Goal: Task Accomplishment & Management: Manage account settings

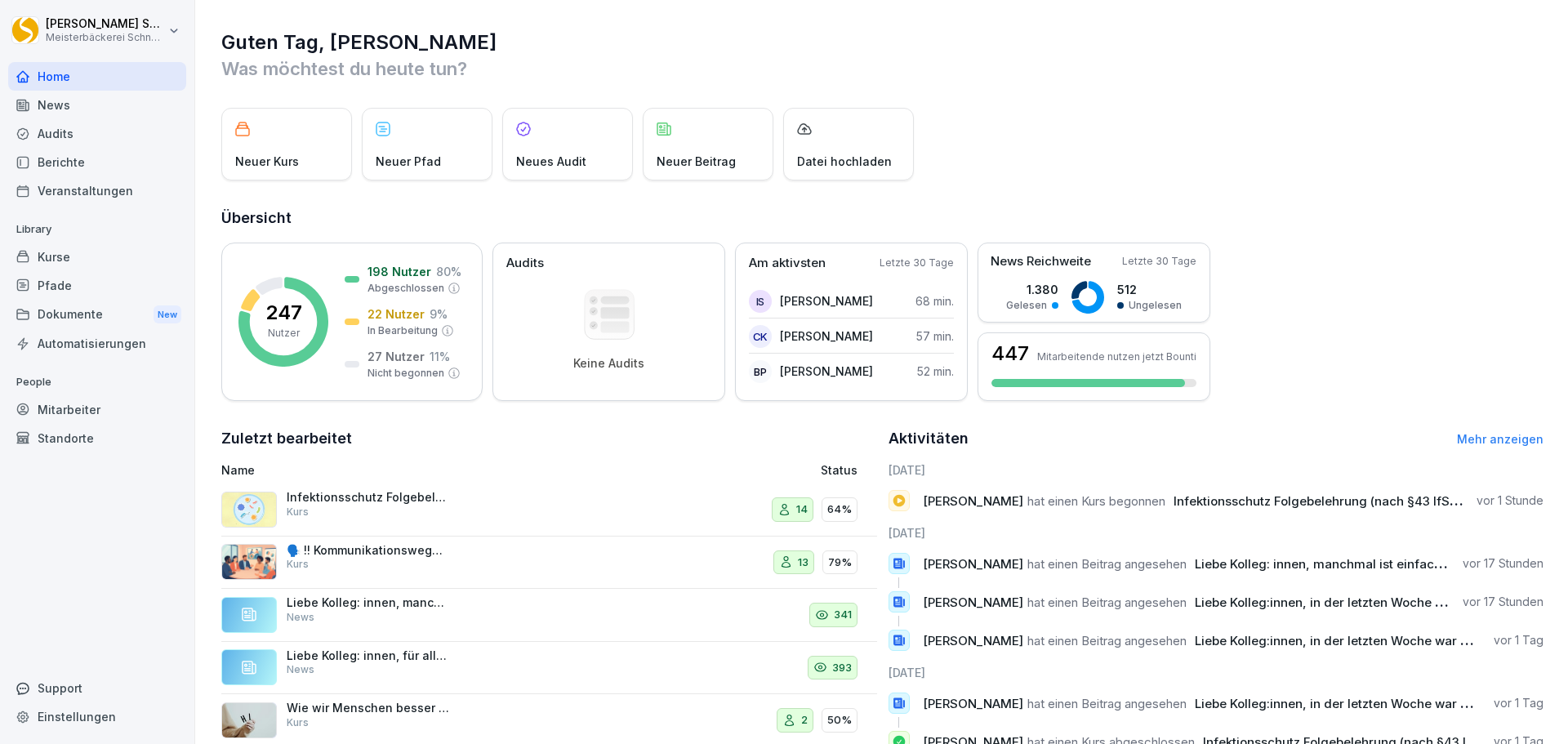
click at [97, 260] on div "Kurse" at bounding box center [96, 256] width 178 height 29
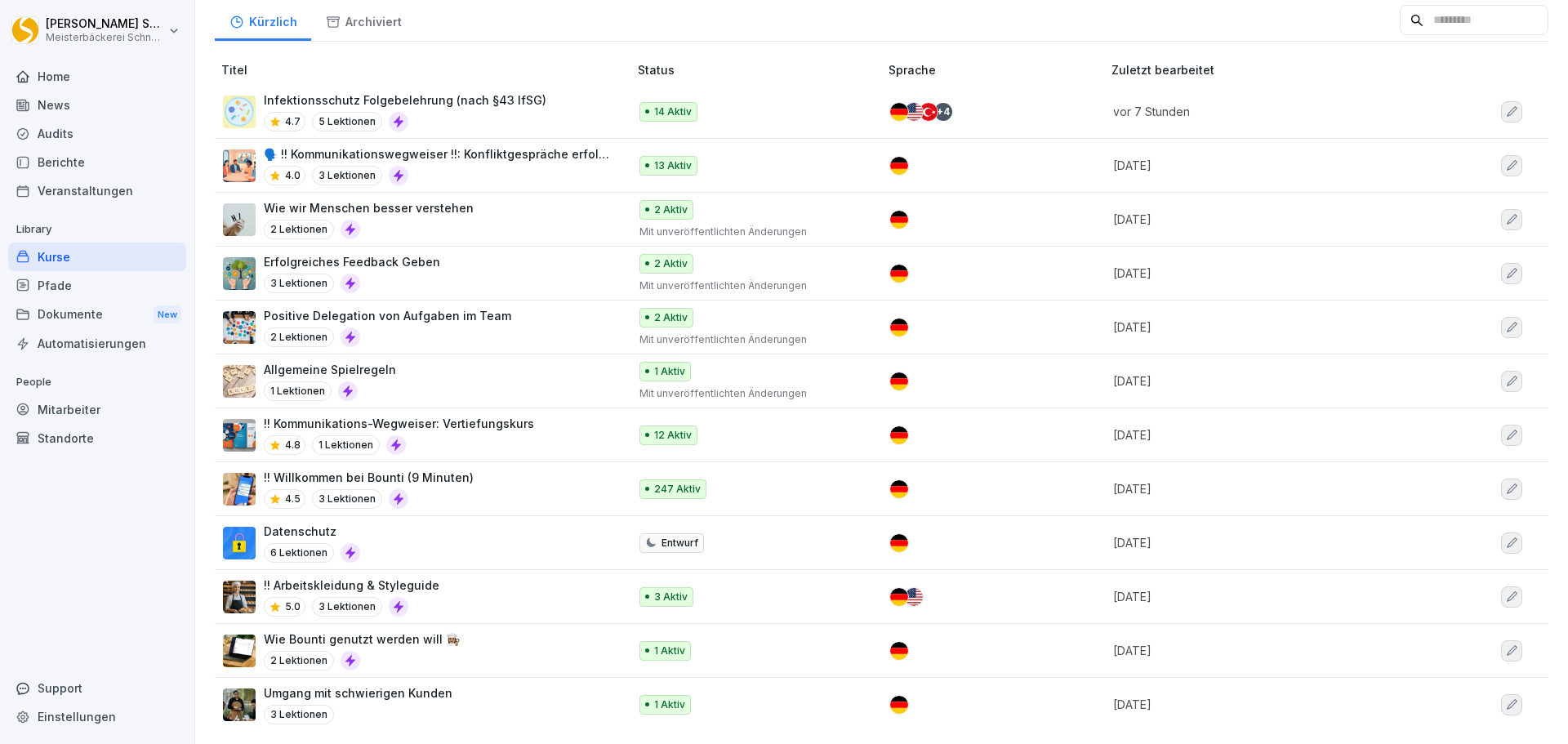
scroll to position [168, 0]
click at [404, 533] on div "Datenschutz 6 Lektionen" at bounding box center [418, 543] width 389 height 40
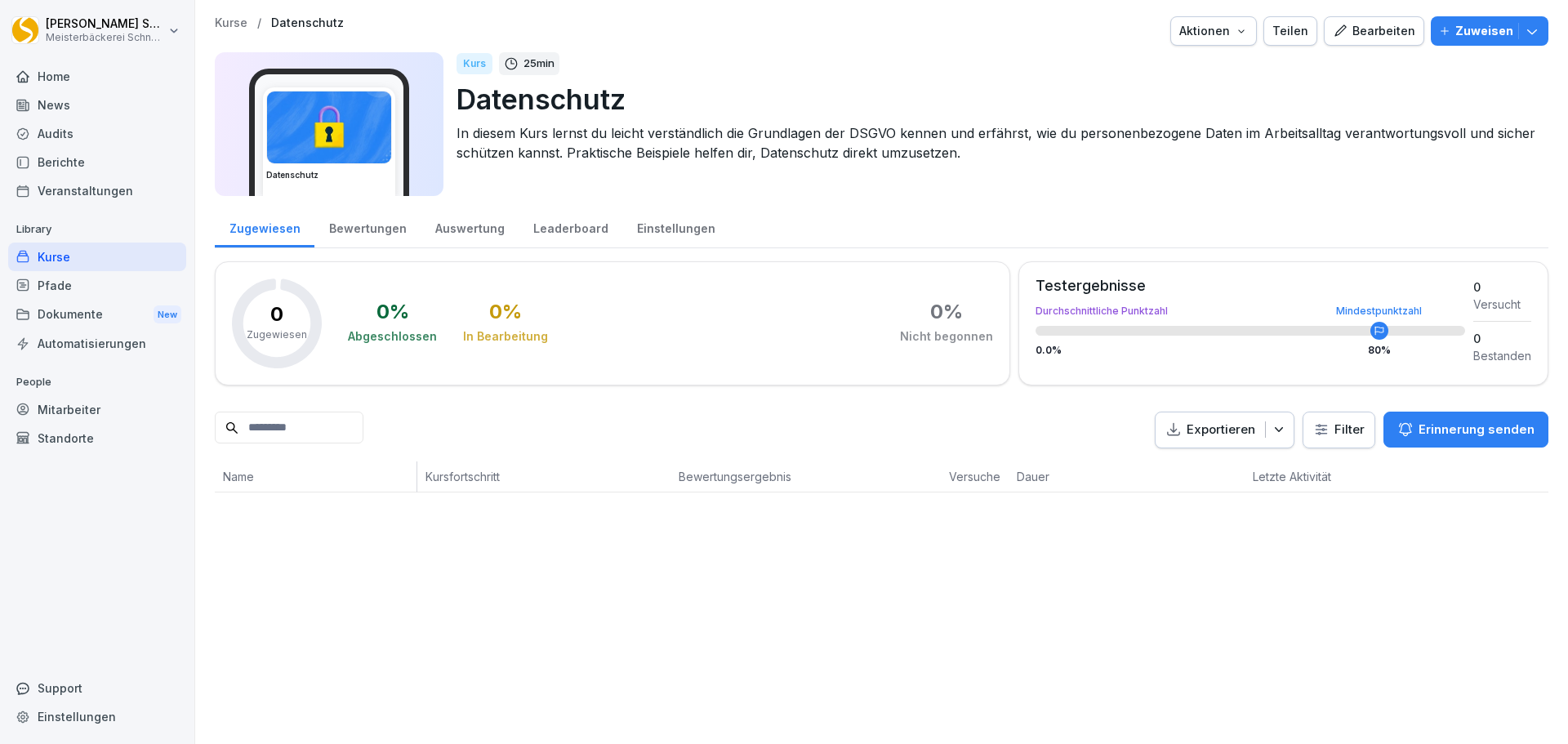
click at [342, 221] on div "Bewertungen" at bounding box center [367, 227] width 106 height 42
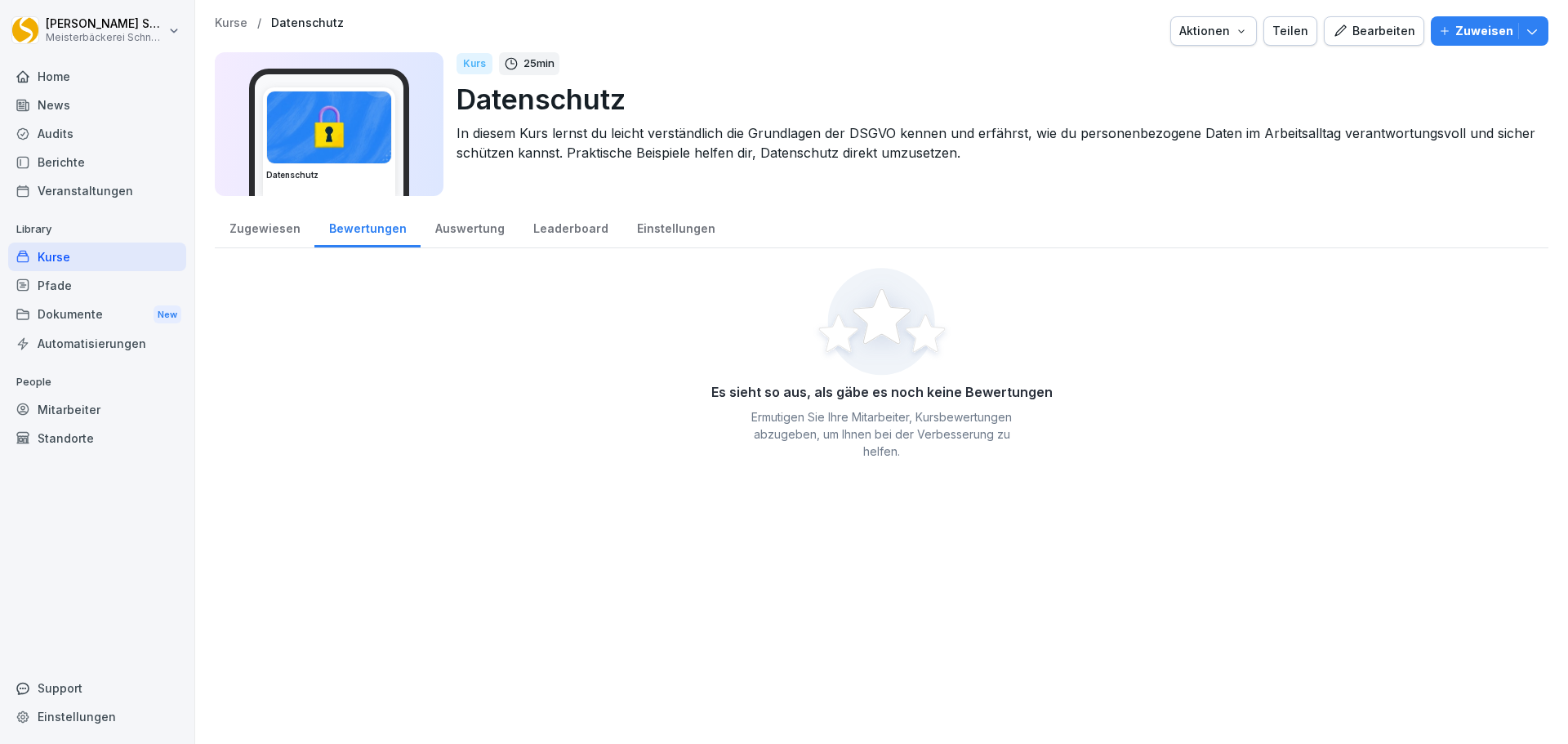
click at [282, 238] on div "Zugewiesen" at bounding box center [264, 227] width 100 height 42
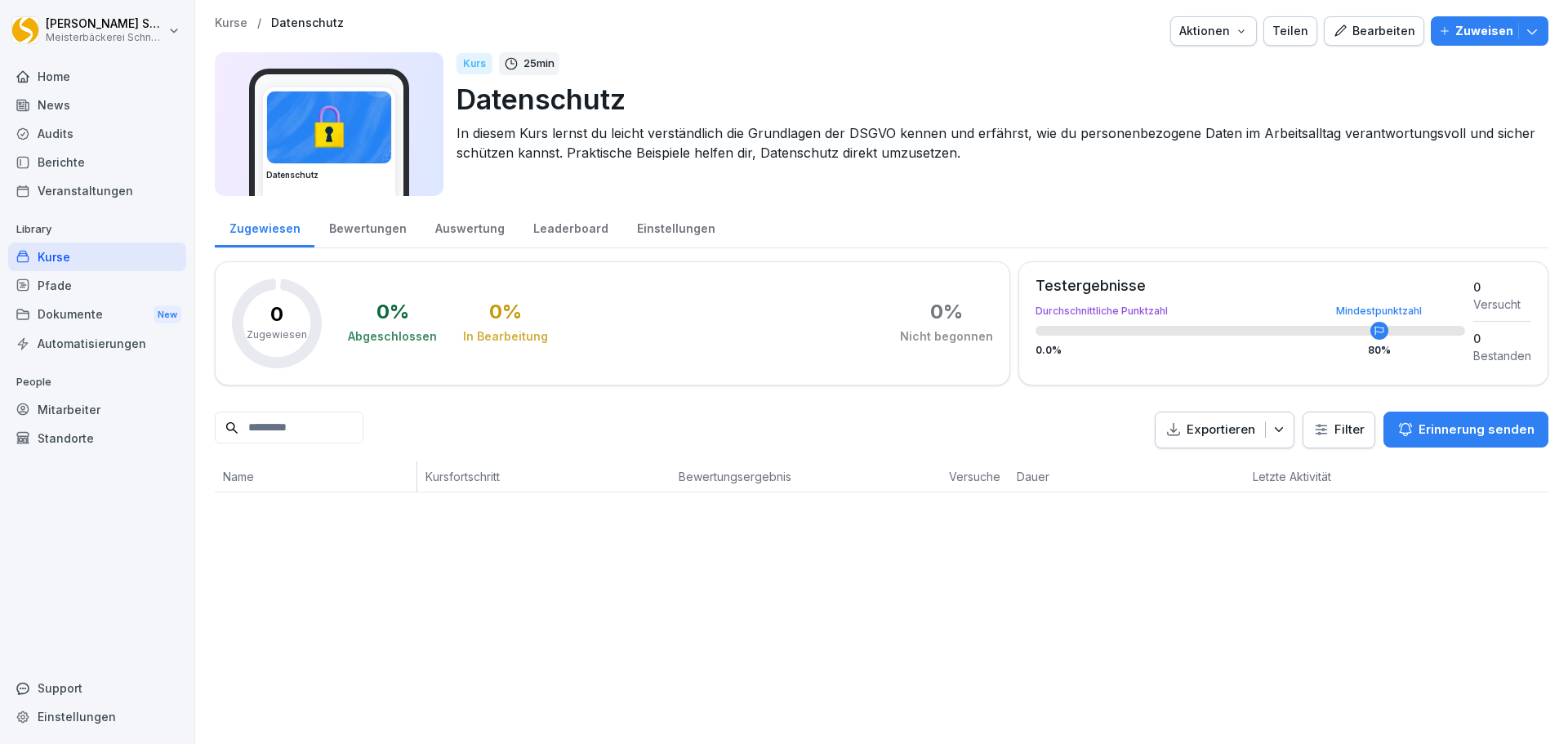
click at [1373, 34] on div "Bearbeiten" at bounding box center [1374, 30] width 82 height 18
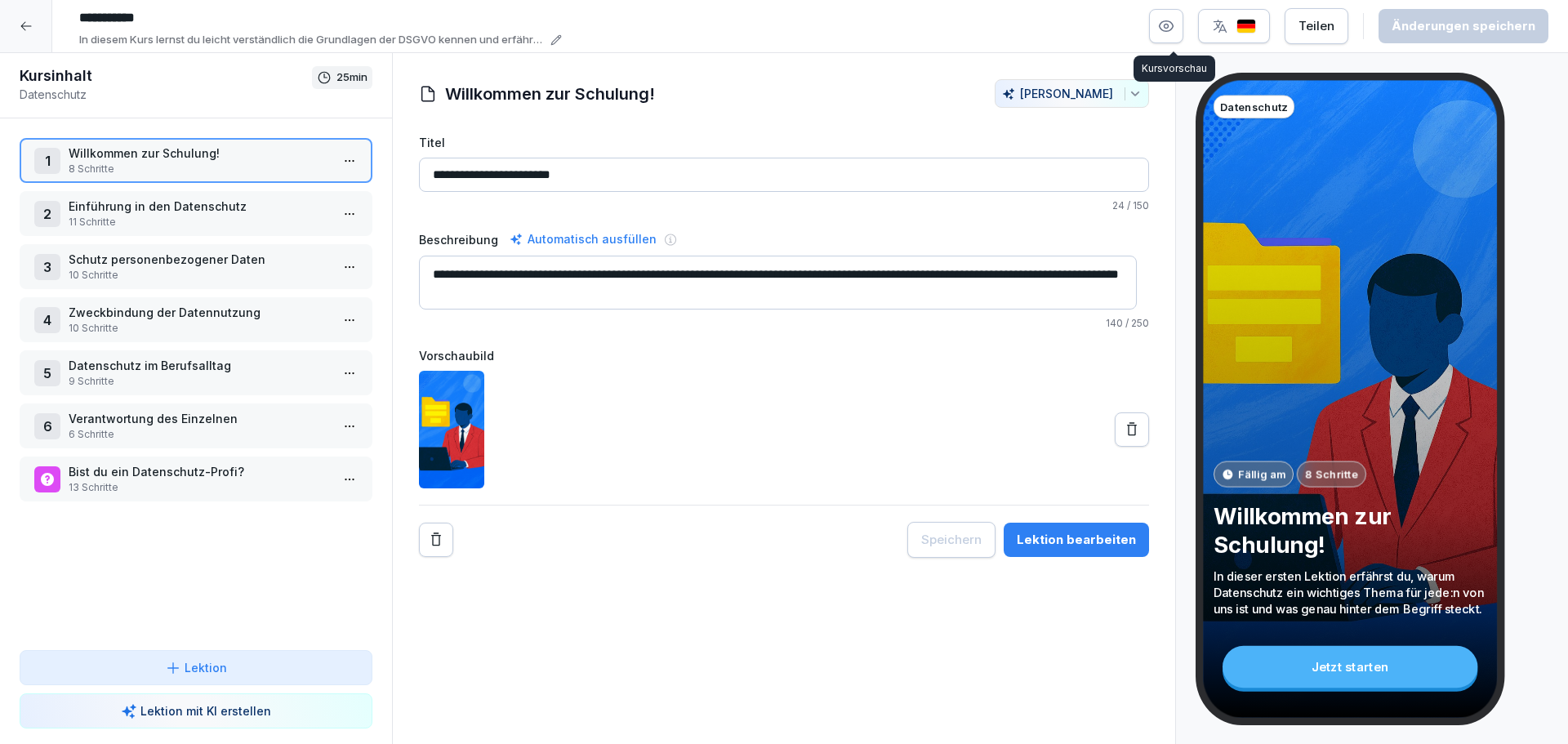
click at [1168, 33] on icon "button" at bounding box center [1166, 26] width 16 height 16
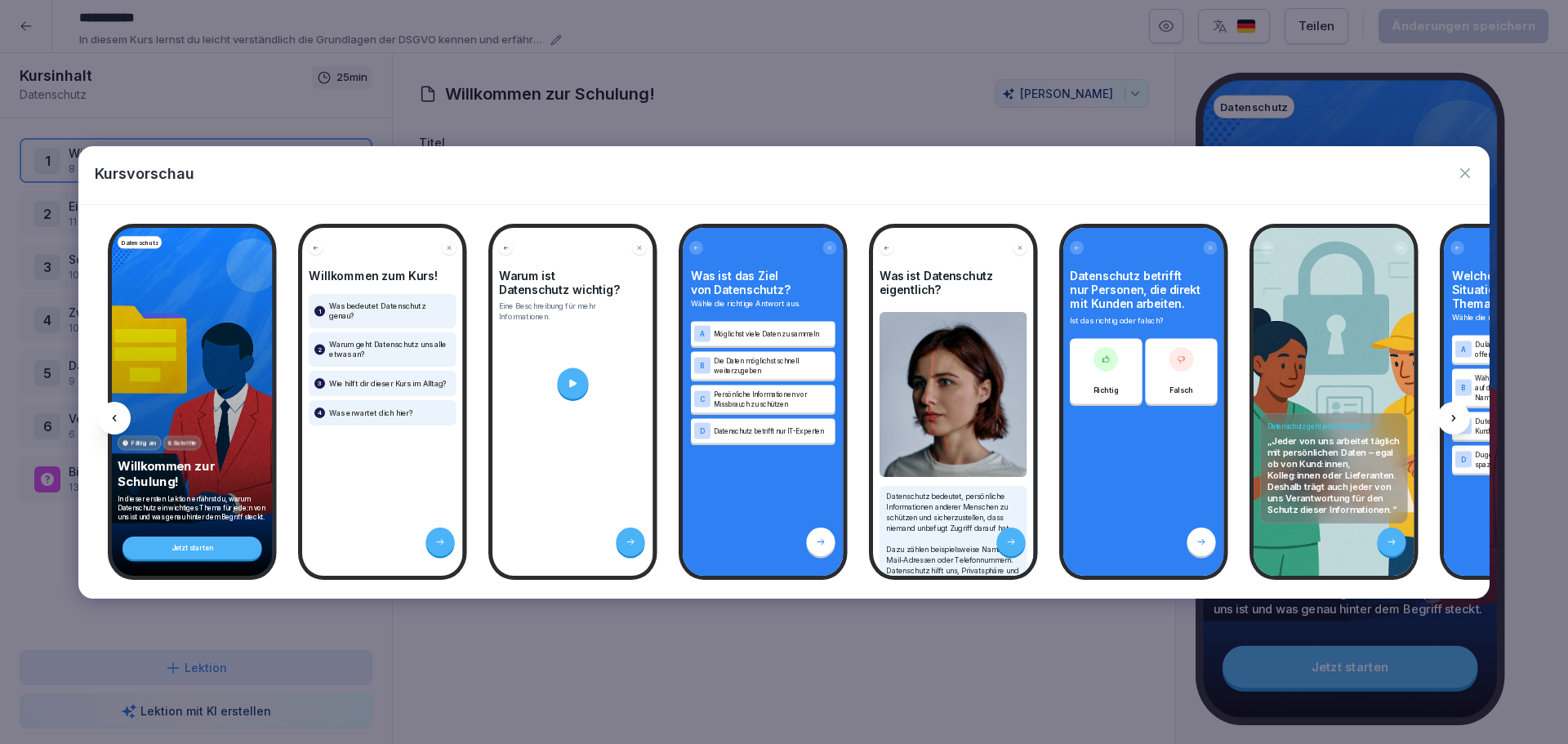
click at [1468, 171] on icon "button" at bounding box center [1465, 173] width 10 height 10
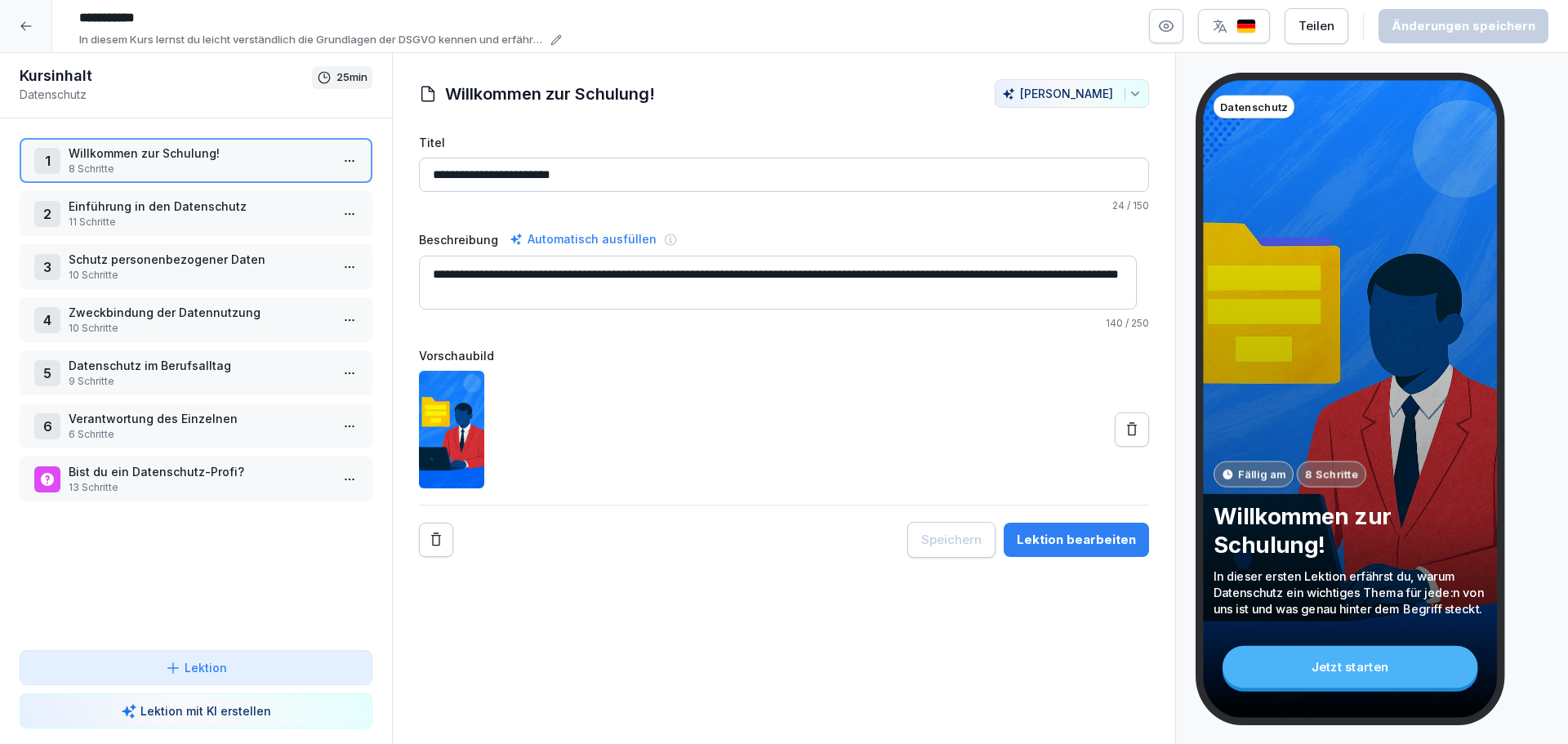
click at [1330, 36] on button "Teilen" at bounding box center [1316, 25] width 63 height 36
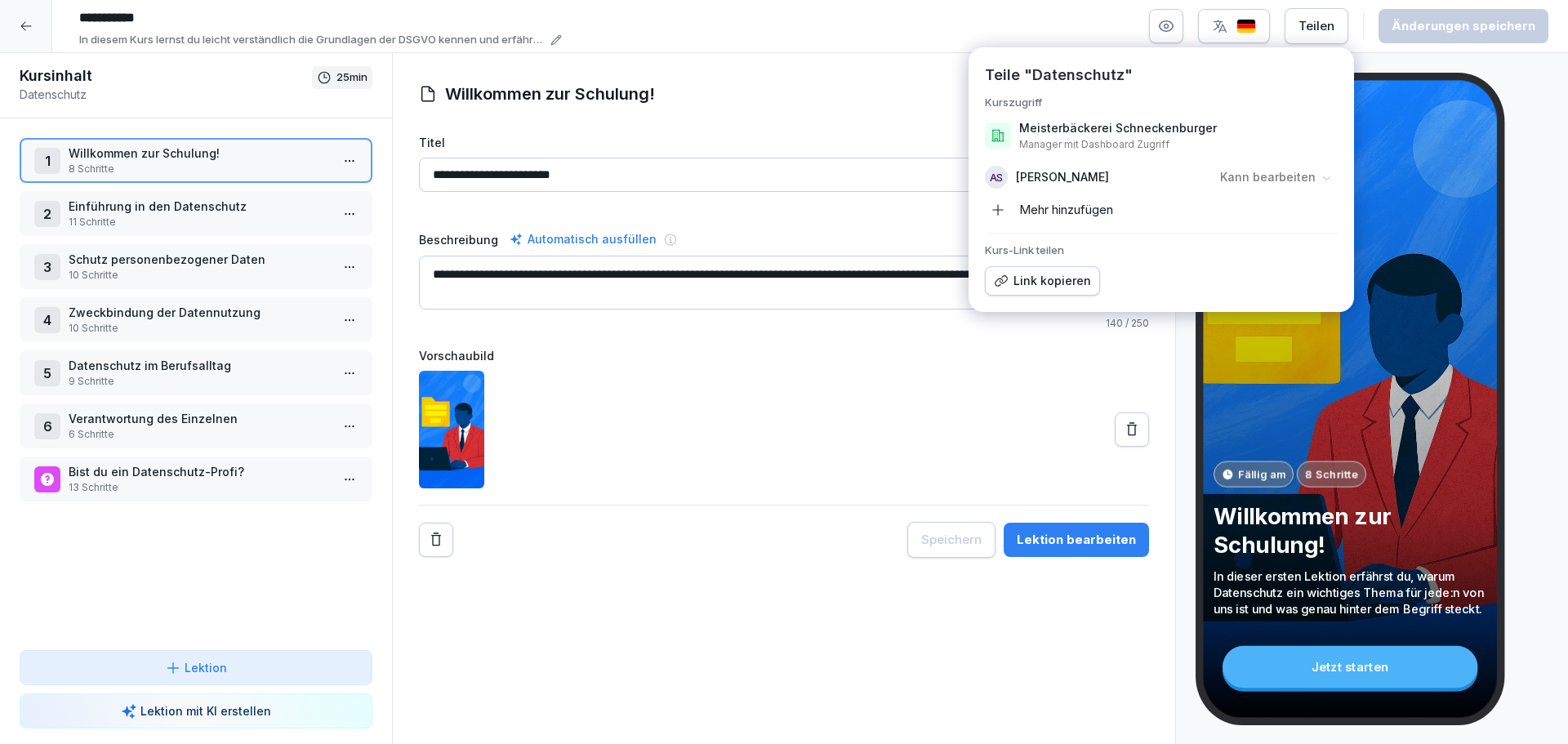
click at [868, 119] on div "**********" at bounding box center [784, 318] width 730 height 478
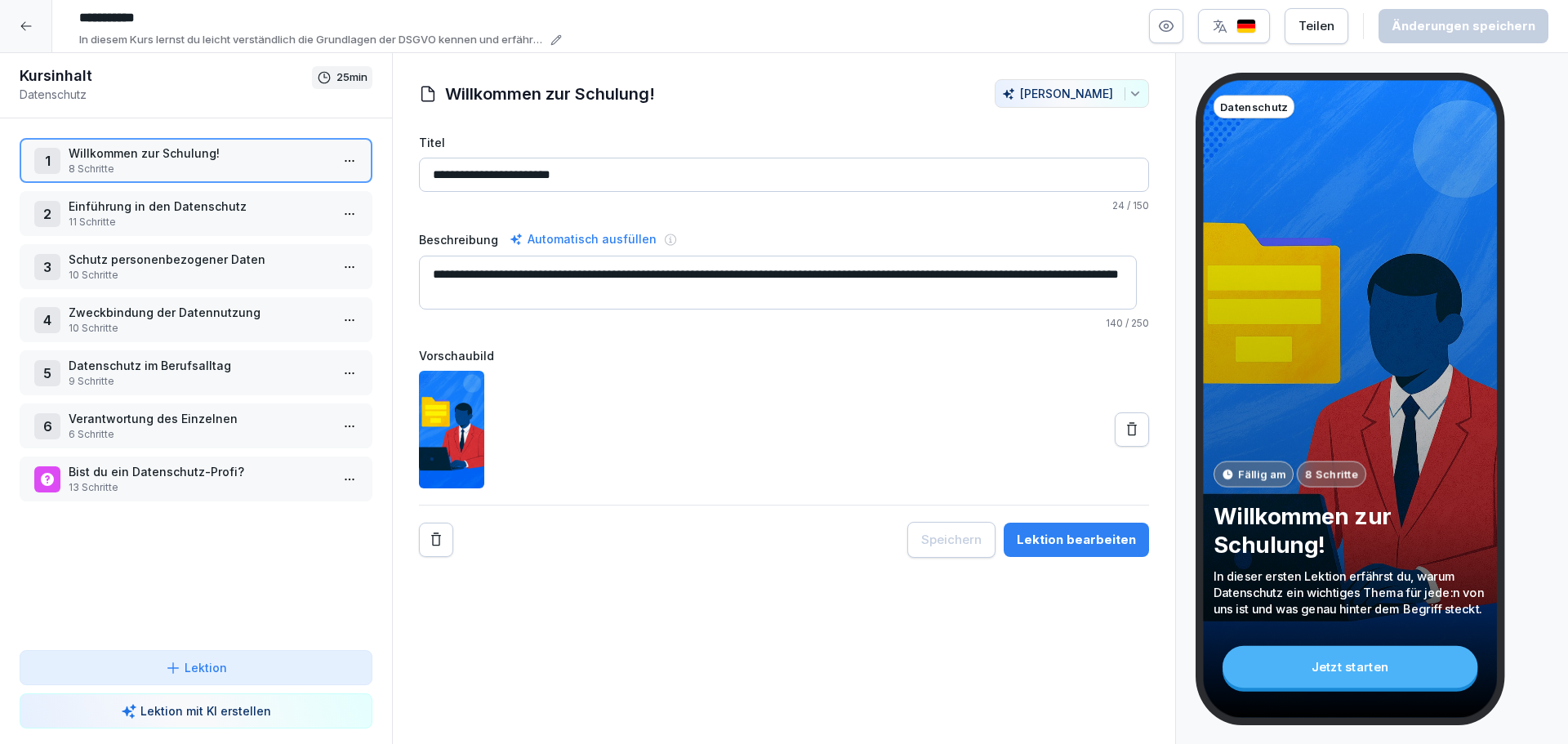
click at [1334, 30] on div "Teilen" at bounding box center [1316, 26] width 36 height 18
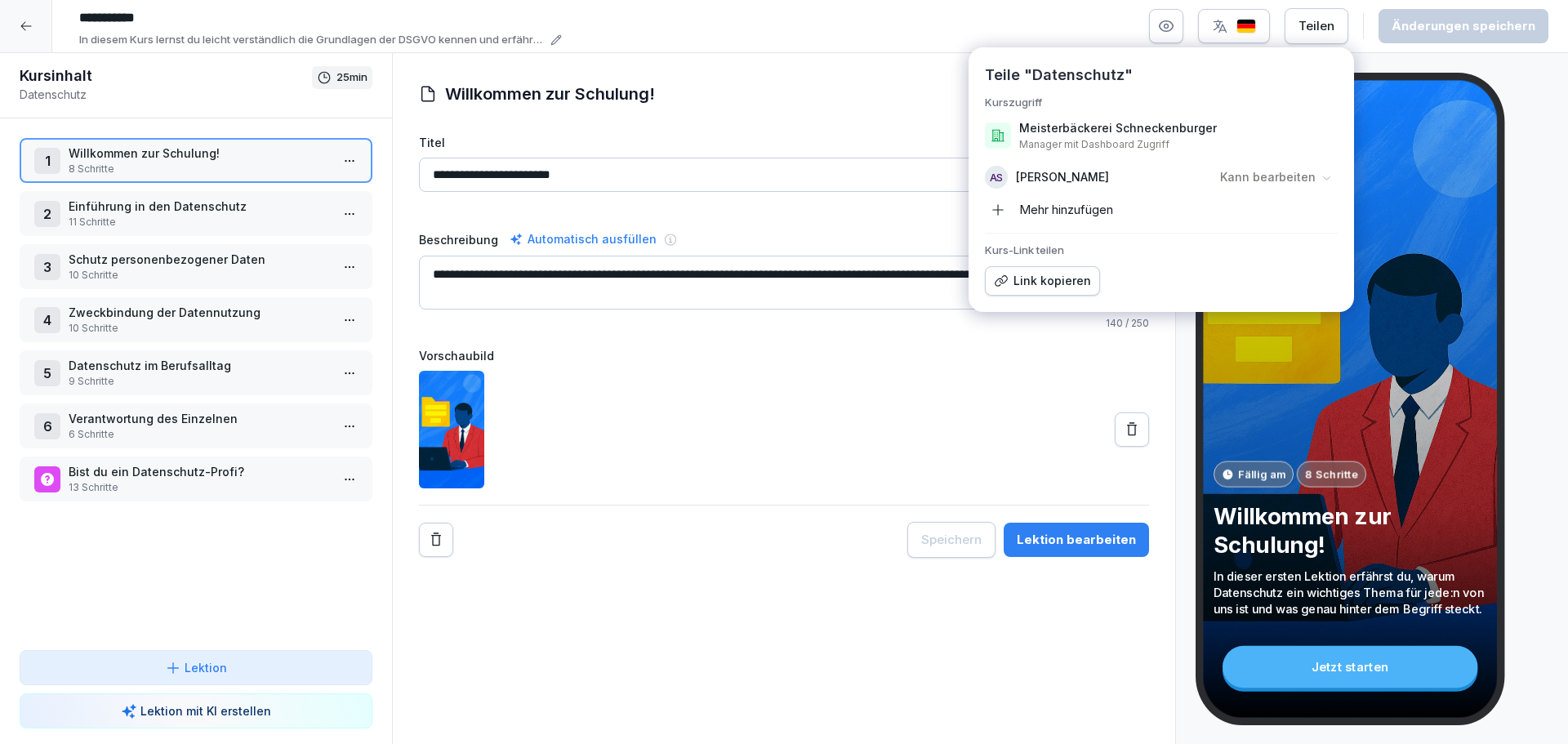
click at [1328, 176] on icon at bounding box center [1327, 178] width 12 height 12
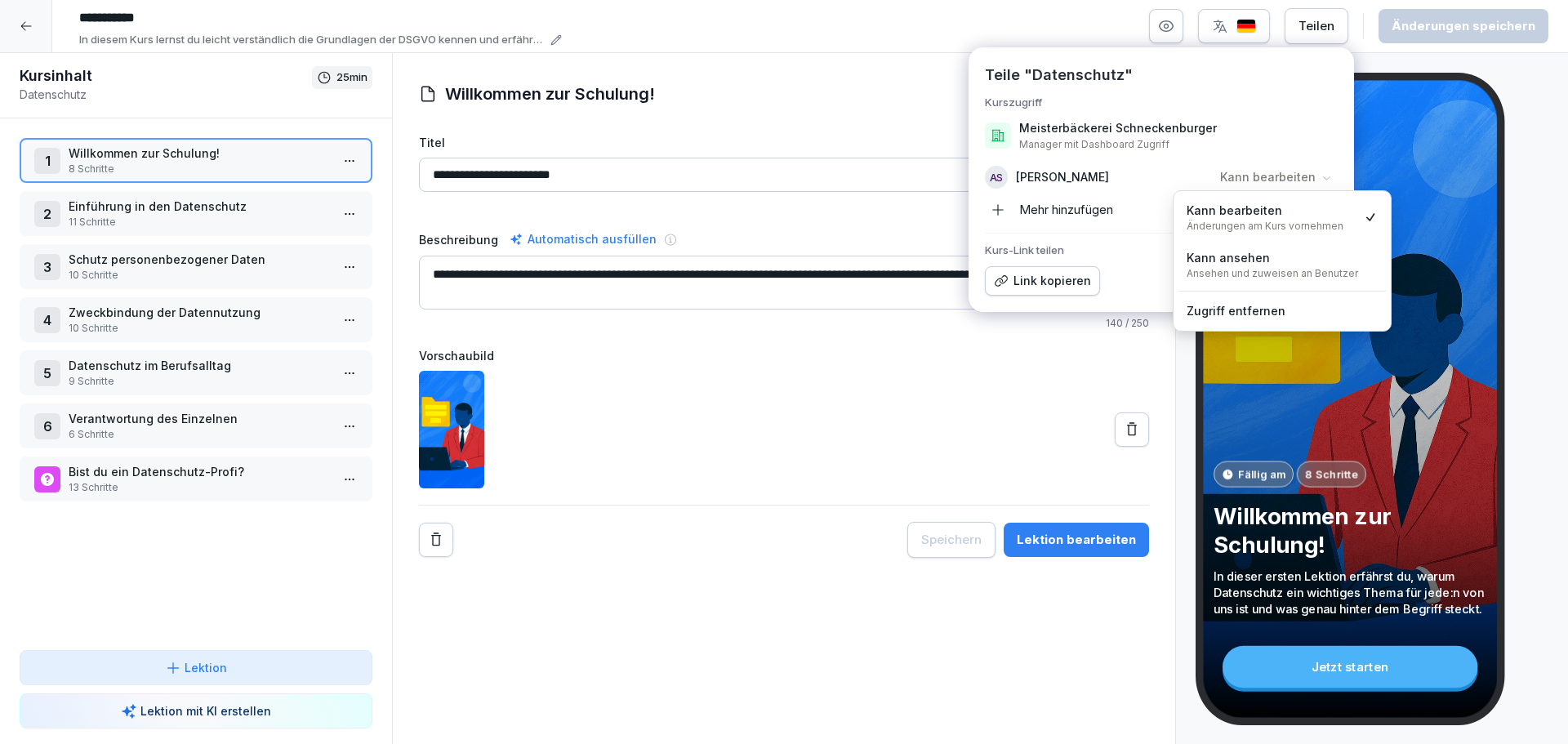
click at [1303, 114] on div "Meisterbäckerei Schneckenburger Manager mit Dashboard Zugriff" at bounding box center [1162, 135] width 352 height 44
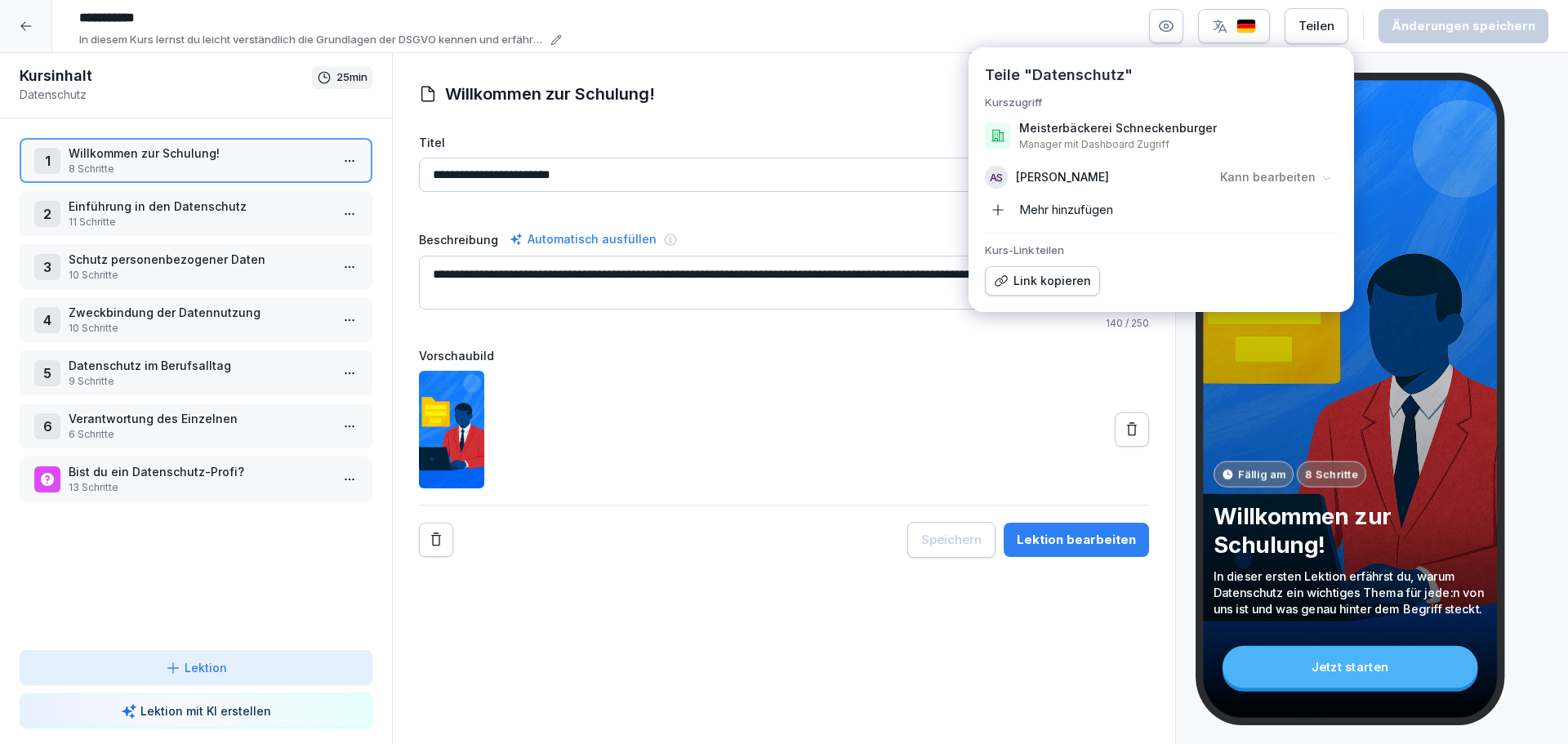
click at [1047, 275] on div "Link kopieren" at bounding box center [1043, 280] width 97 height 18
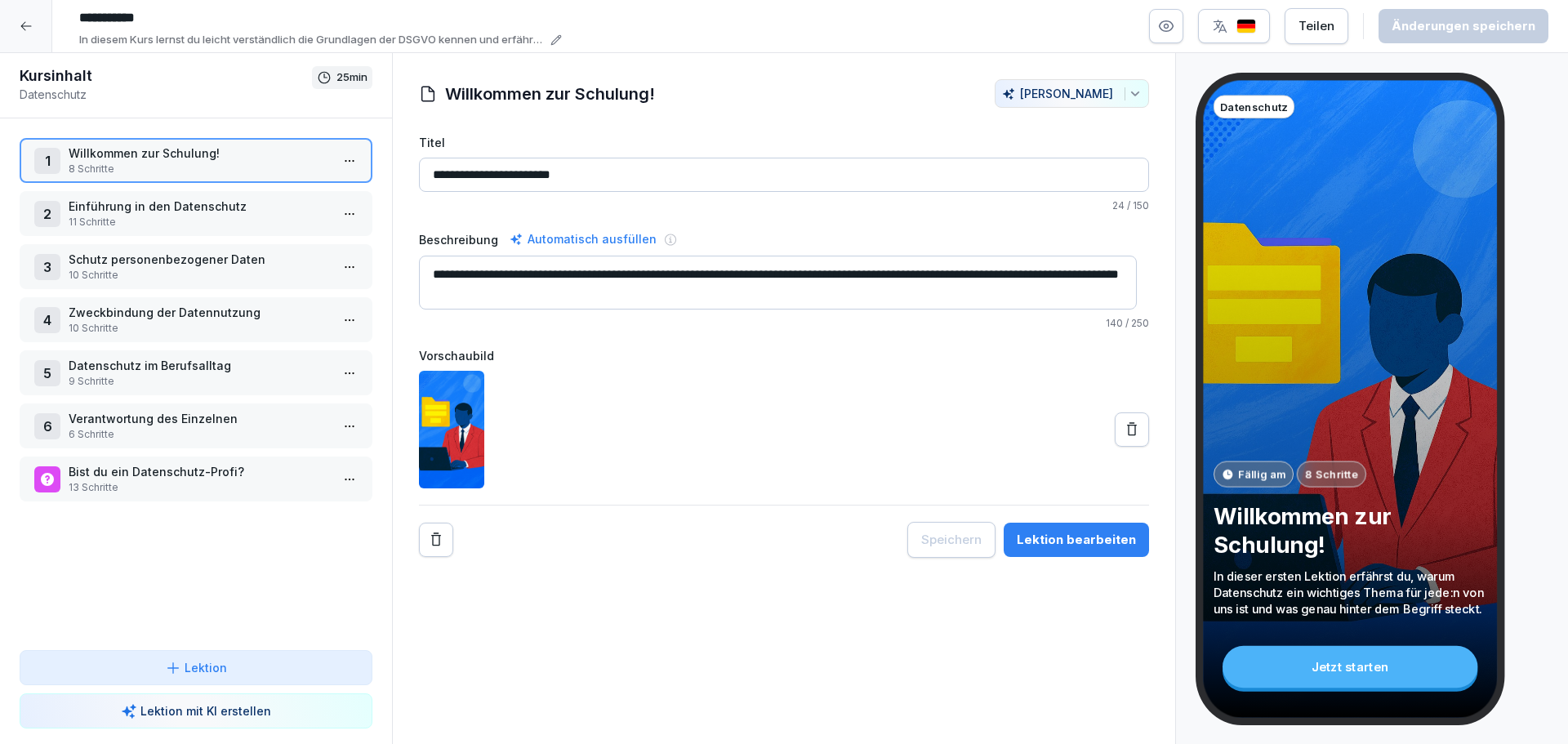
click at [854, 38] on div "**********" at bounding box center [810, 26] width 1477 height 44
click at [17, 18] on div at bounding box center [26, 26] width 52 height 52
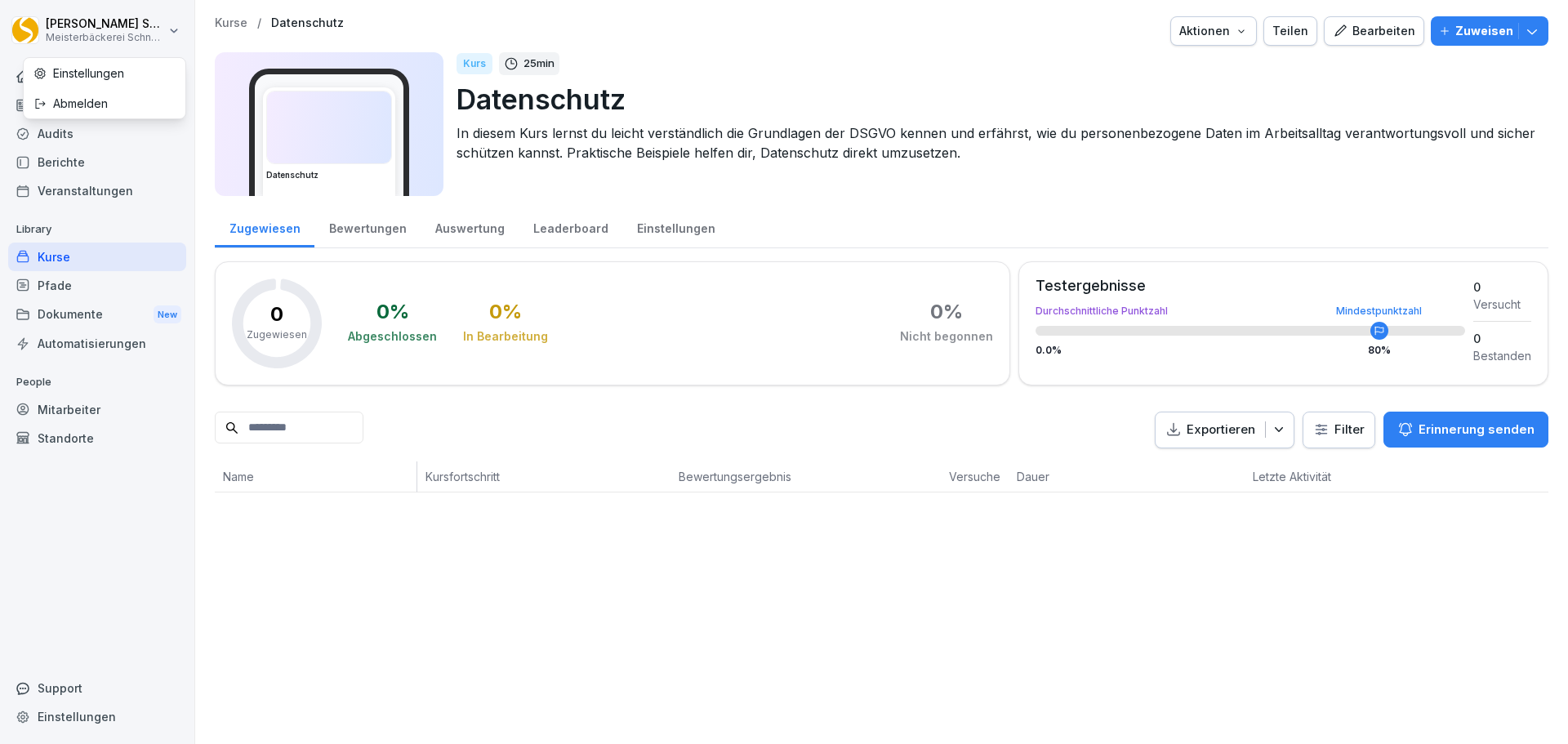
click at [166, 27] on html "Eric Schneckenburger Meisterbäckerei Schneckenburger Home News Audits Berichte …" at bounding box center [784, 372] width 1568 height 744
click at [90, 109] on div "Abmelden" at bounding box center [104, 103] width 161 height 30
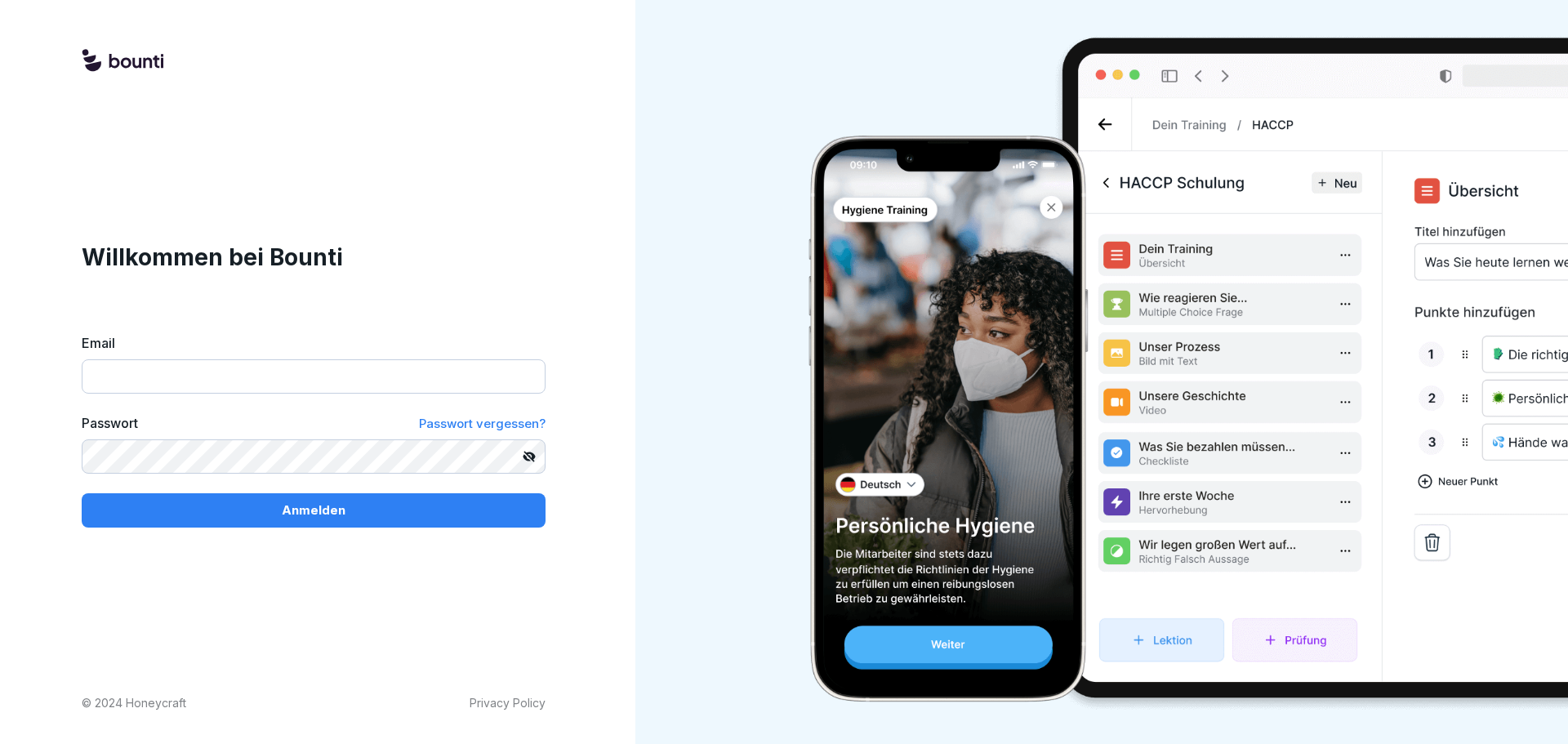
click at [155, 380] on input "Email" at bounding box center [313, 377] width 464 height 35
click at [476, 278] on div "Willkommen bei Bounti Email Passwort Passwort vergessen? Anmelden" at bounding box center [313, 385] width 464 height 288
drag, startPoint x: 338, startPoint y: 368, endPoint x: 413, endPoint y: 313, distance: 93.0
click at [338, 368] on input "Email" at bounding box center [313, 377] width 464 height 35
type input "*"
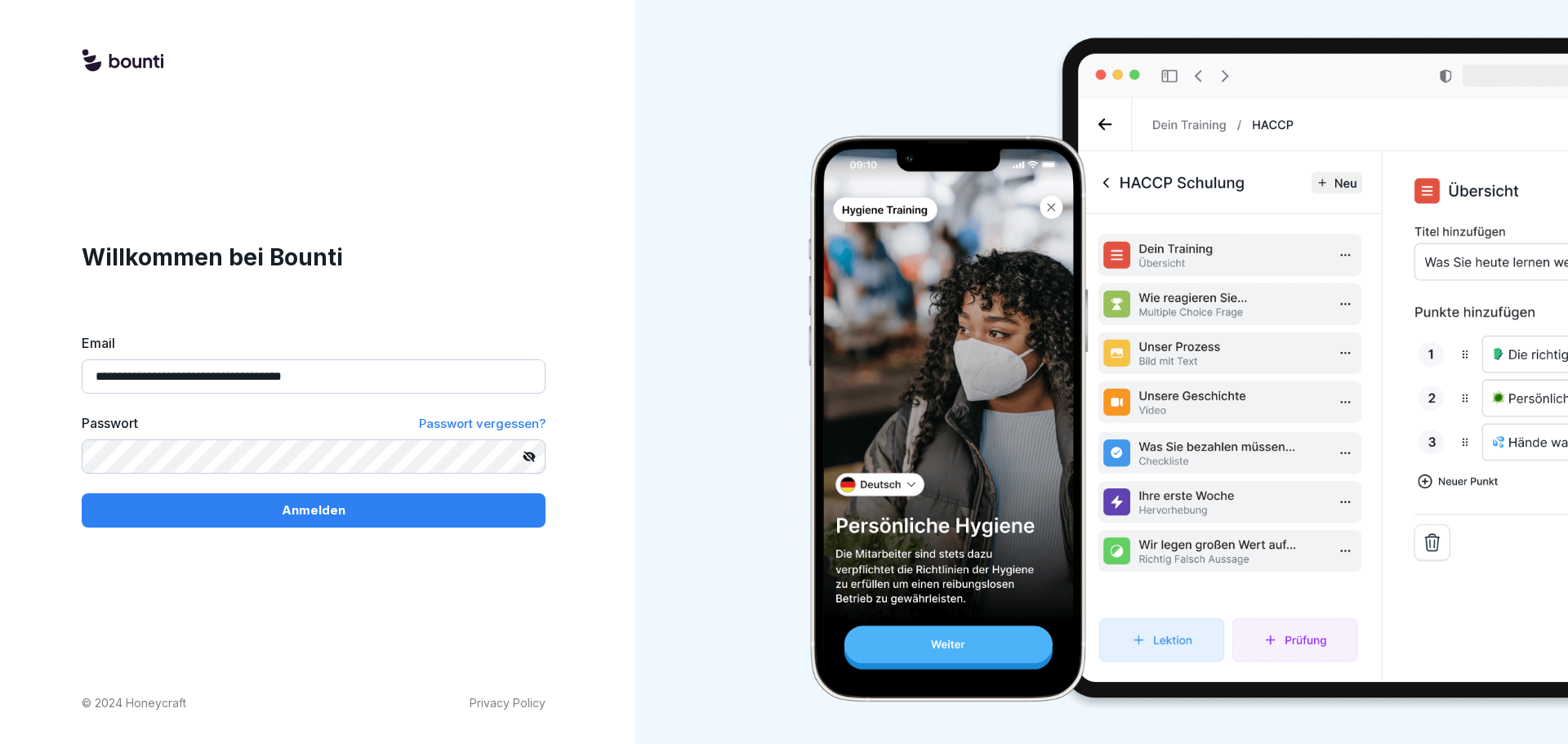
click at [82, 493] on button "Anmelden" at bounding box center [313, 510] width 464 height 35
click at [318, 370] on input "**********" at bounding box center [313, 377] width 464 height 35
type input "**********"
click at [82, 493] on button "Anmelden" at bounding box center [313, 510] width 464 height 35
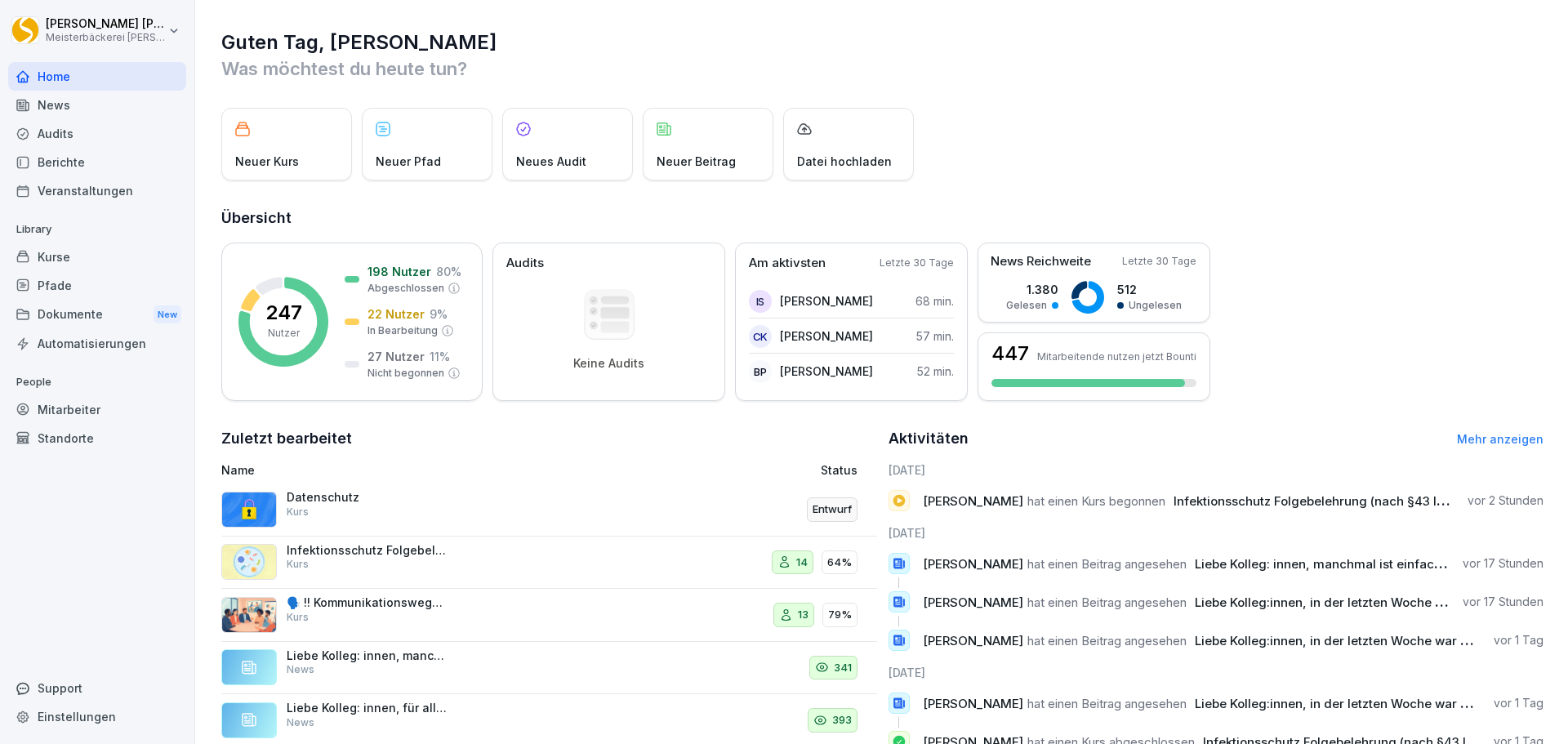
click at [121, 412] on div "Mitarbeiter" at bounding box center [96, 409] width 178 height 29
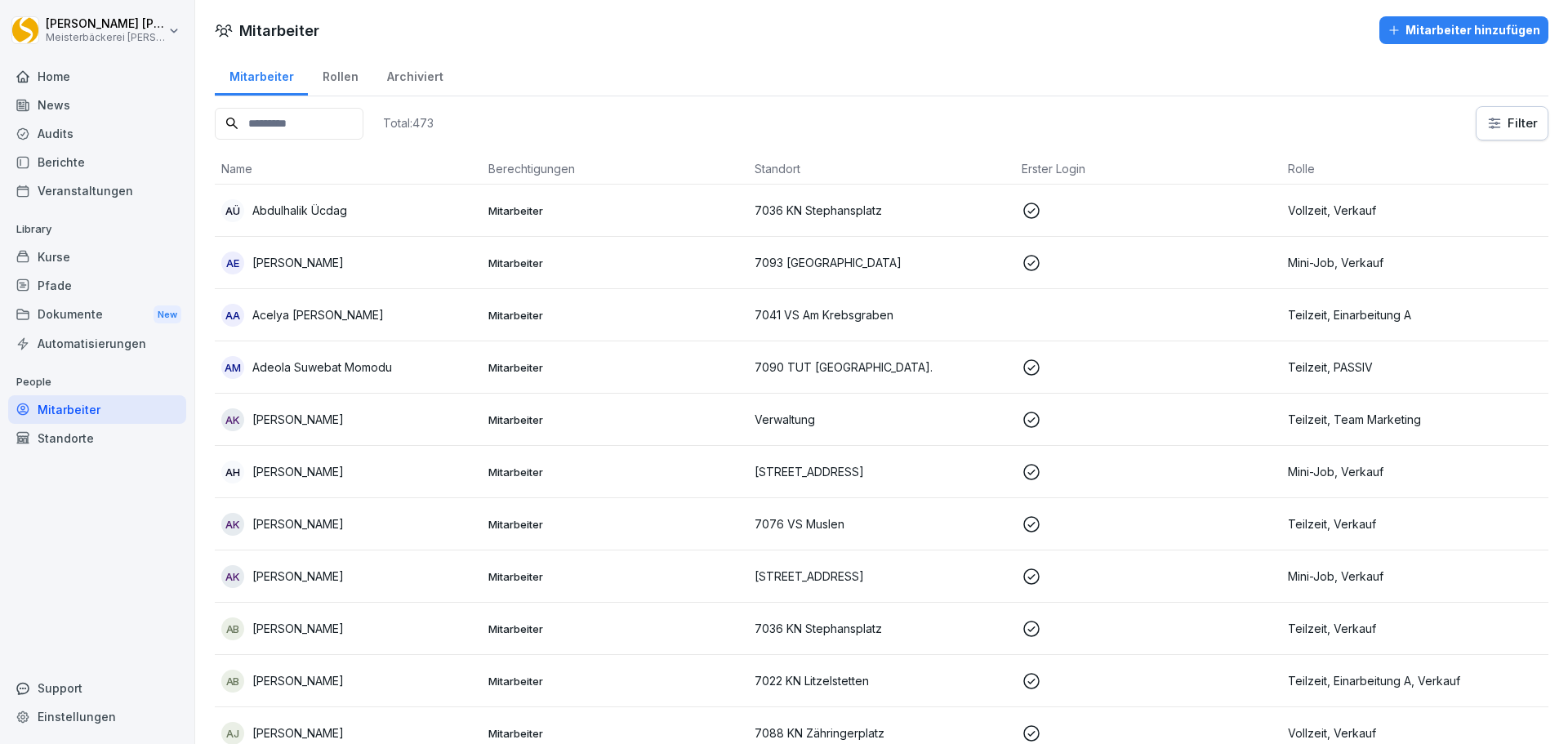
click at [298, 132] on input at bounding box center [288, 123] width 148 height 32
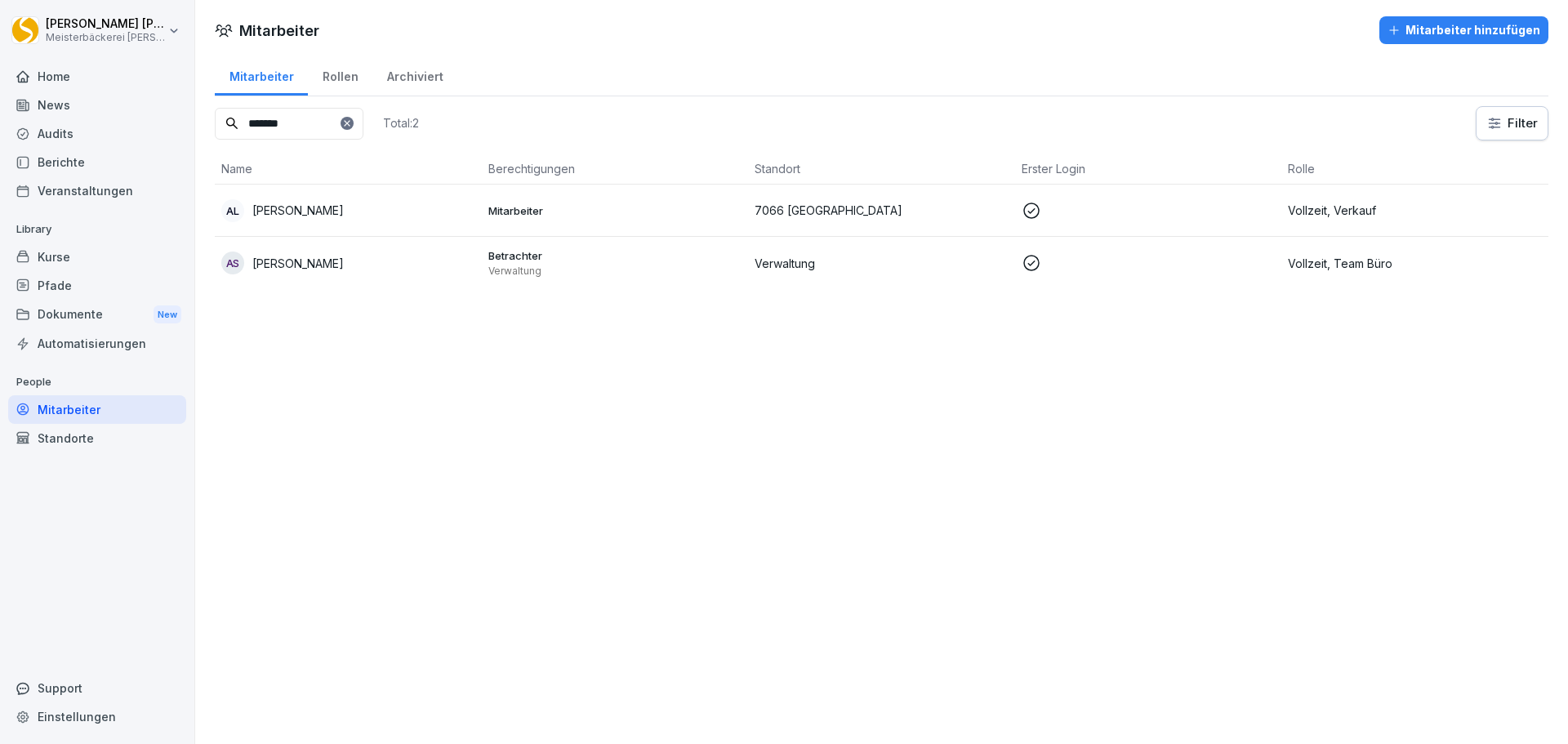
type input "*******"
click at [1175, 267] on p at bounding box center [1149, 263] width 254 height 20
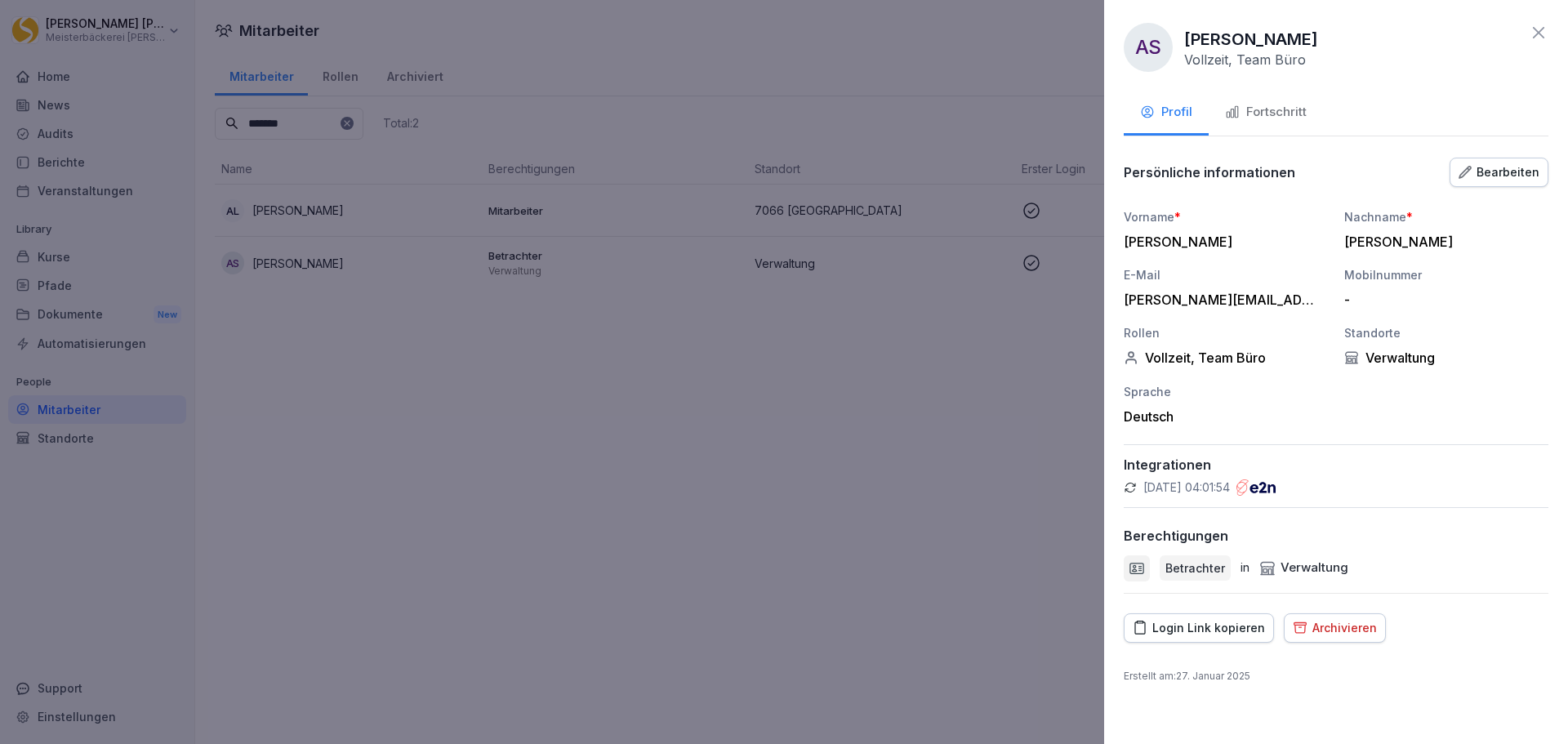
click at [1202, 631] on div "Login Link kopieren" at bounding box center [1199, 628] width 132 height 18
click at [1538, 31] on icon at bounding box center [1538, 32] width 20 height 20
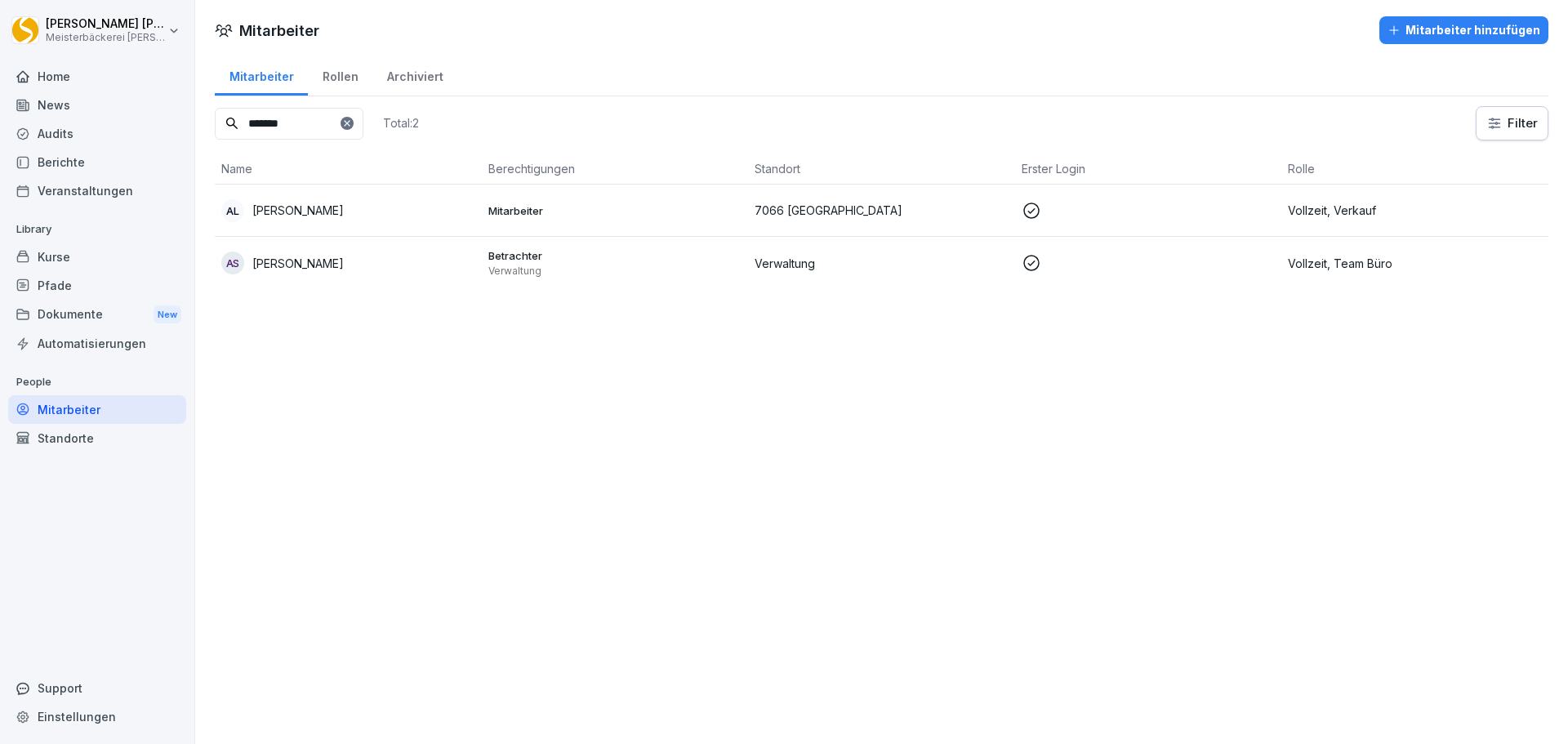
click at [87, 260] on div "Kurse" at bounding box center [96, 256] width 178 height 29
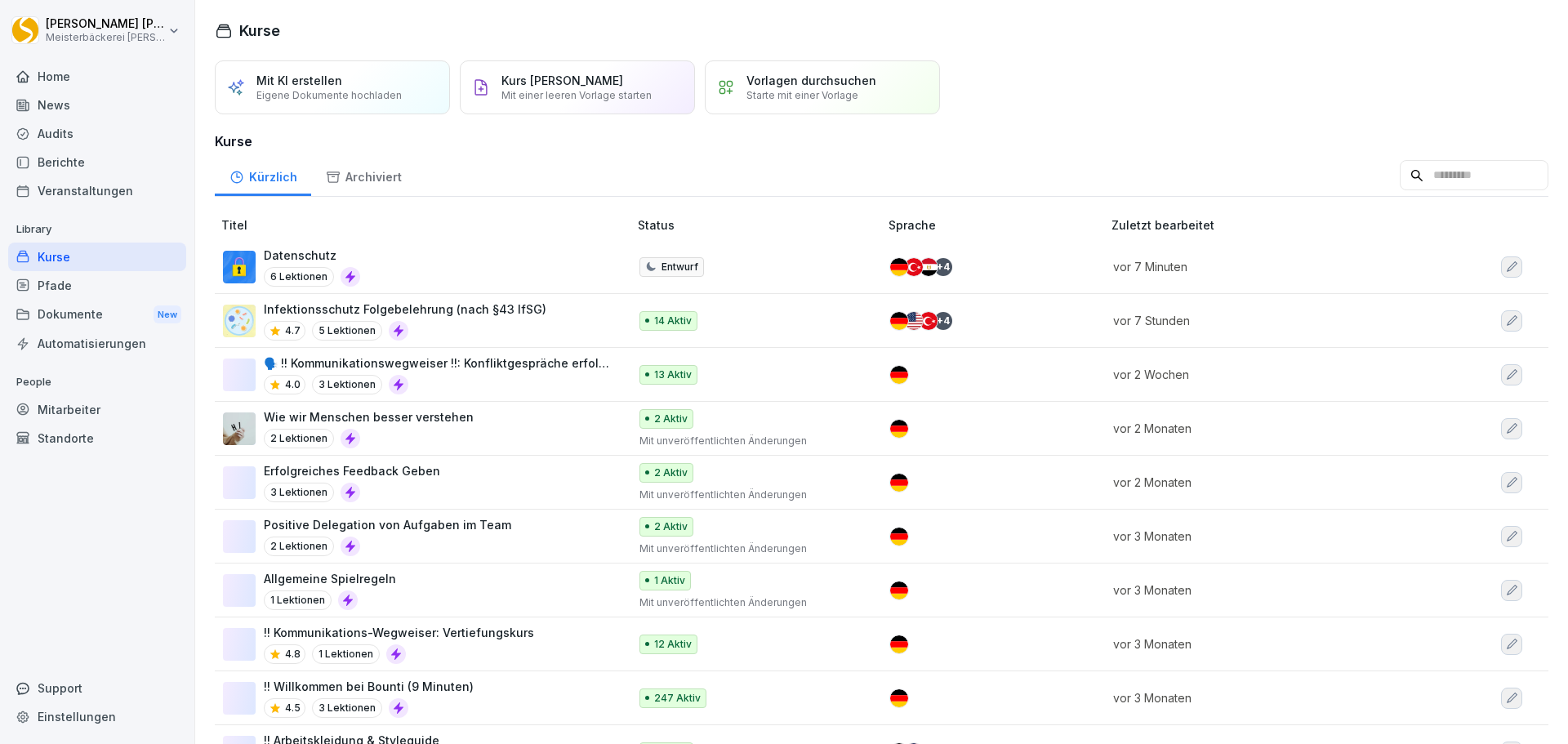
click at [303, 264] on div "Datenschutz 6 Lektionen" at bounding box center [312, 267] width 96 height 40
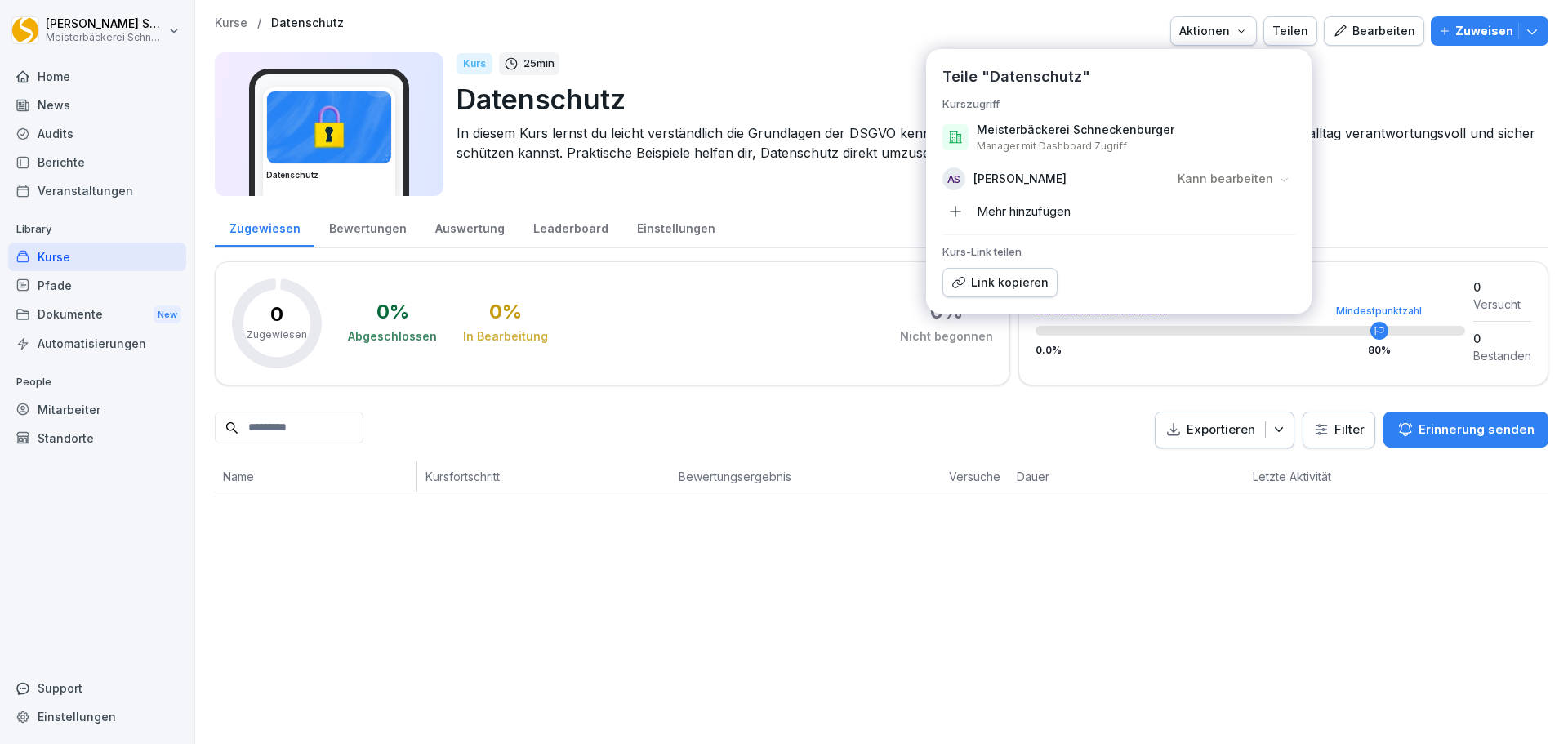
click at [1293, 182] on div "Kann bearbeiten" at bounding box center [1234, 179] width 122 height 26
click at [1214, 271] on p "Ansehen und zuweisen an Benutzer" at bounding box center [1230, 275] width 172 height 13
click at [1278, 178] on icon at bounding box center [1284, 179] width 12 height 12
click at [1218, 219] on p "Kann bearbeiten" at bounding box center [1198, 212] width 96 height 18
click at [1107, 270] on div "Kurs-Link teilen Link kopieren" at bounding box center [1119, 271] width 352 height 52
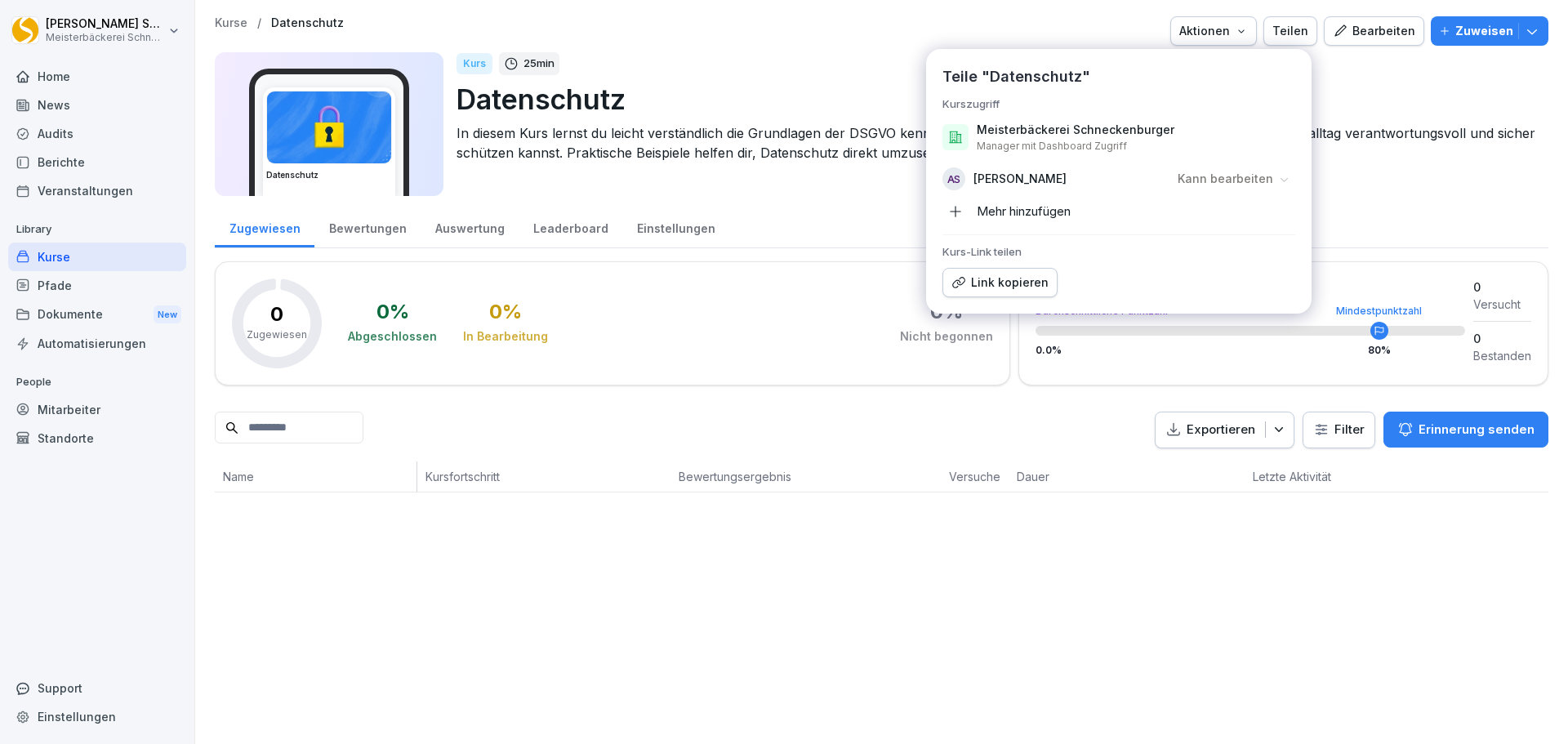
click at [1096, 226] on div "Teile "Datenschutz" Kurszugriff Meisterbäckerei Schneckenburger Manager mit Das…" at bounding box center [1119, 181] width 385 height 265
drag, startPoint x: 1110, startPoint y: 306, endPoint x: 1110, endPoint y: 284, distance: 22.0
click at [1110, 295] on div "Teile "Datenschutz" Kurszugriff Meisterbäckerei Schneckenburger Manager mit Das…" at bounding box center [1119, 181] width 385 height 265
click at [1123, 217] on button "Mehr hinzufügen" at bounding box center [1118, 212] width 366 height 26
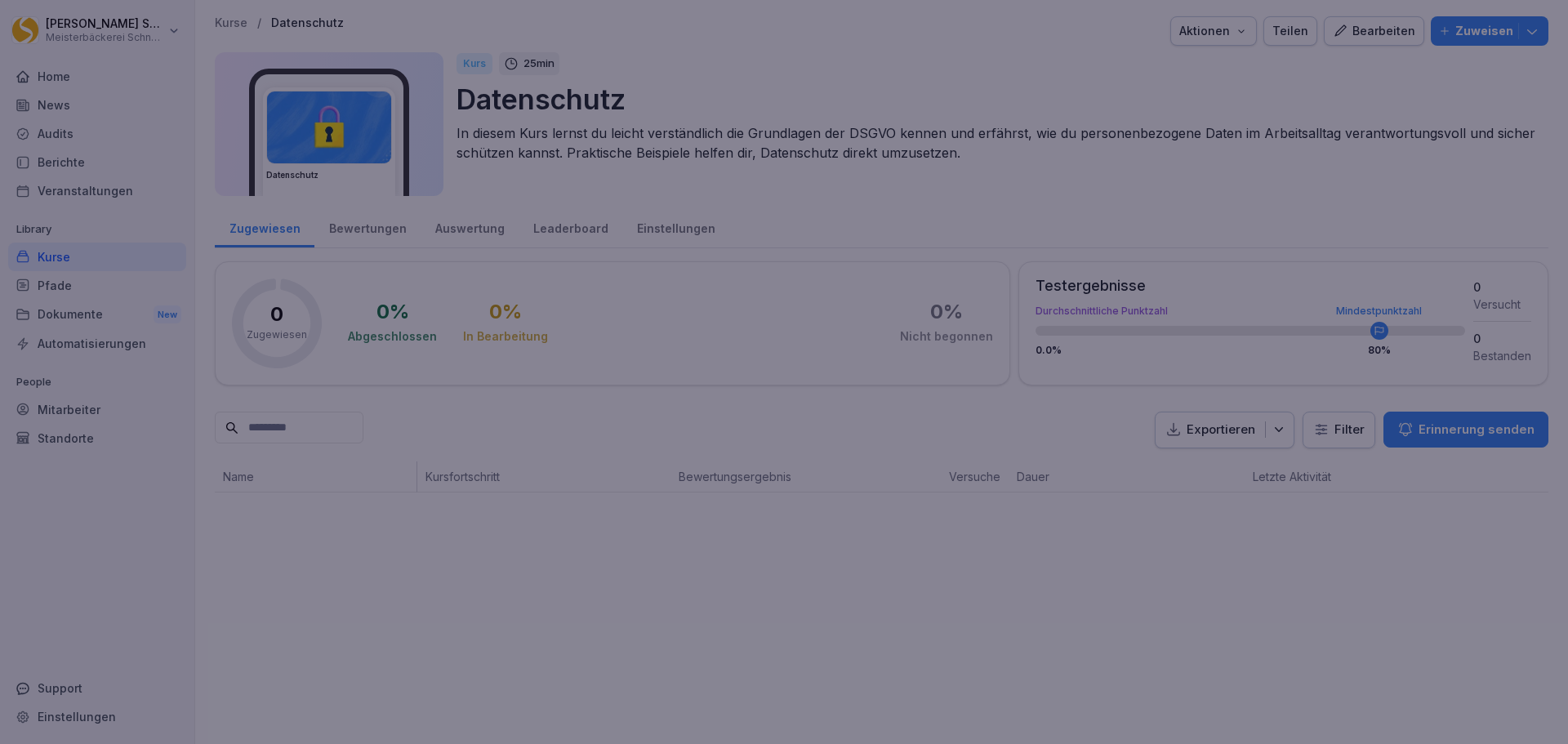
click at [1128, 297] on div "Keine Mitarbeiter ausgewählt Wähle von Gruppen, Rollen, Standorte oder Mitarbei…" at bounding box center [942, 395] width 382 height 378
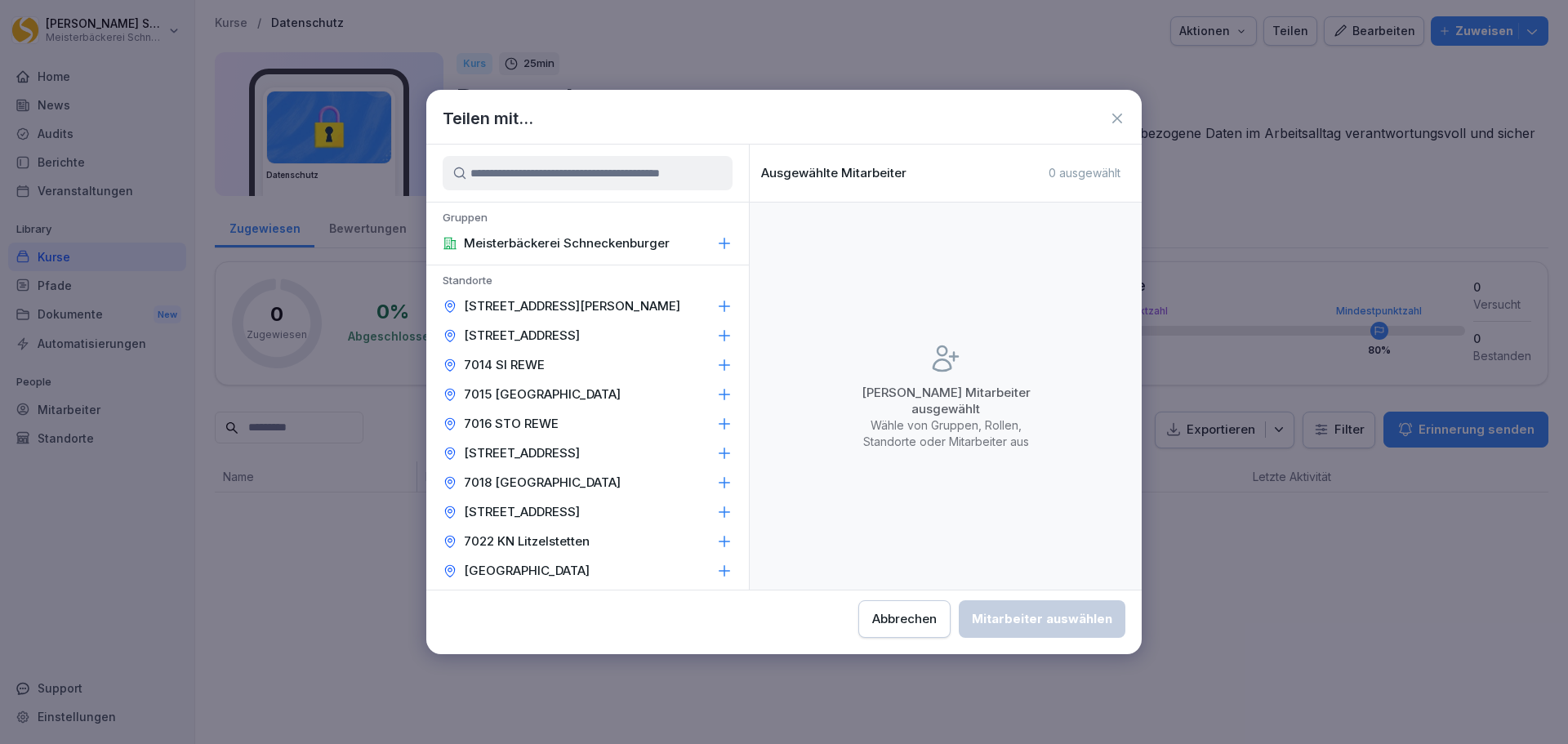
click at [899, 621] on div "Abbrechen" at bounding box center [905, 619] width 64 height 18
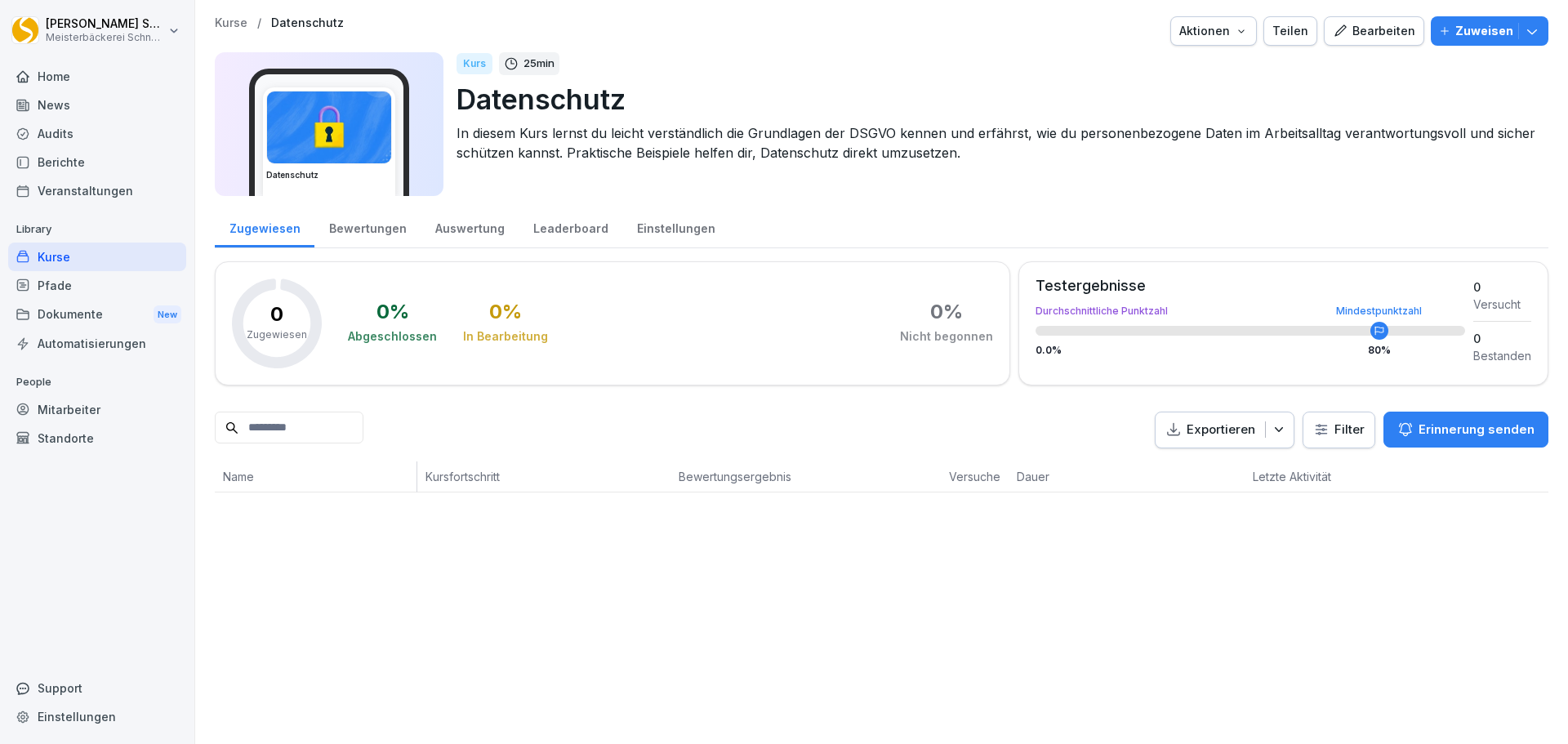
click at [1295, 38] on div "Teilen" at bounding box center [1290, 30] width 36 height 18
click at [747, 95] on p "Datenschutz" at bounding box center [996, 99] width 1079 height 42
click at [674, 231] on div "Einstellungen" at bounding box center [675, 227] width 107 height 42
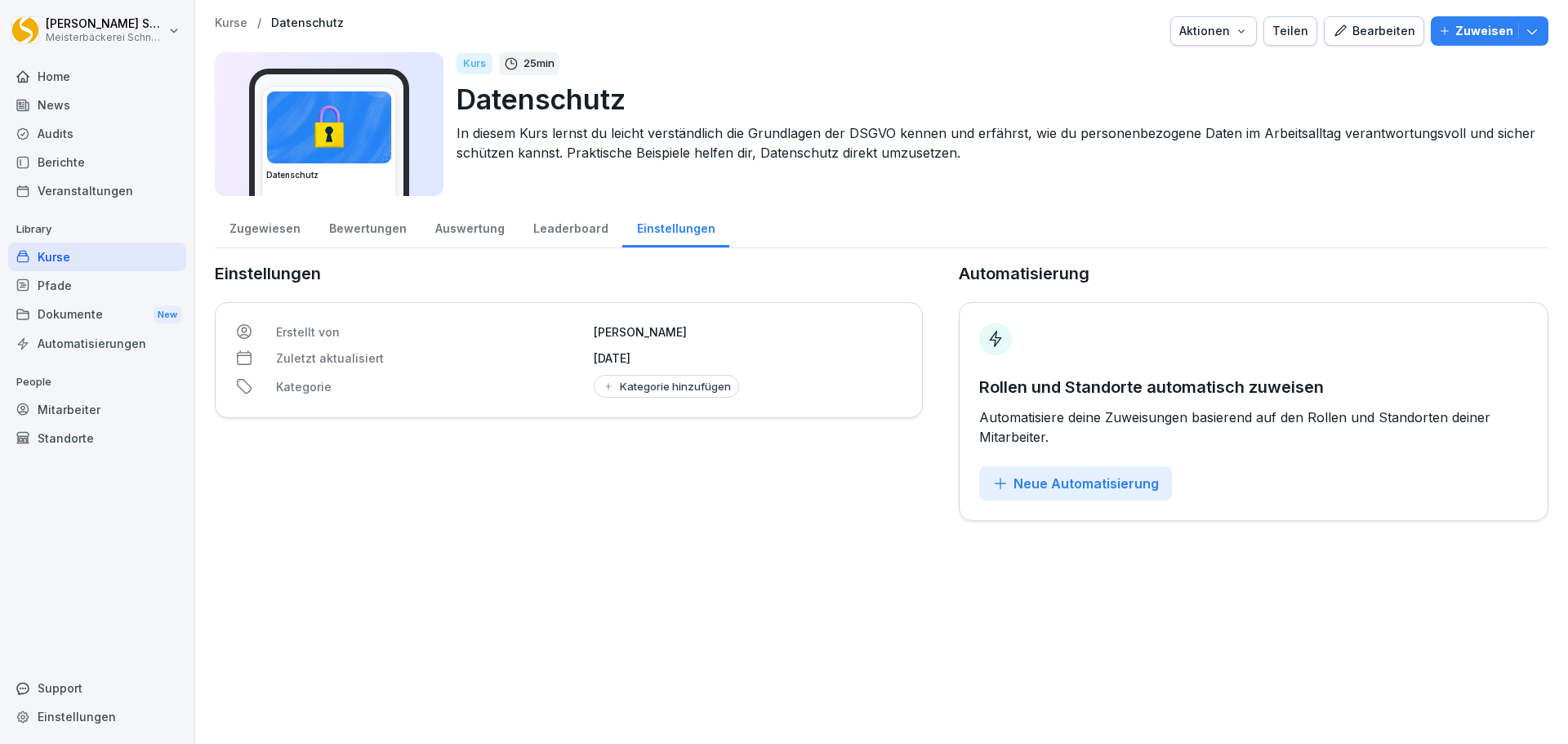
click at [640, 395] on button "Kategorie hinzufügen" at bounding box center [666, 386] width 145 height 23
drag, startPoint x: 370, startPoint y: 404, endPoint x: 453, endPoint y: 339, distance: 105.4
click at [372, 404] on div "Erstellt von Eric Schneckenburger Zuletzt aktualisiert 15. August 2025 Kategori…" at bounding box center [569, 360] width 708 height 116
click at [557, 227] on div "Leaderboard" at bounding box center [570, 227] width 103 height 42
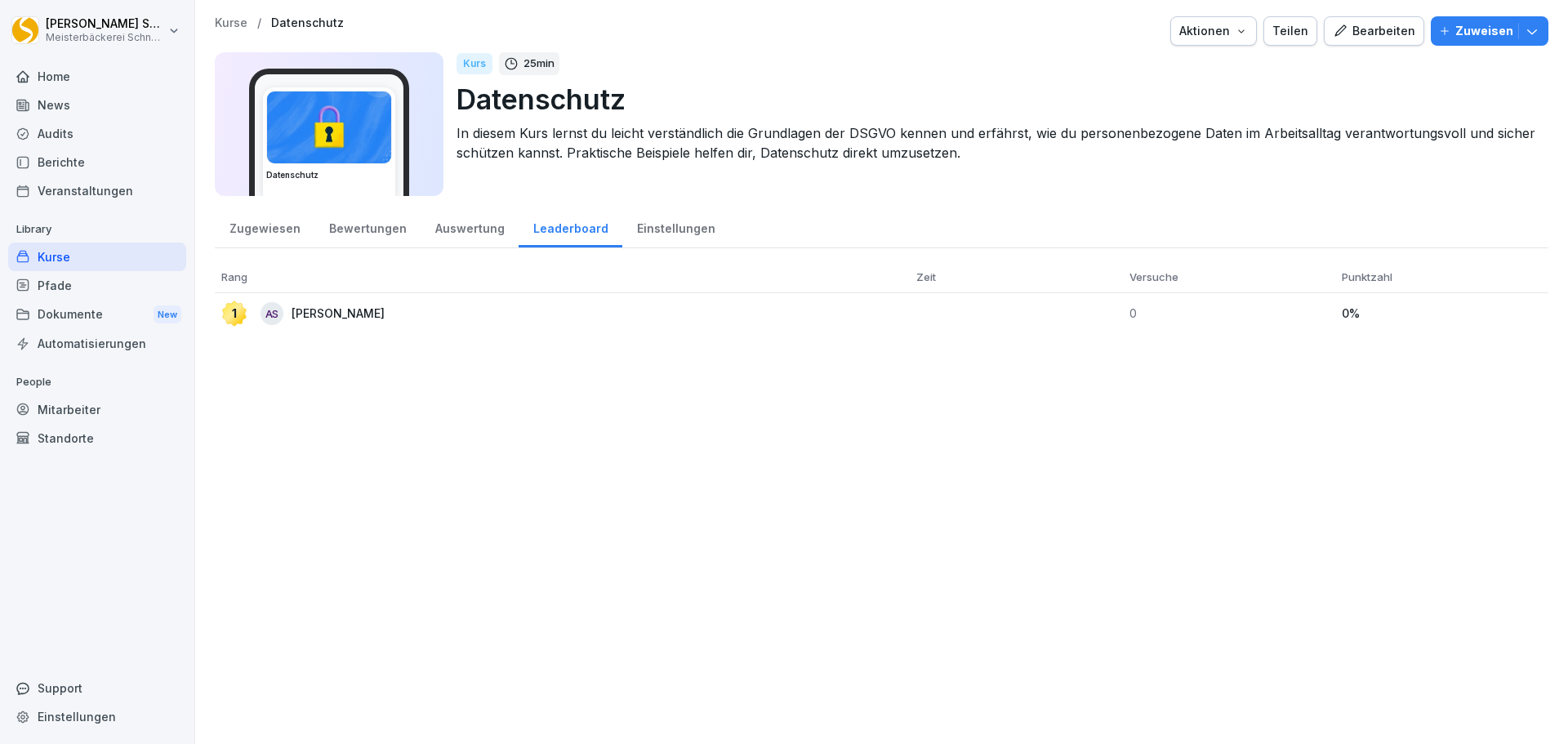
click at [482, 234] on div "Auswertung" at bounding box center [469, 227] width 98 height 42
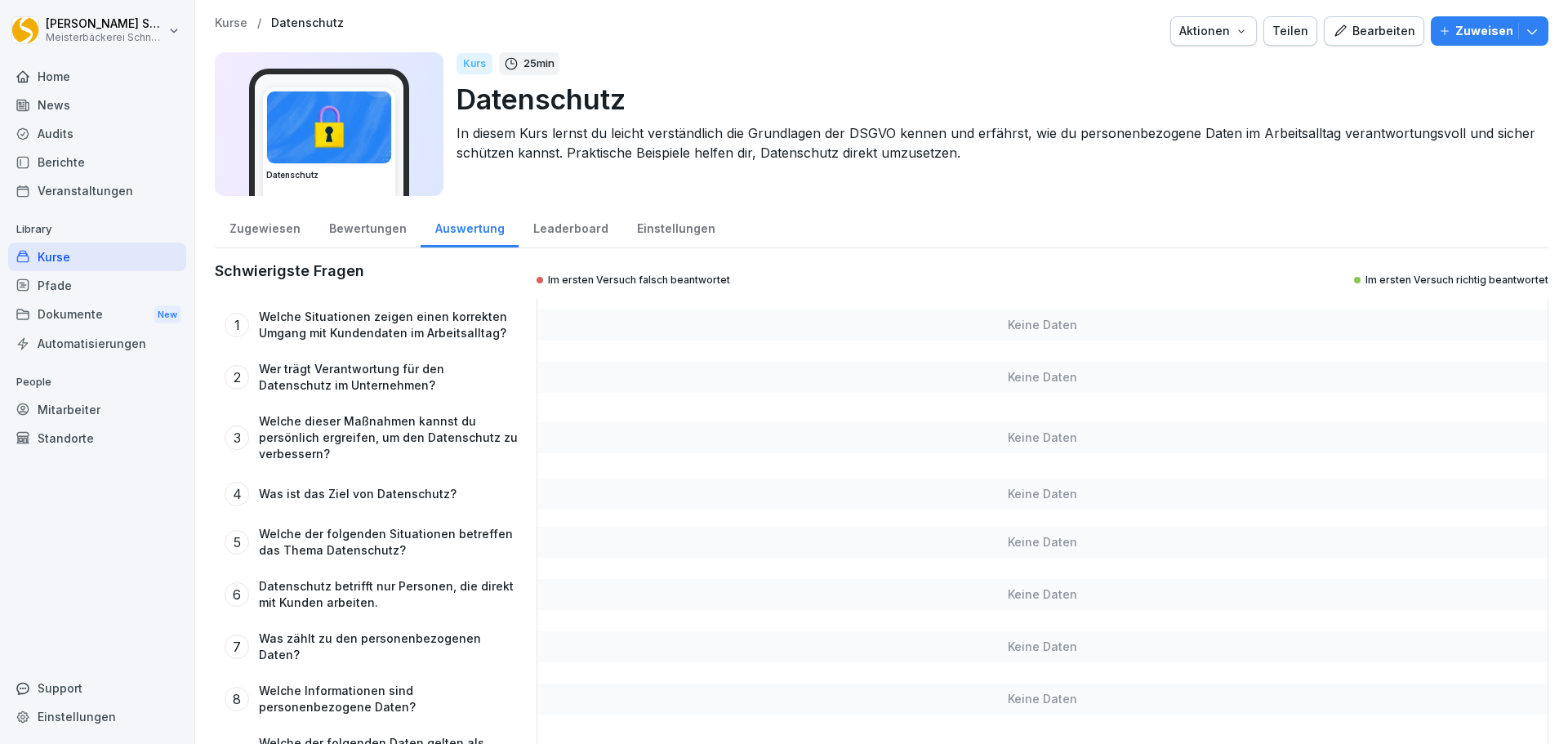
click at [372, 234] on div "Bewertungen" at bounding box center [367, 227] width 106 height 42
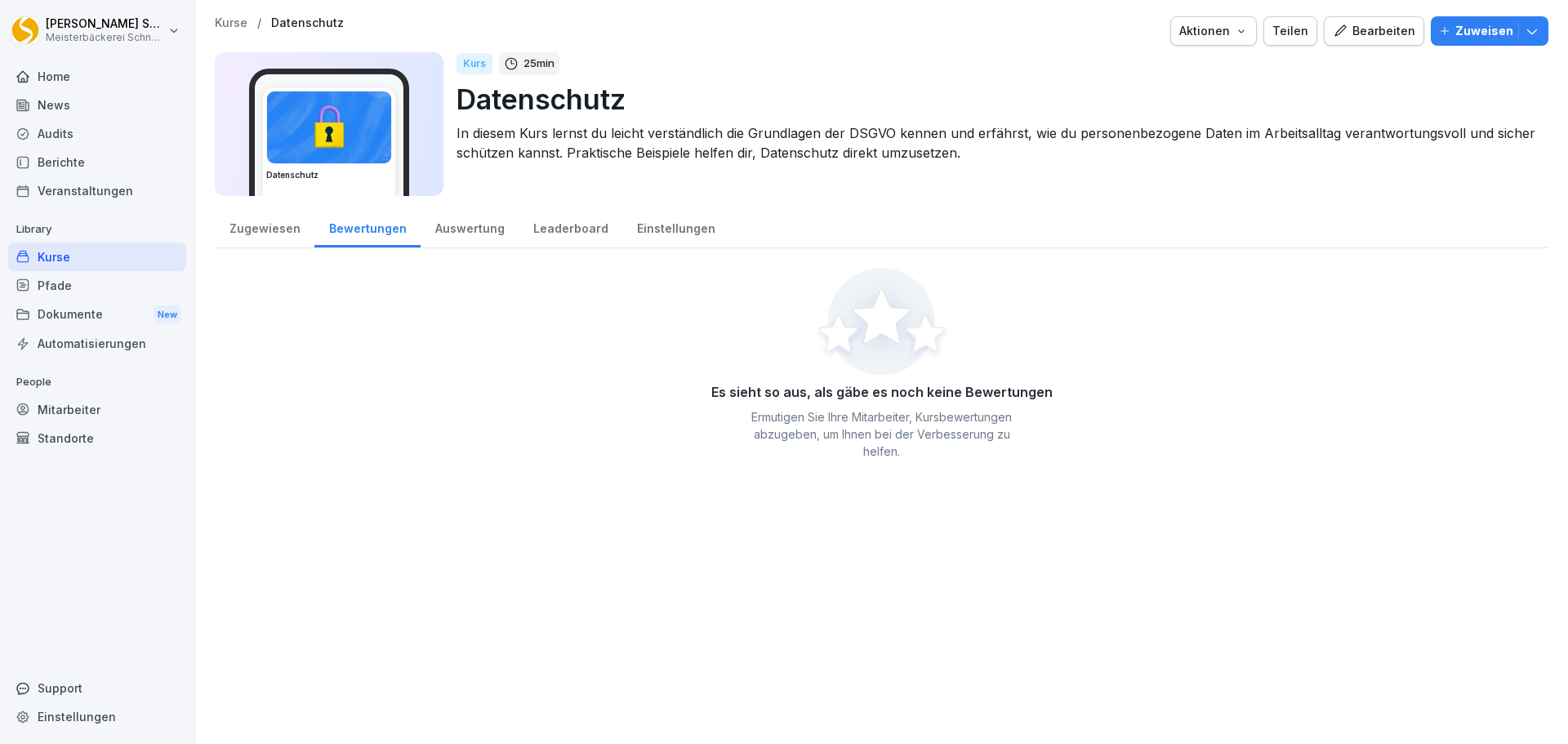
click at [254, 240] on div "Zugewiesen" at bounding box center [264, 227] width 100 height 42
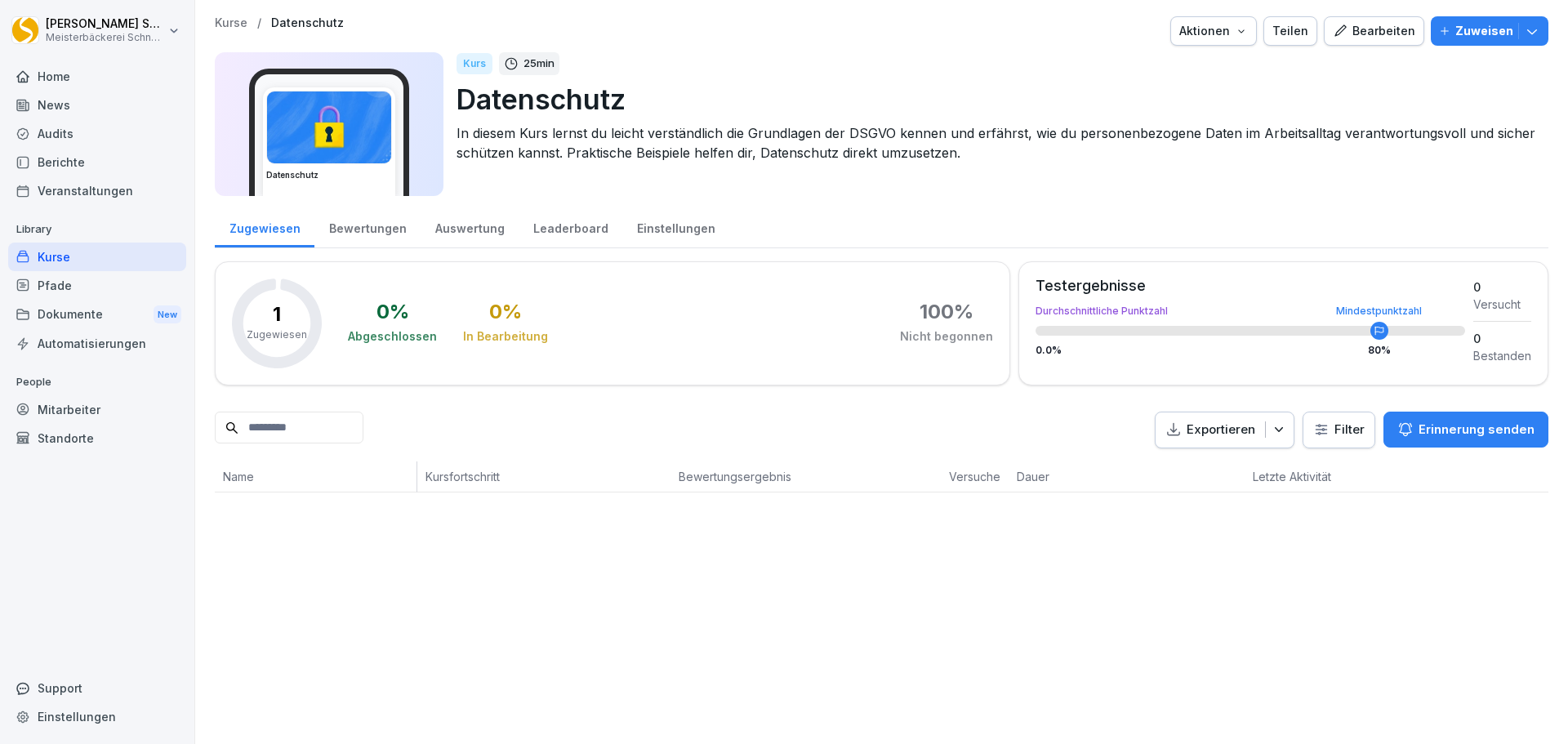
click at [1282, 33] on div "Teilen" at bounding box center [1290, 30] width 36 height 18
click at [1467, 194] on div "Kurs 25 min Datenschutz In diesem Kurs lernst du leicht verständlich die Grundl…" at bounding box center [996, 124] width 1079 height 144
click at [1275, 431] on icon "button" at bounding box center [1279, 429] width 16 height 16
click at [1264, 468] on p "Als Excel Datei exportieren" at bounding box center [1204, 468] width 146 height 15
click at [1301, 34] on div "Teilen" at bounding box center [1290, 30] width 36 height 18
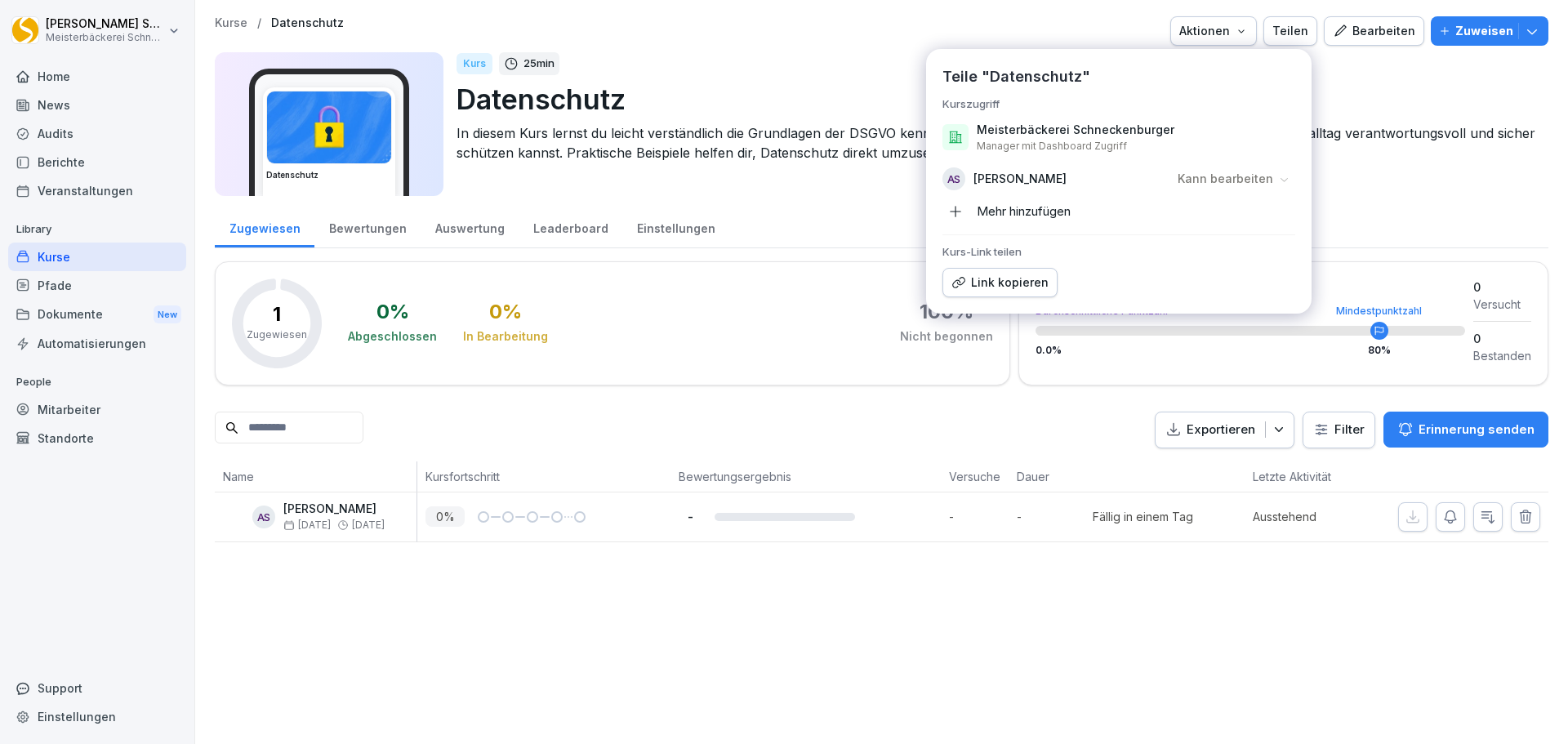
click at [1464, 212] on div "Zugewiesen Bewertungen Auswertung Leaderboard Einstellungen" at bounding box center [881, 227] width 1334 height 43
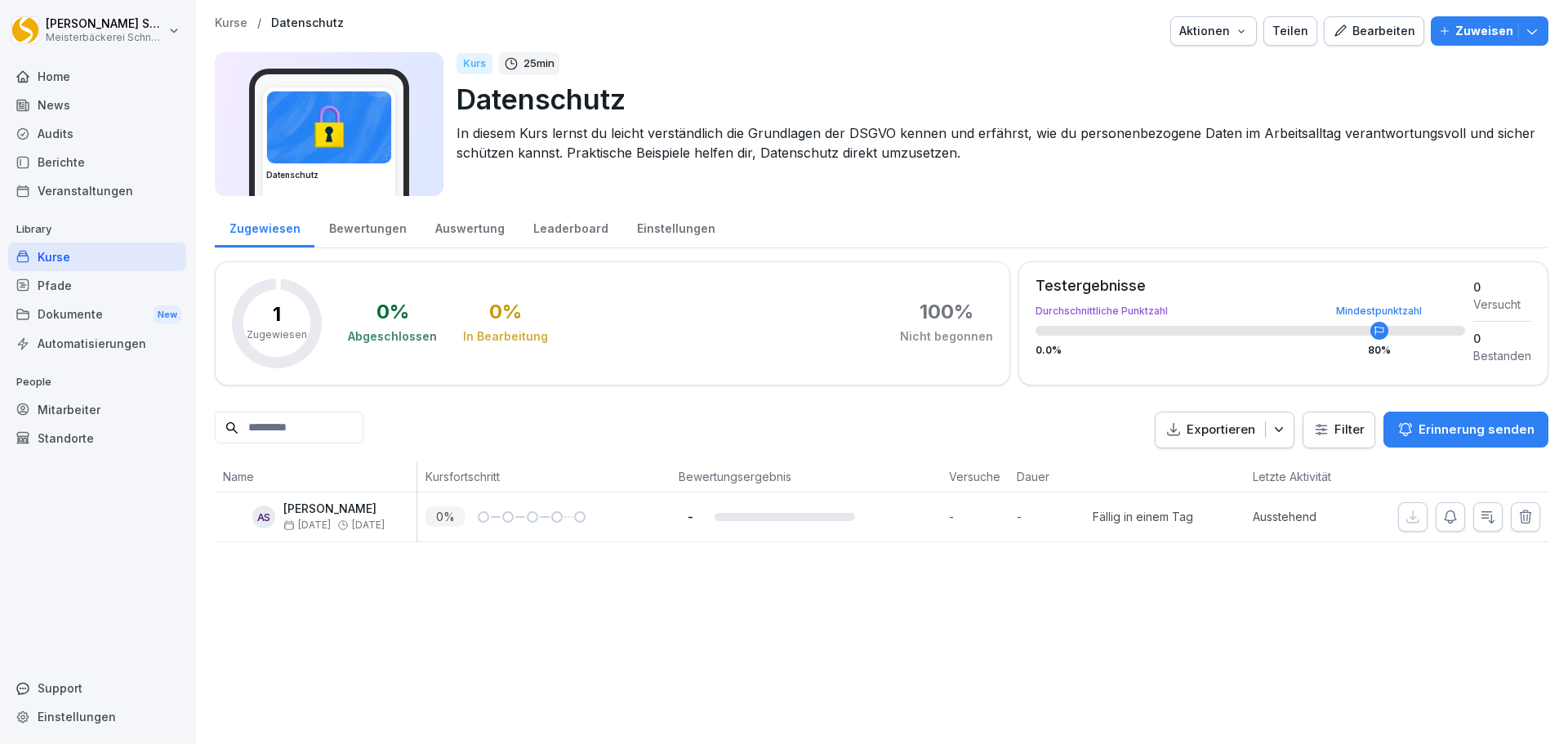
click at [89, 412] on div "Mitarbeiter" at bounding box center [96, 409] width 178 height 29
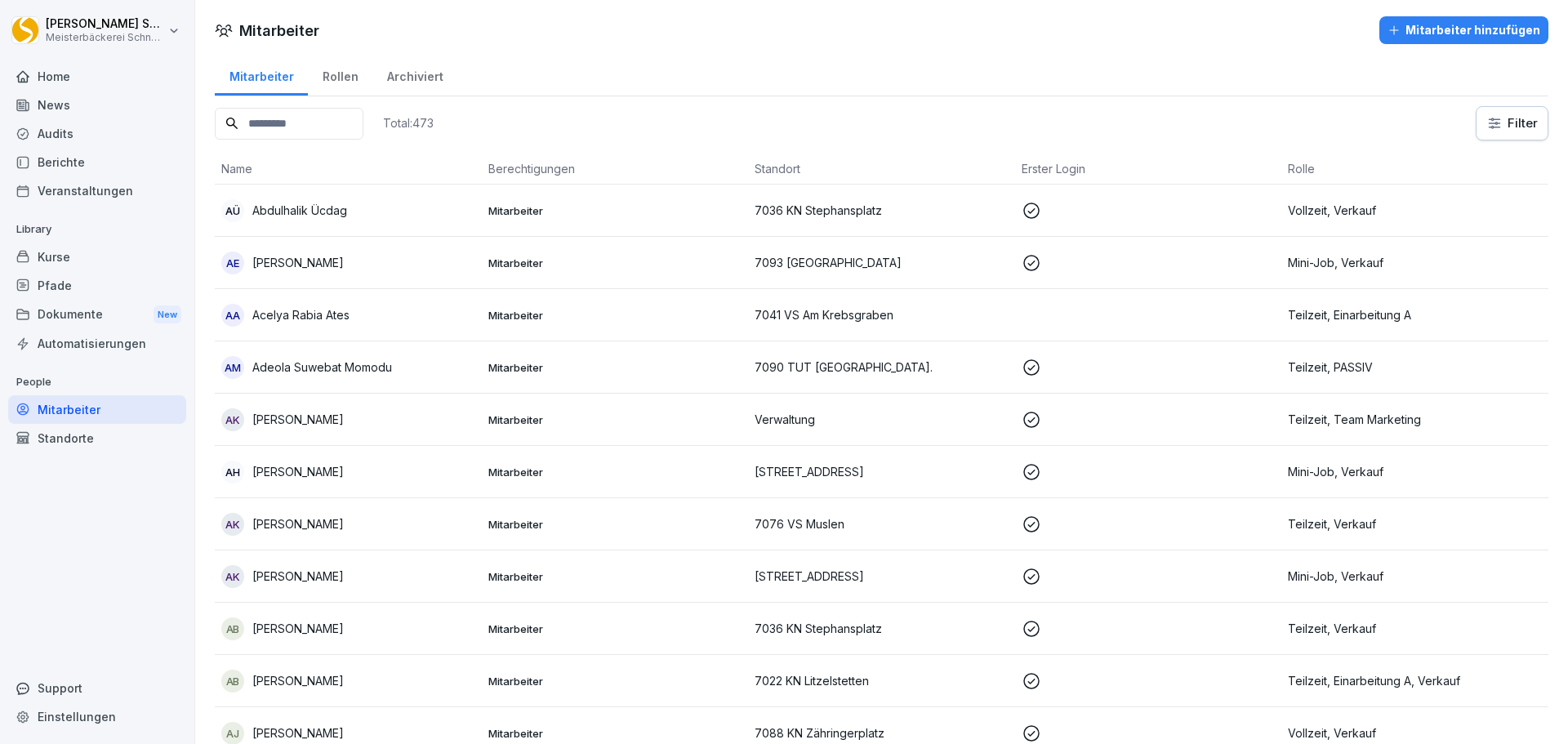
click at [288, 124] on input at bounding box center [288, 123] width 148 height 32
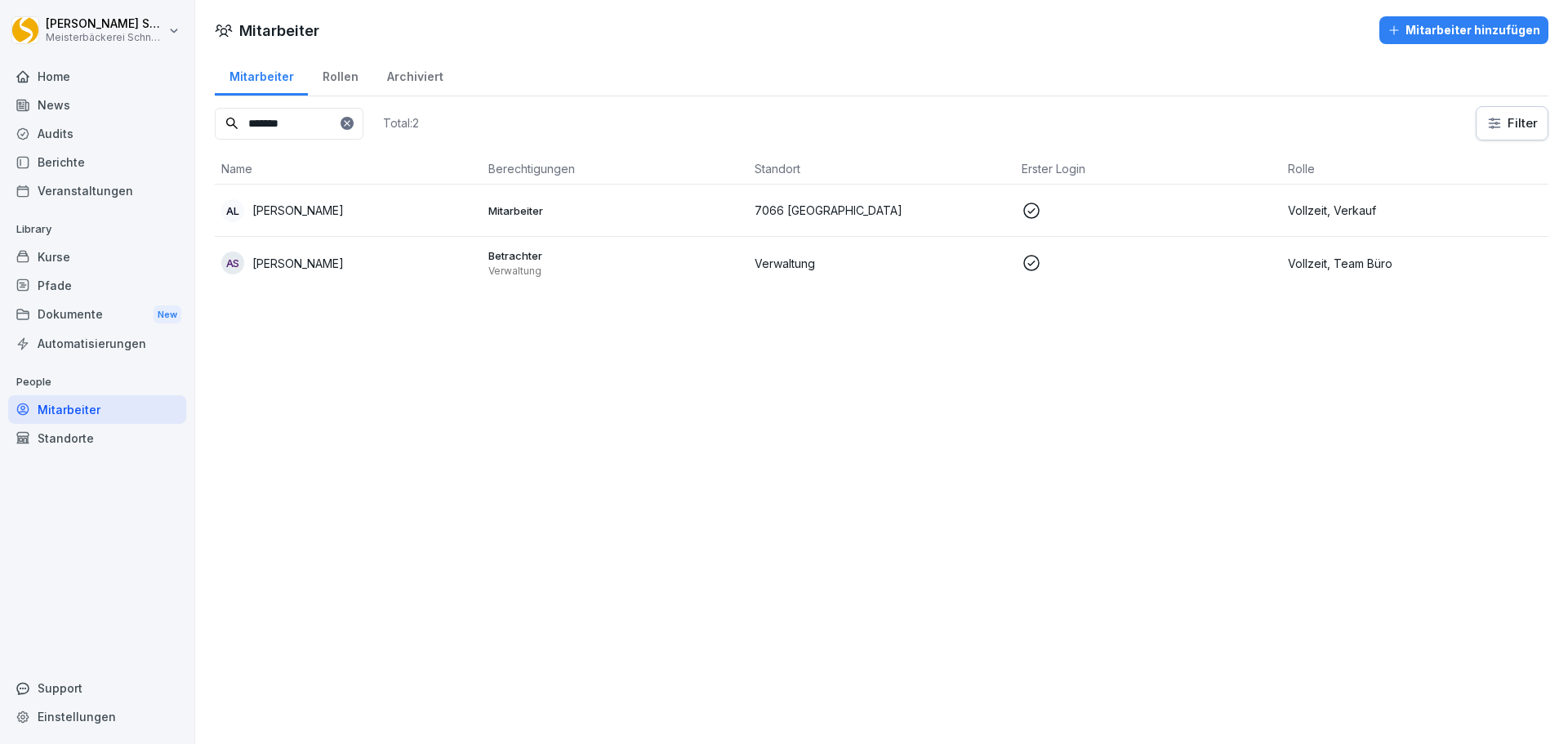
click at [1325, 260] on p "Vollzeit, Team Büro" at bounding box center [1415, 264] width 254 height 17
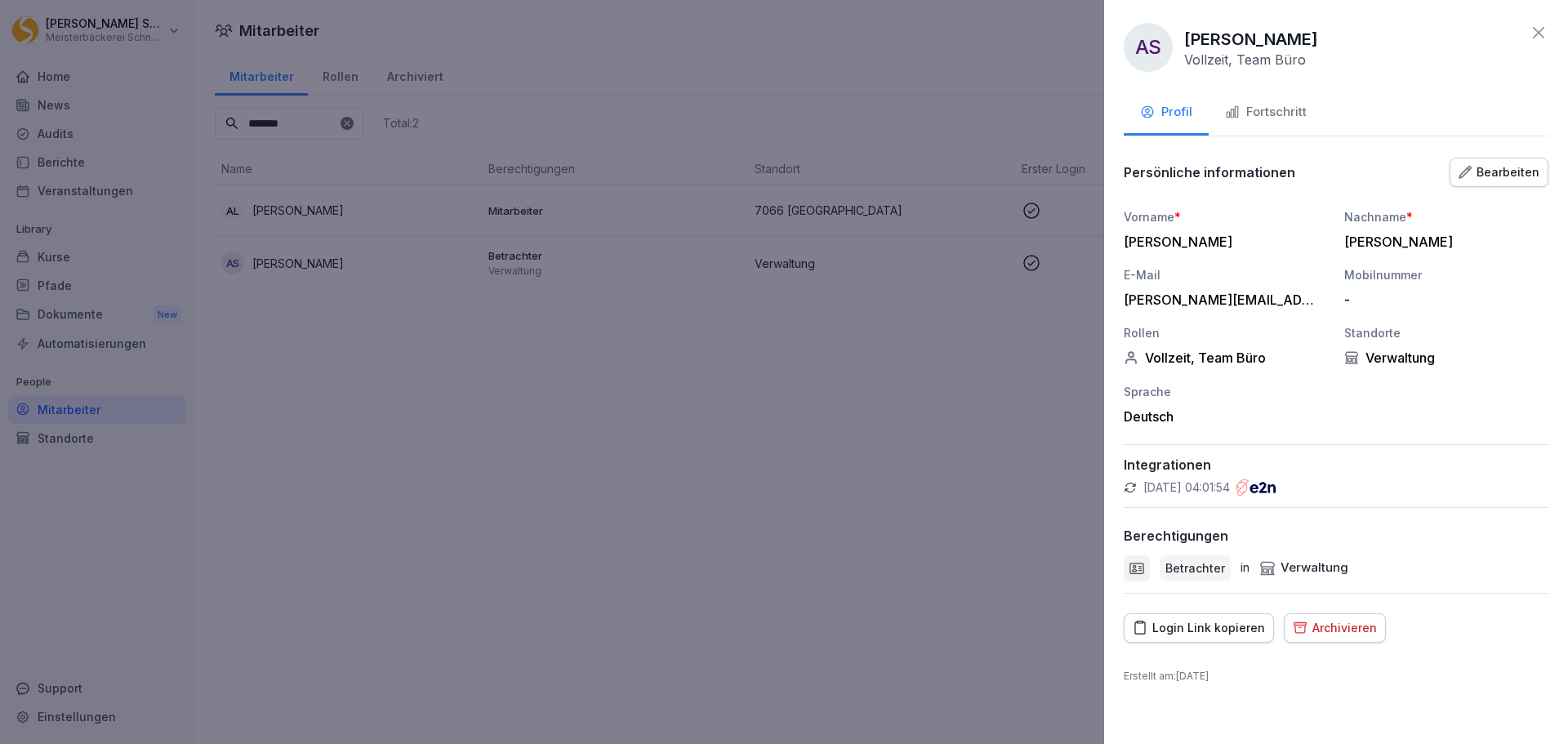
click at [1509, 177] on div "Bearbeiten" at bounding box center [1499, 172] width 81 height 18
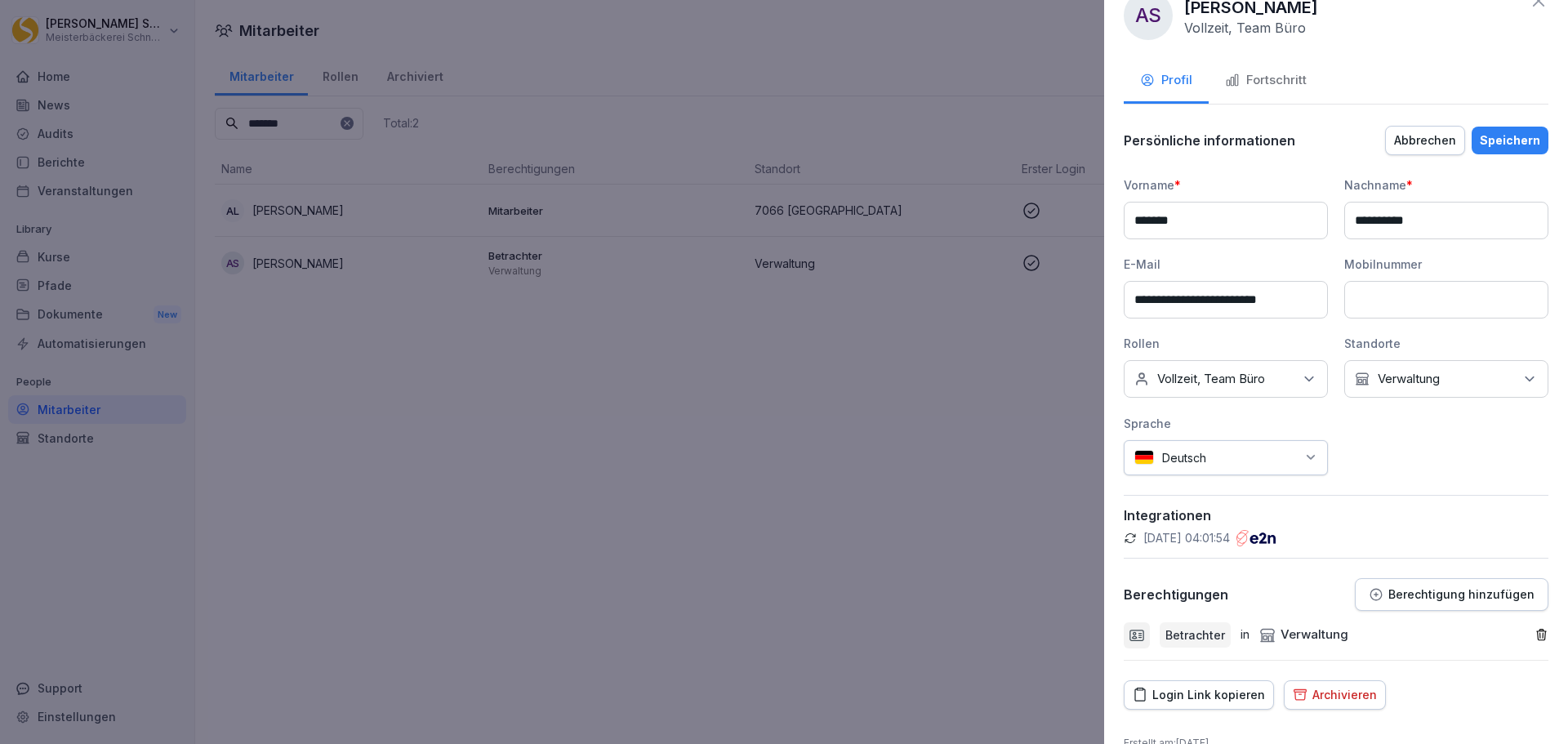
scroll to position [62, 0]
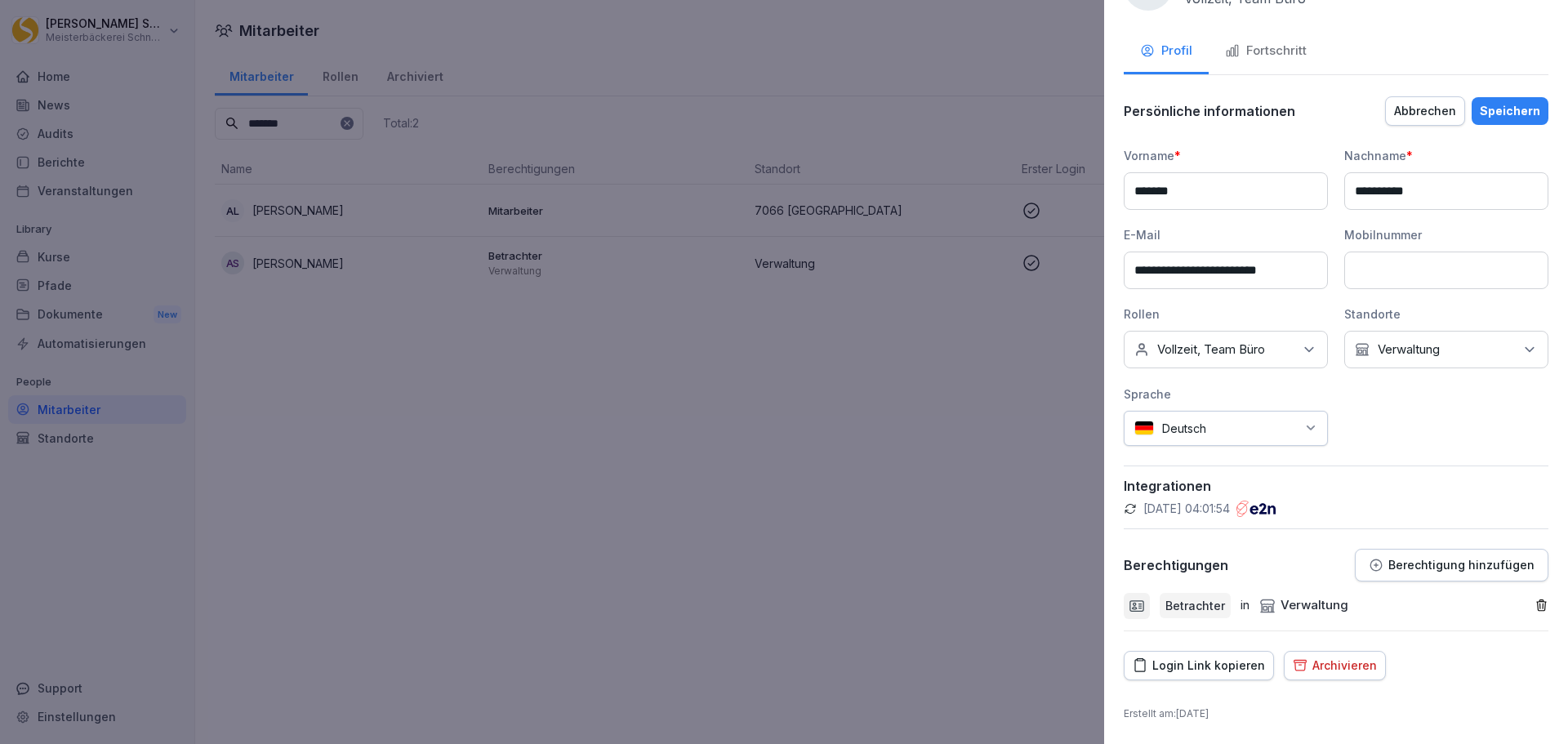
click at [1378, 566] on icon "button" at bounding box center [1376, 564] width 11 height 11
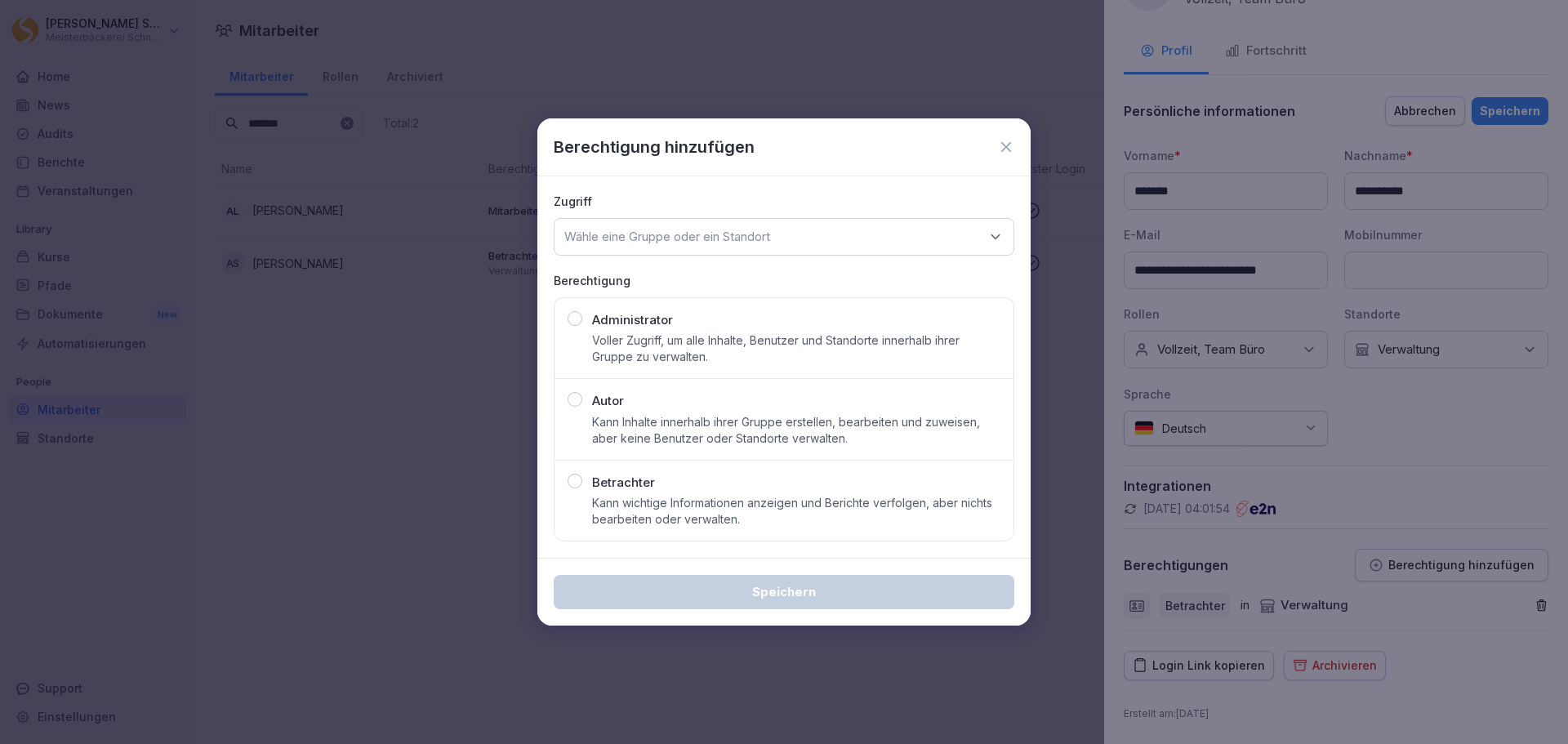
click at [1002, 243] on icon at bounding box center [995, 236] width 16 height 16
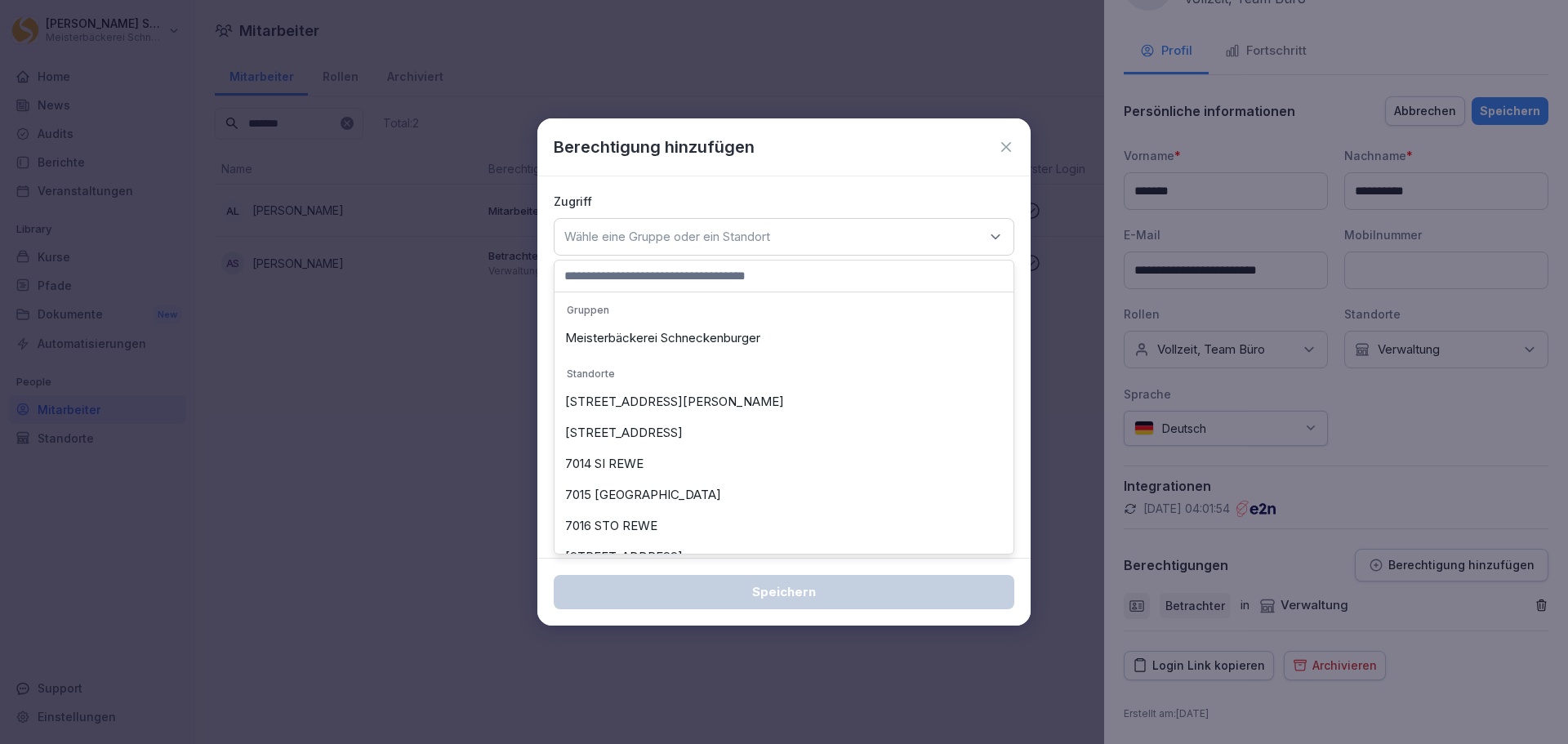
click at [1006, 153] on icon at bounding box center [1006, 147] width 16 height 16
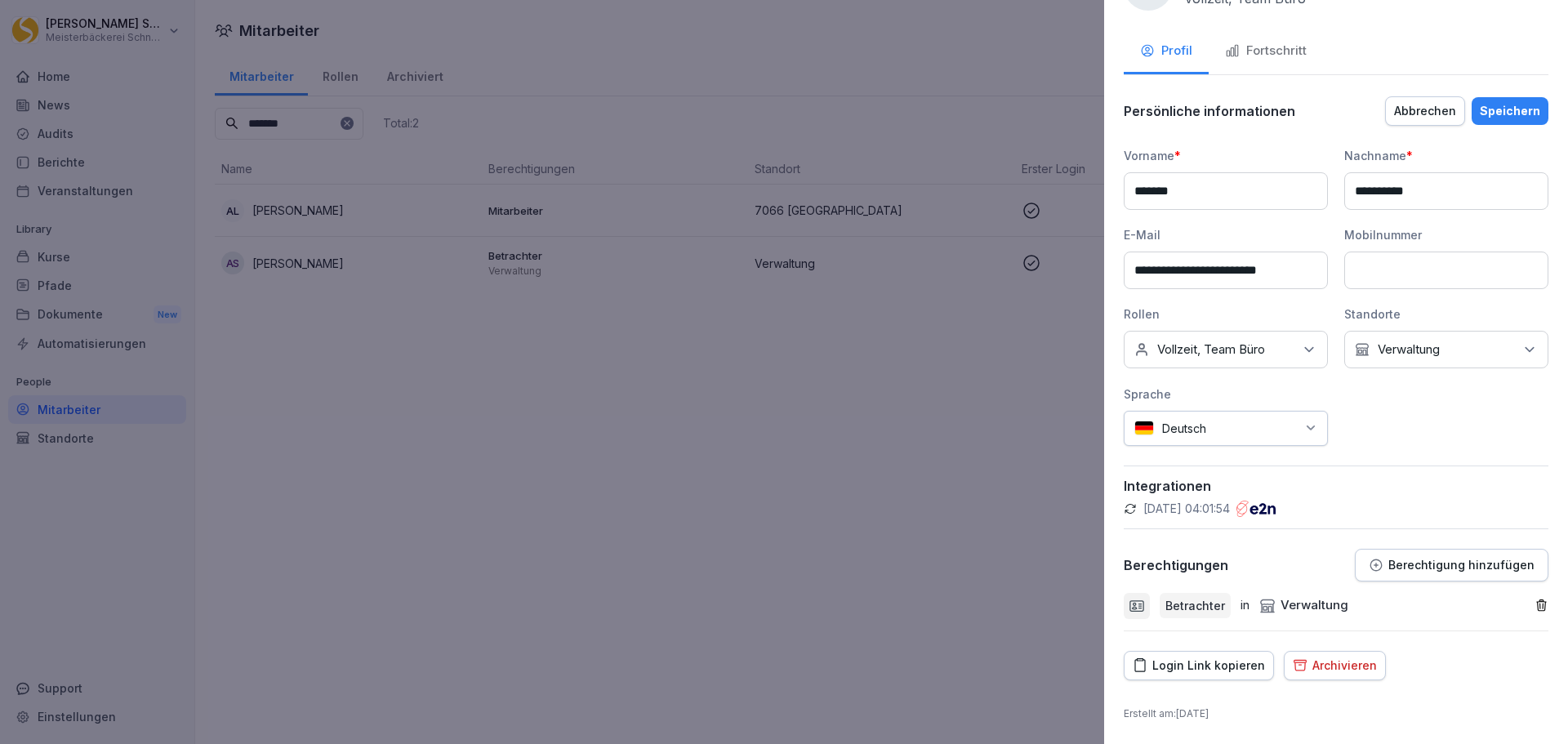
click at [1360, 568] on button "Berechtigung hinzufügen" at bounding box center [1452, 565] width 194 height 33
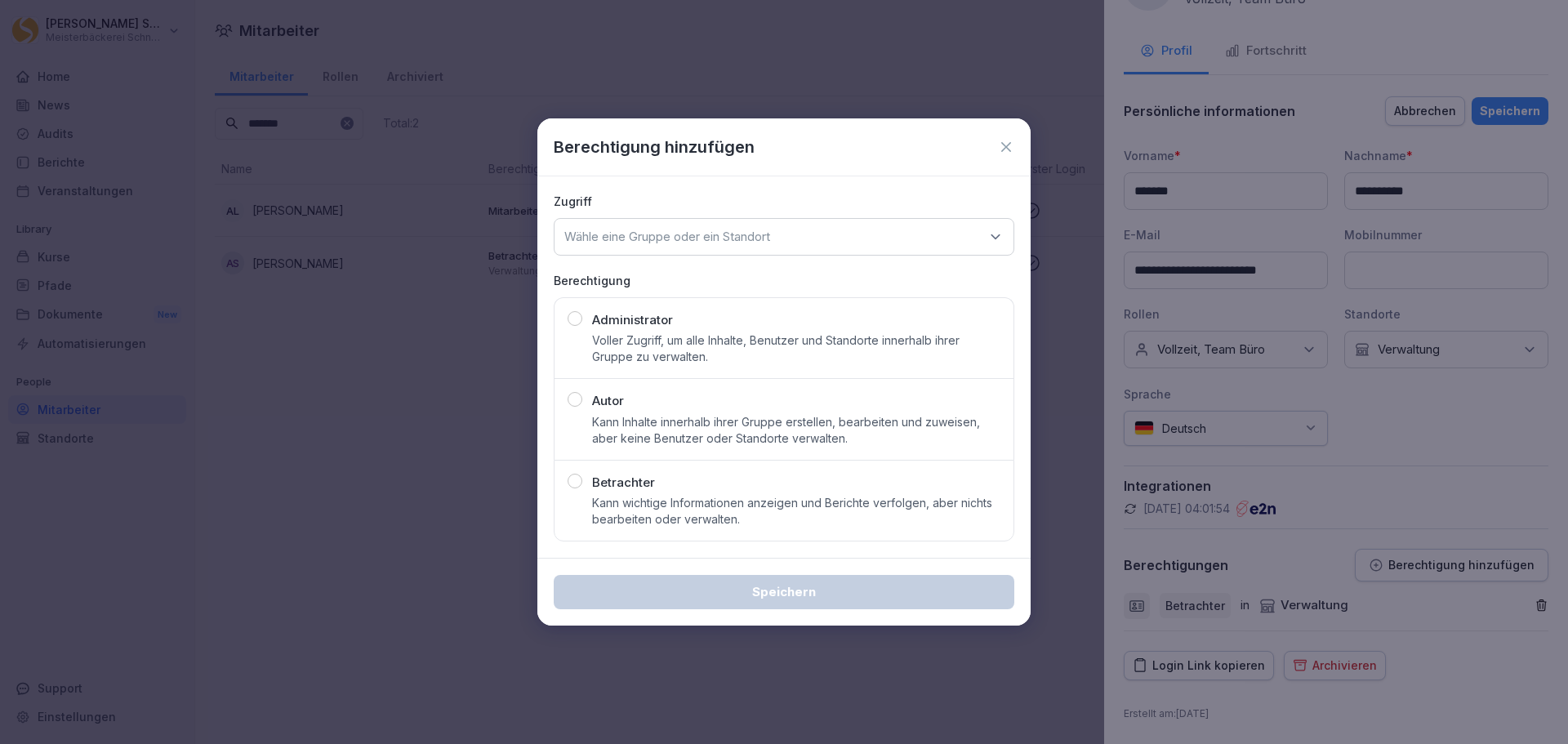
click at [891, 438] on p "Kann Inhalte innerhalb ihrer Gruppe erstellen, bearbeiten und zuweisen, aber ke…" at bounding box center [796, 431] width 408 height 33
click at [724, 394] on div "Autor Kann Inhalte innerhalb ihrer Gruppe erstellen, bearbeiten und zuweisen, a…" at bounding box center [796, 419] width 408 height 55
click at [995, 228] on icon at bounding box center [995, 236] width 16 height 16
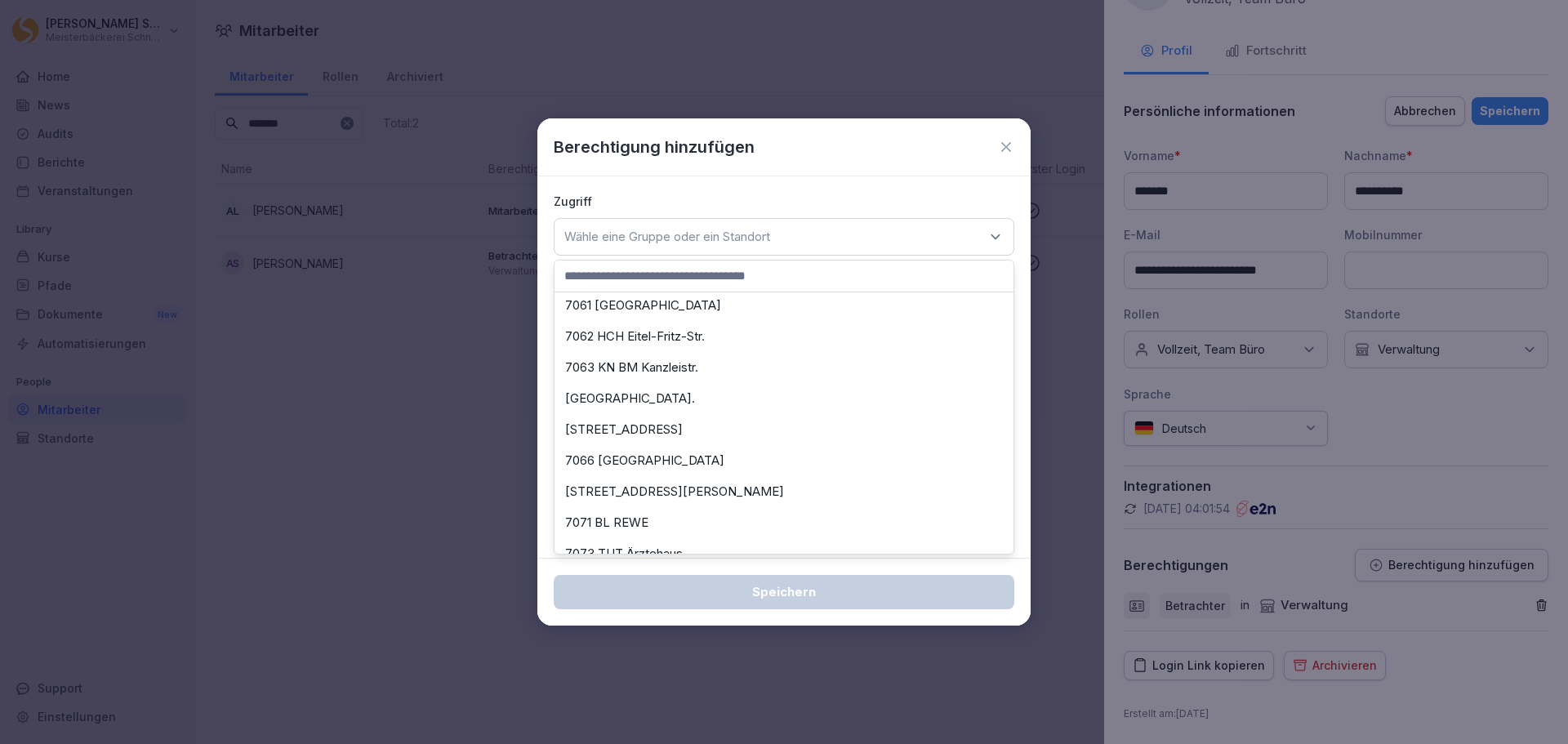
scroll to position [1892, 0]
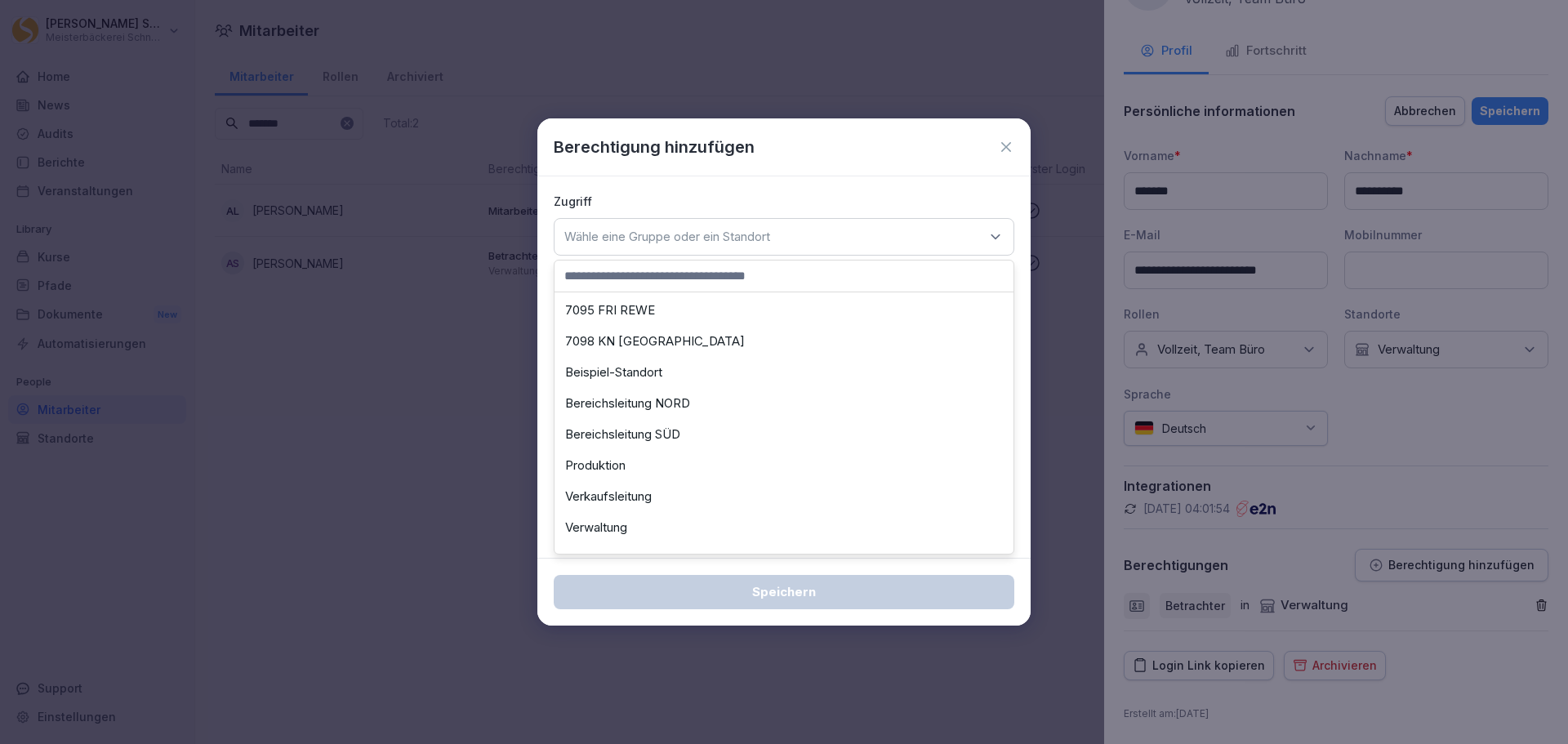
click at [582, 530] on div "Verwaltung" at bounding box center [783, 528] width 451 height 31
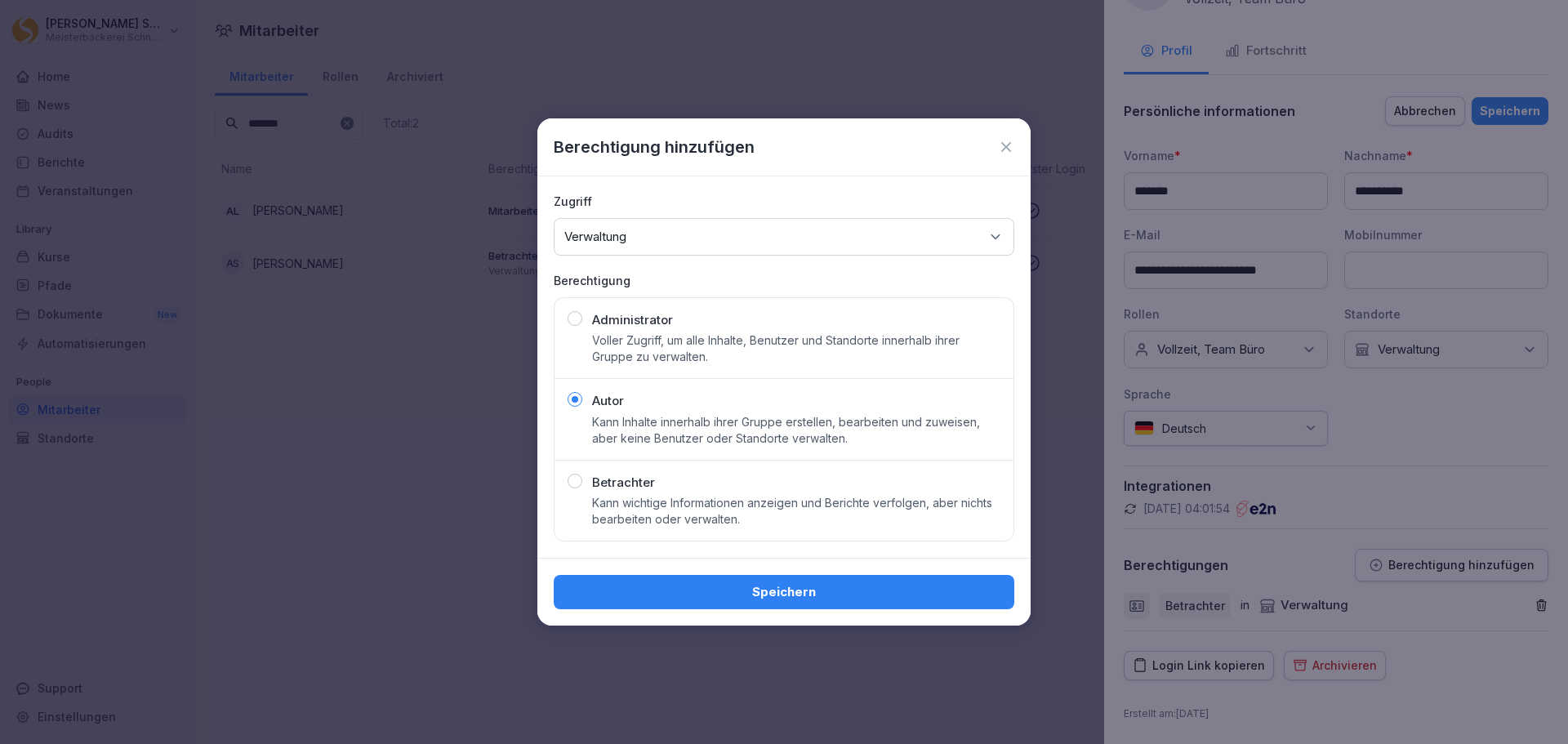
click at [787, 594] on div "Speichern" at bounding box center [784, 592] width 434 height 18
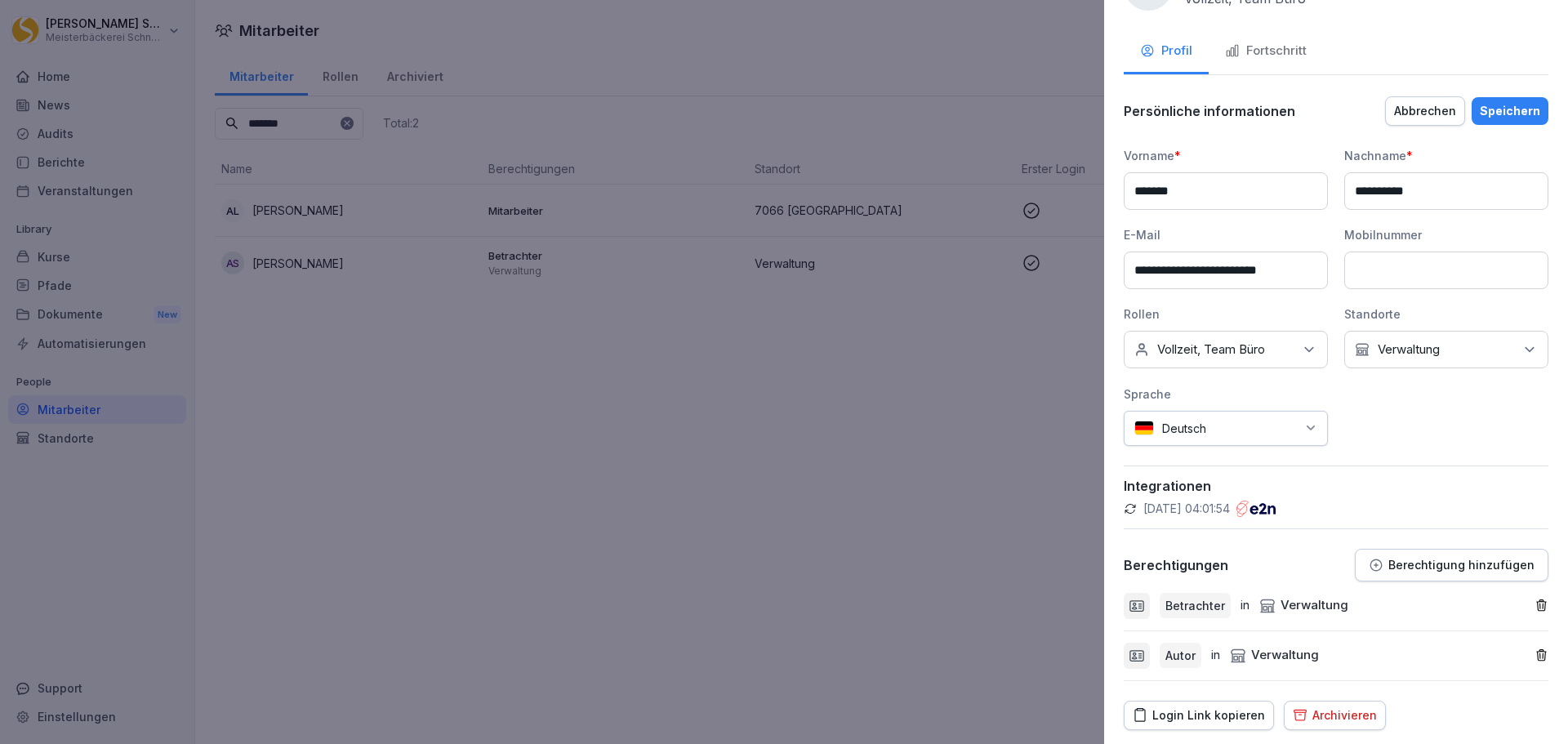
click at [1498, 115] on div "Speichern" at bounding box center [1511, 111] width 61 height 18
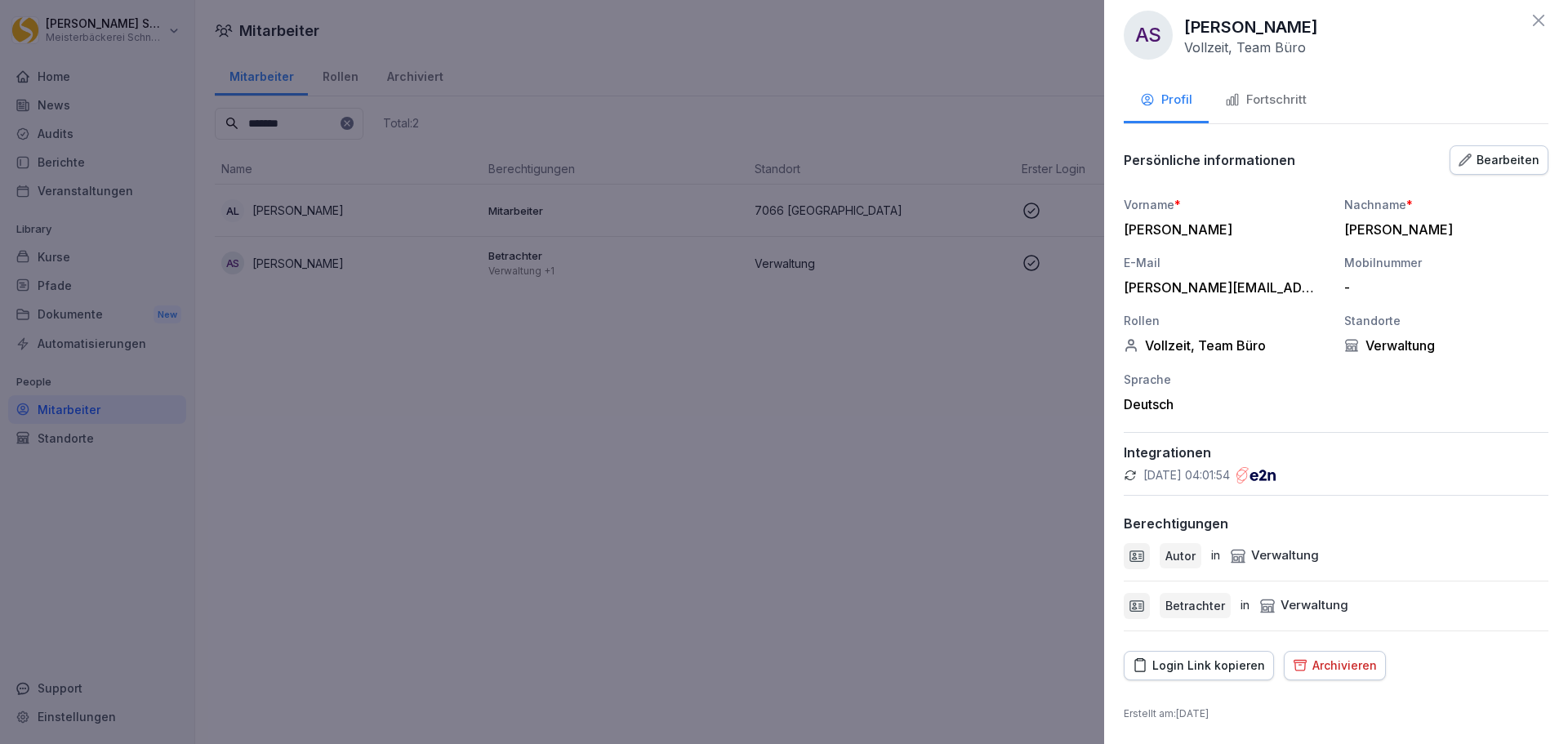
scroll to position [0, 0]
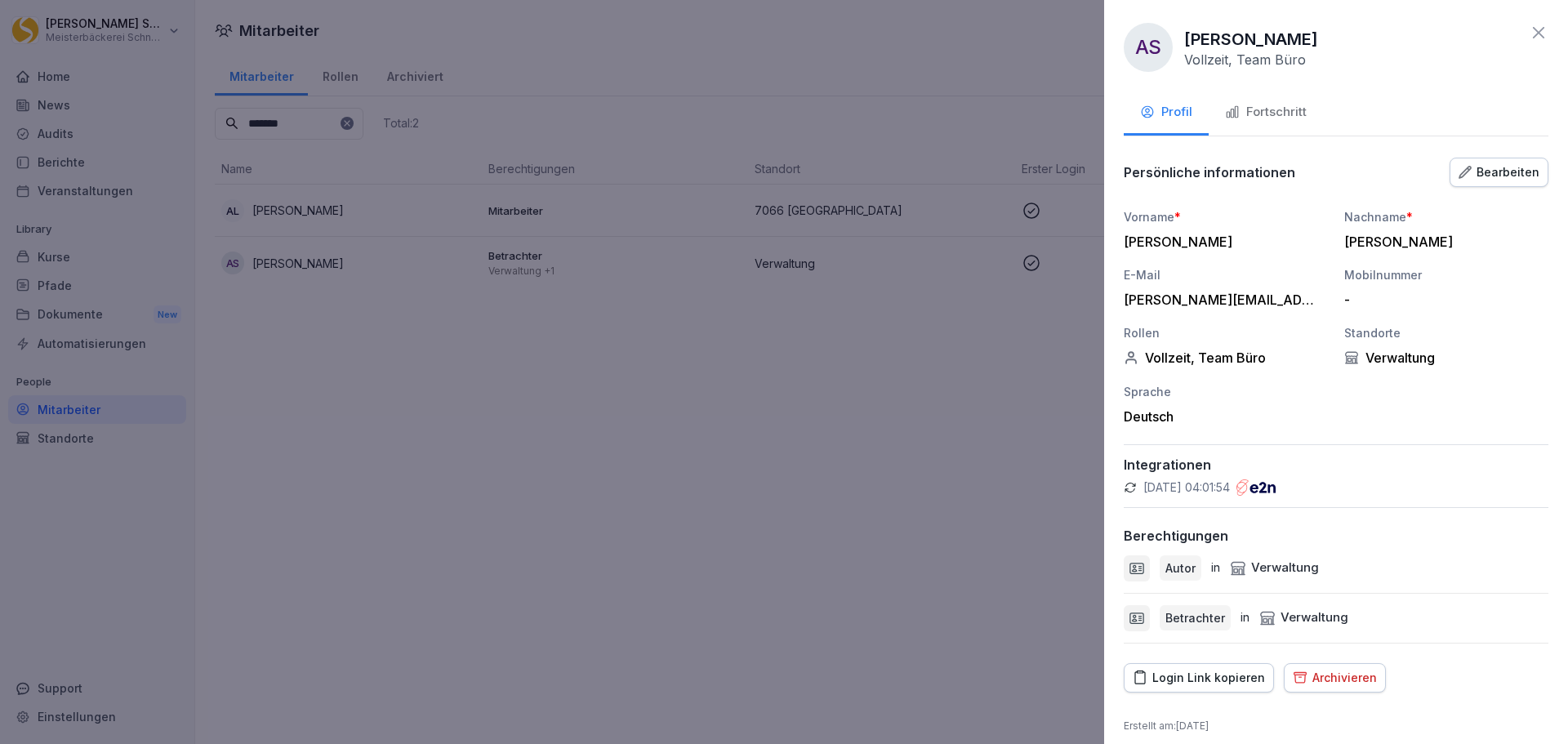
click at [1533, 35] on icon at bounding box center [1538, 32] width 11 height 11
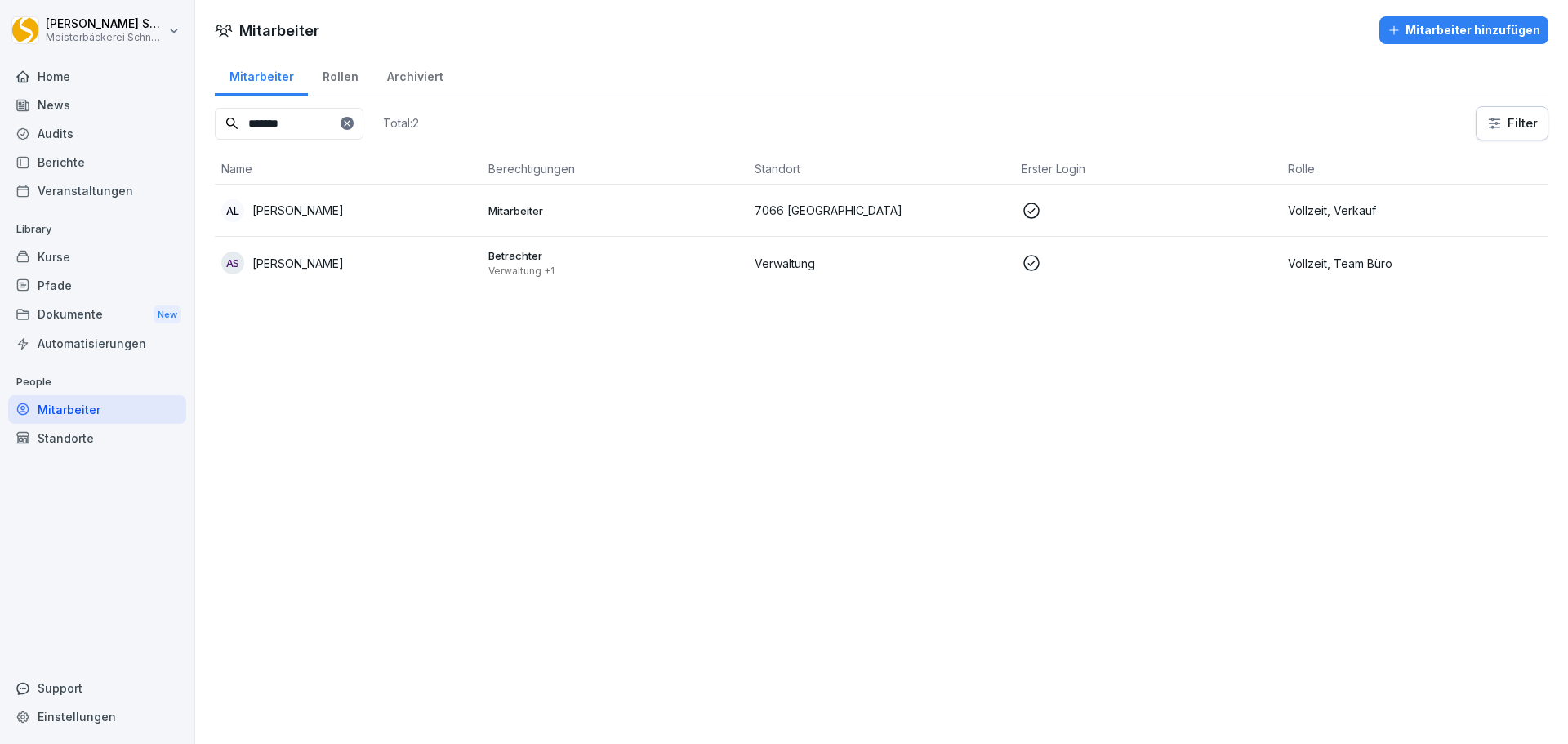
click at [323, 124] on input "*******" at bounding box center [288, 123] width 148 height 32
type input "****"
click at [1209, 221] on td at bounding box center [1149, 211] width 267 height 52
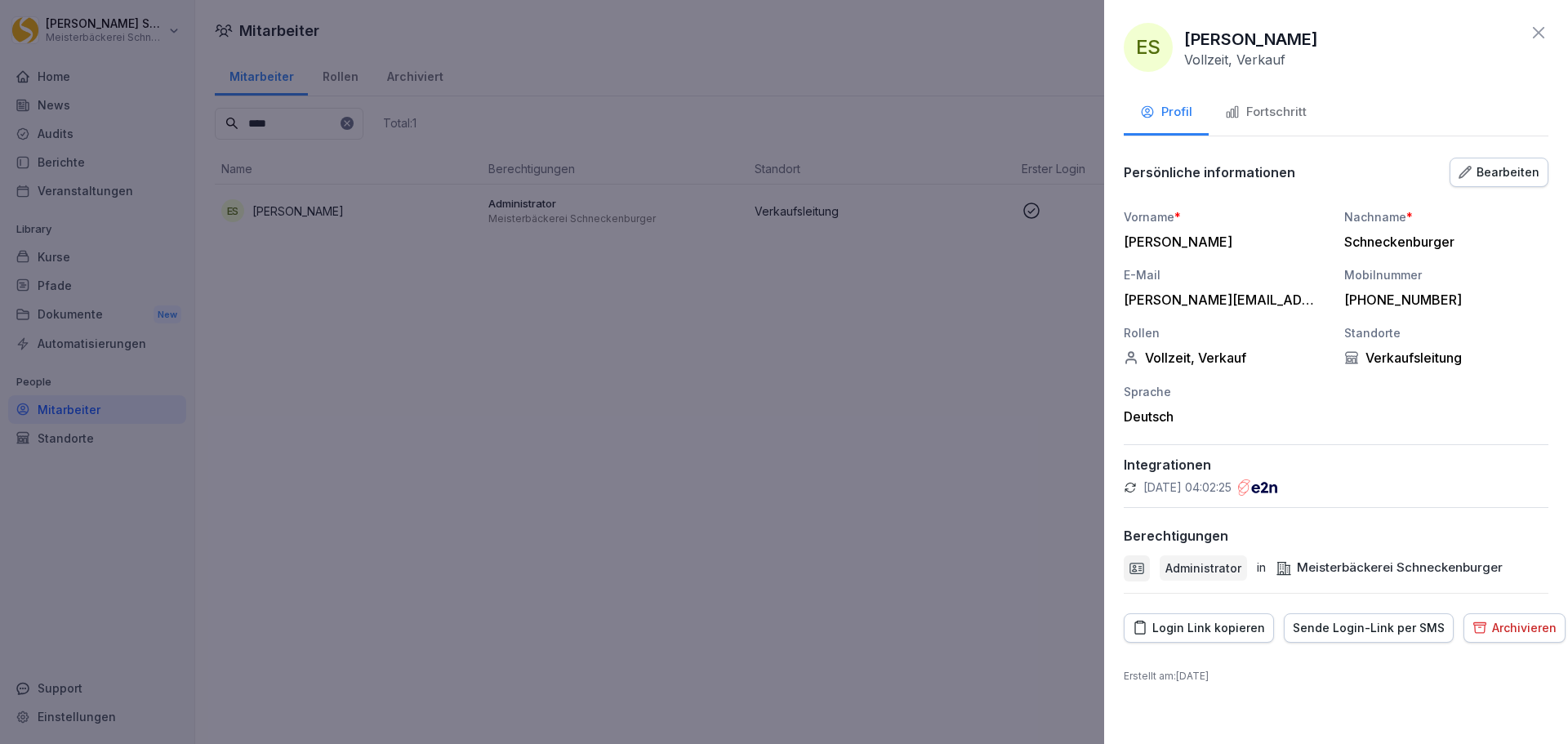
click at [1538, 33] on icon at bounding box center [1538, 32] width 11 height 11
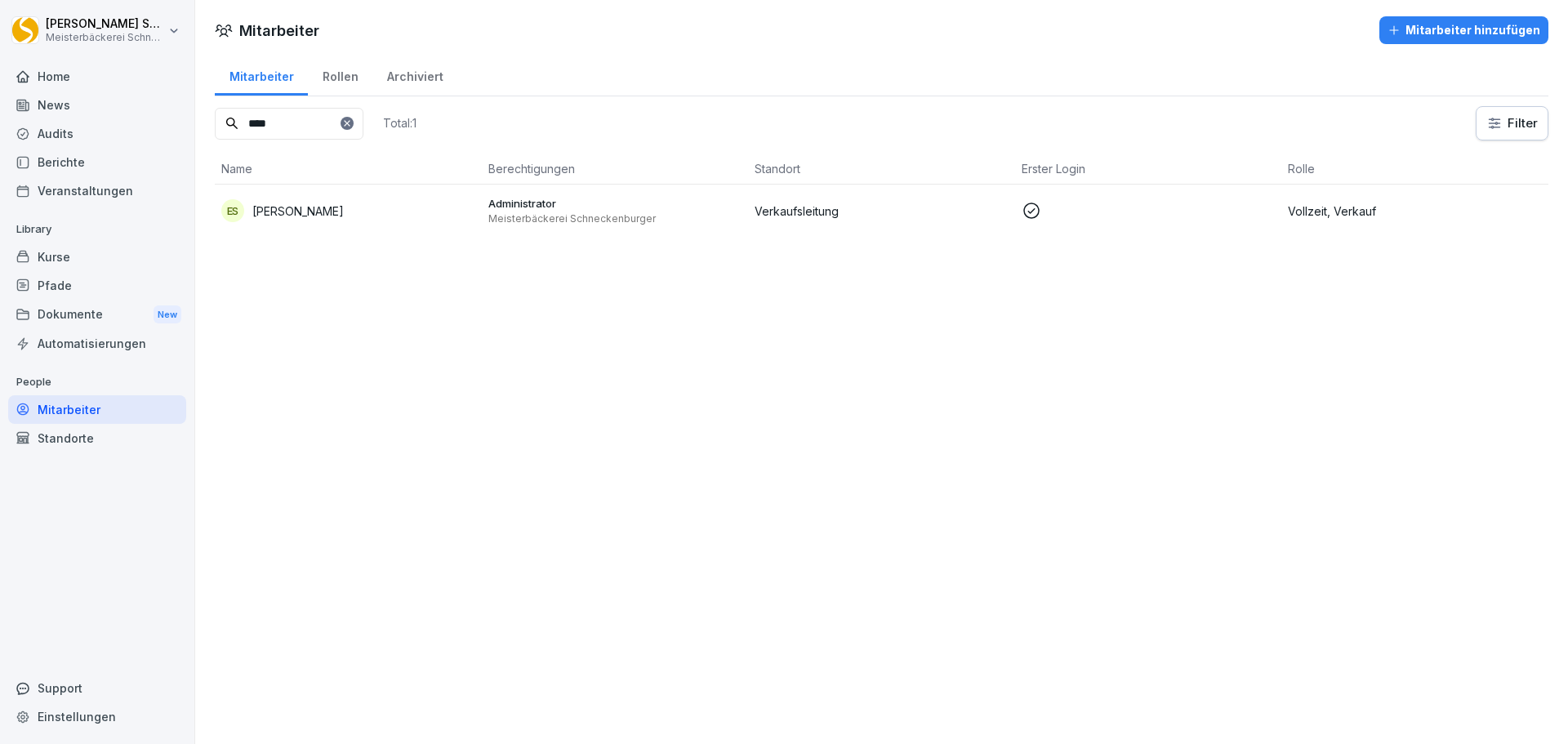
click at [81, 713] on div "Einstellungen" at bounding box center [96, 716] width 178 height 29
select select "**"
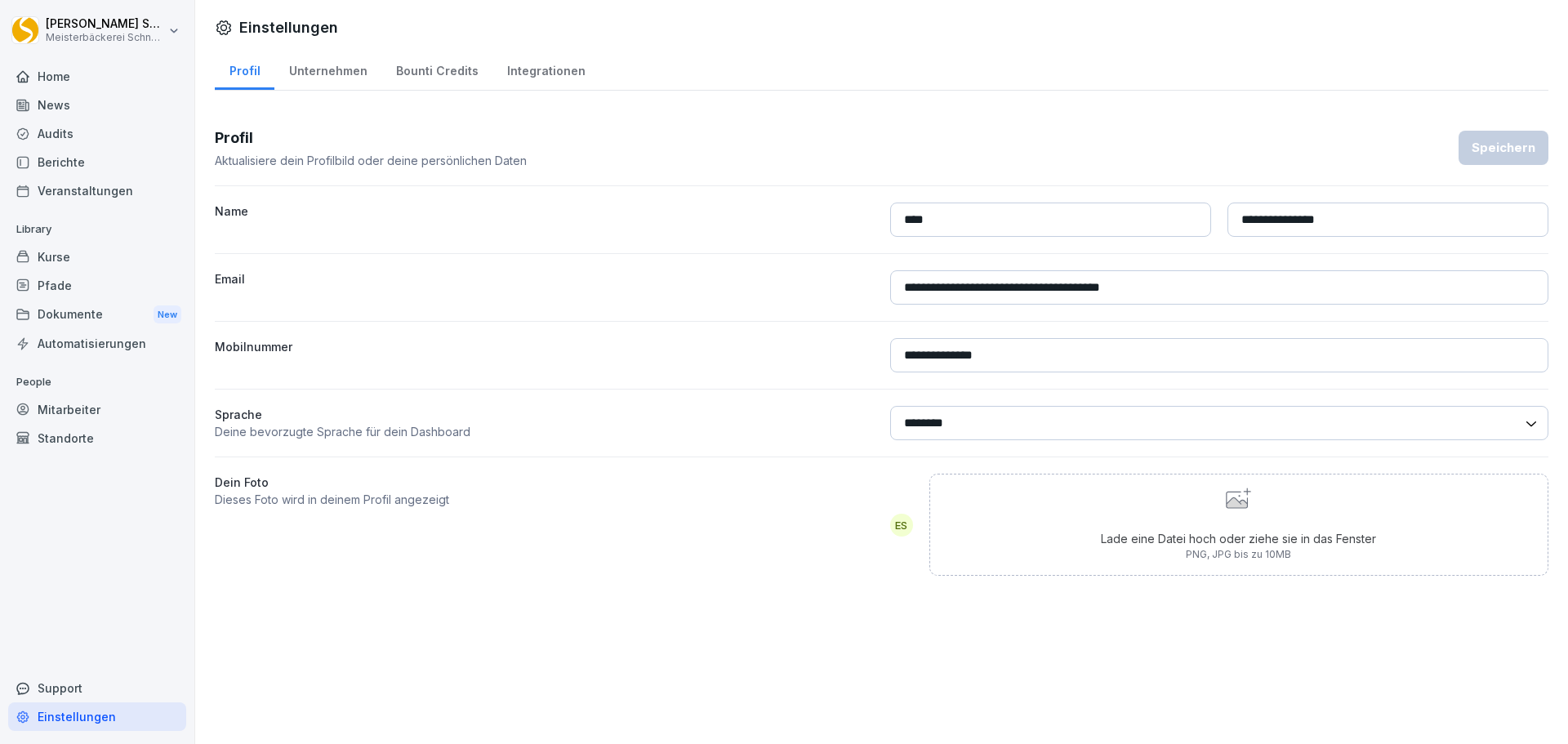
click at [317, 76] on div "Unternehmen" at bounding box center [327, 69] width 107 height 42
select select "**"
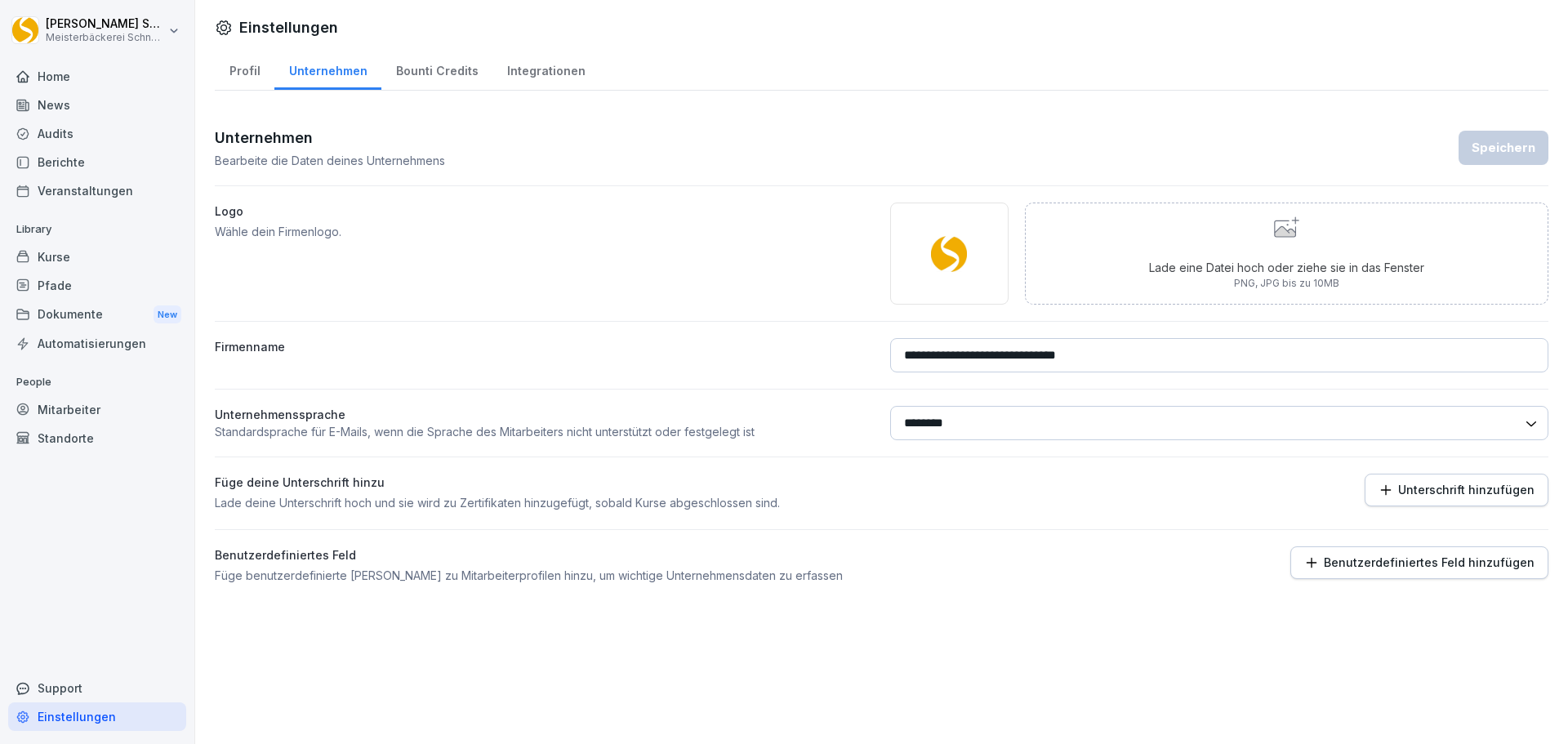
click at [402, 75] on div "Bounti Credits" at bounding box center [437, 69] width 111 height 42
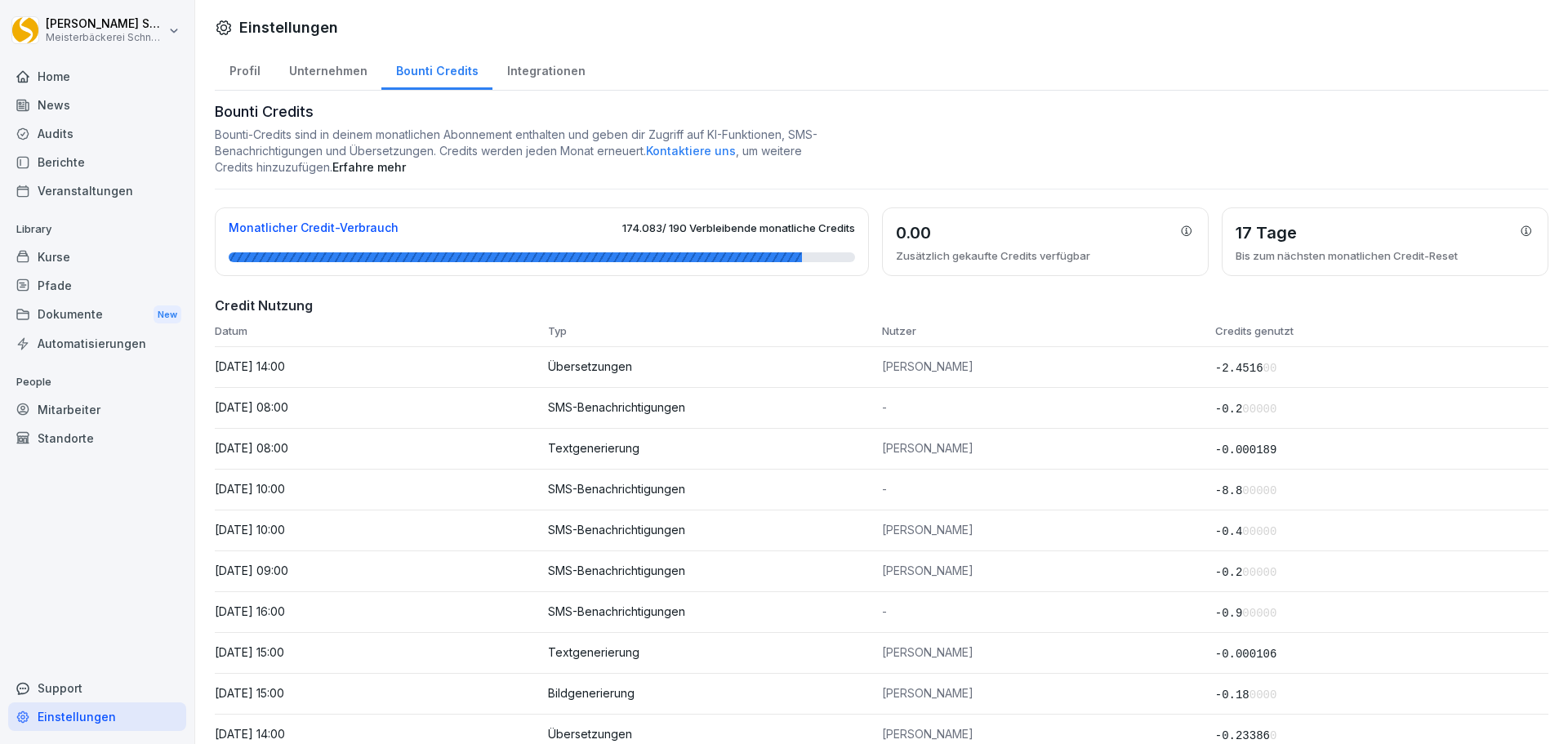
click at [542, 69] on div "Integrationen" at bounding box center [545, 69] width 107 height 42
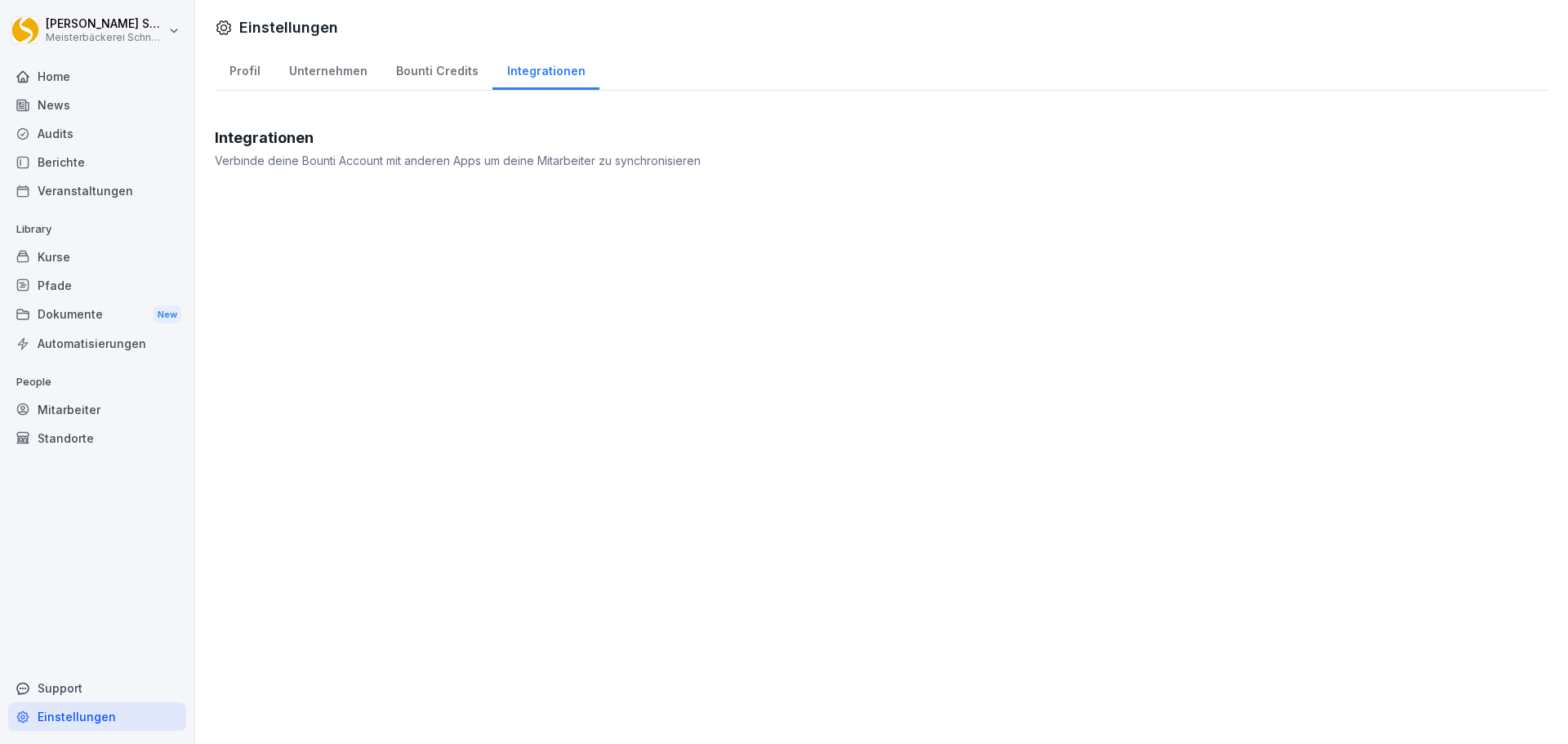
click at [89, 441] on div "Standorte" at bounding box center [96, 438] width 178 height 29
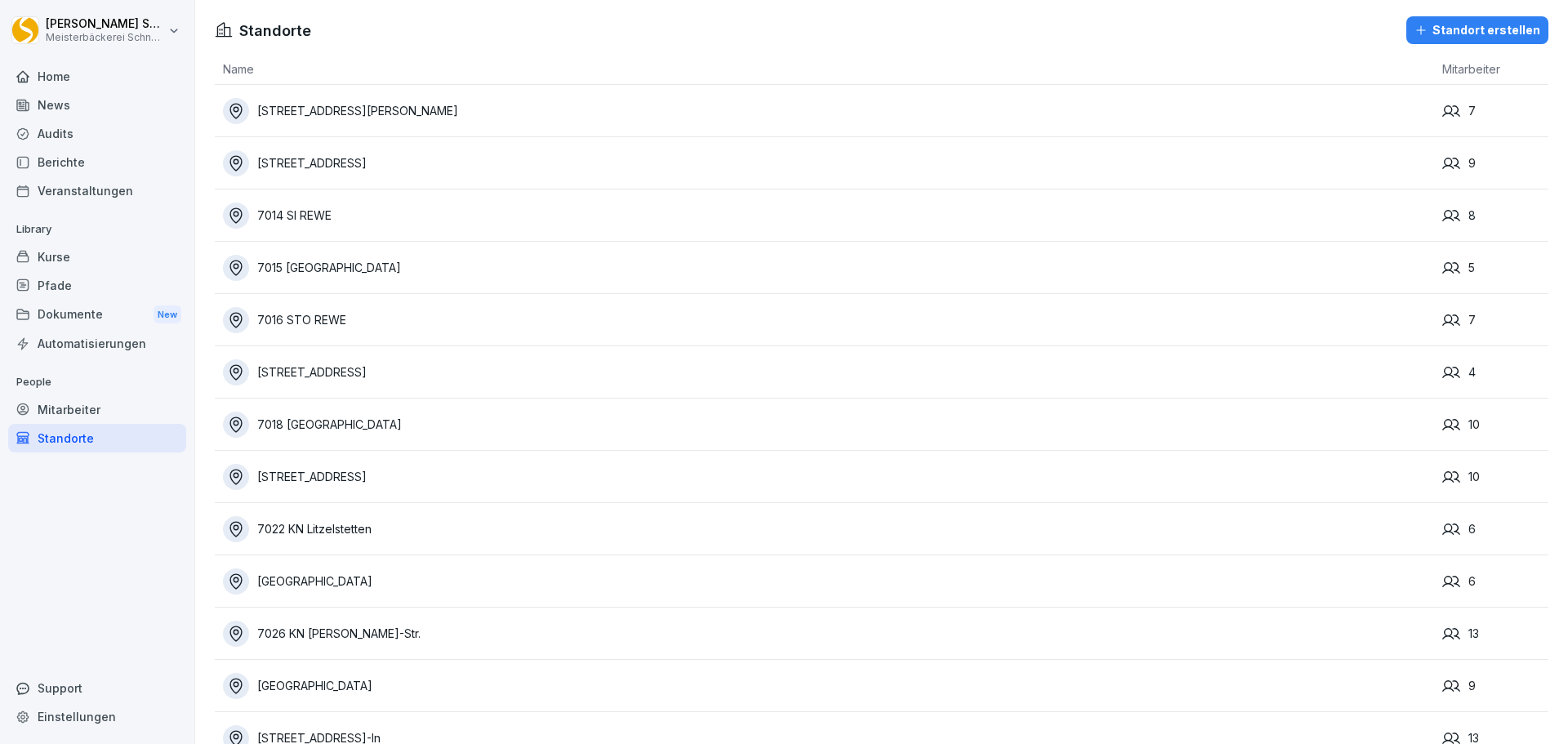
click at [368, 415] on div "7018 Emmingen" at bounding box center [828, 425] width 1211 height 26
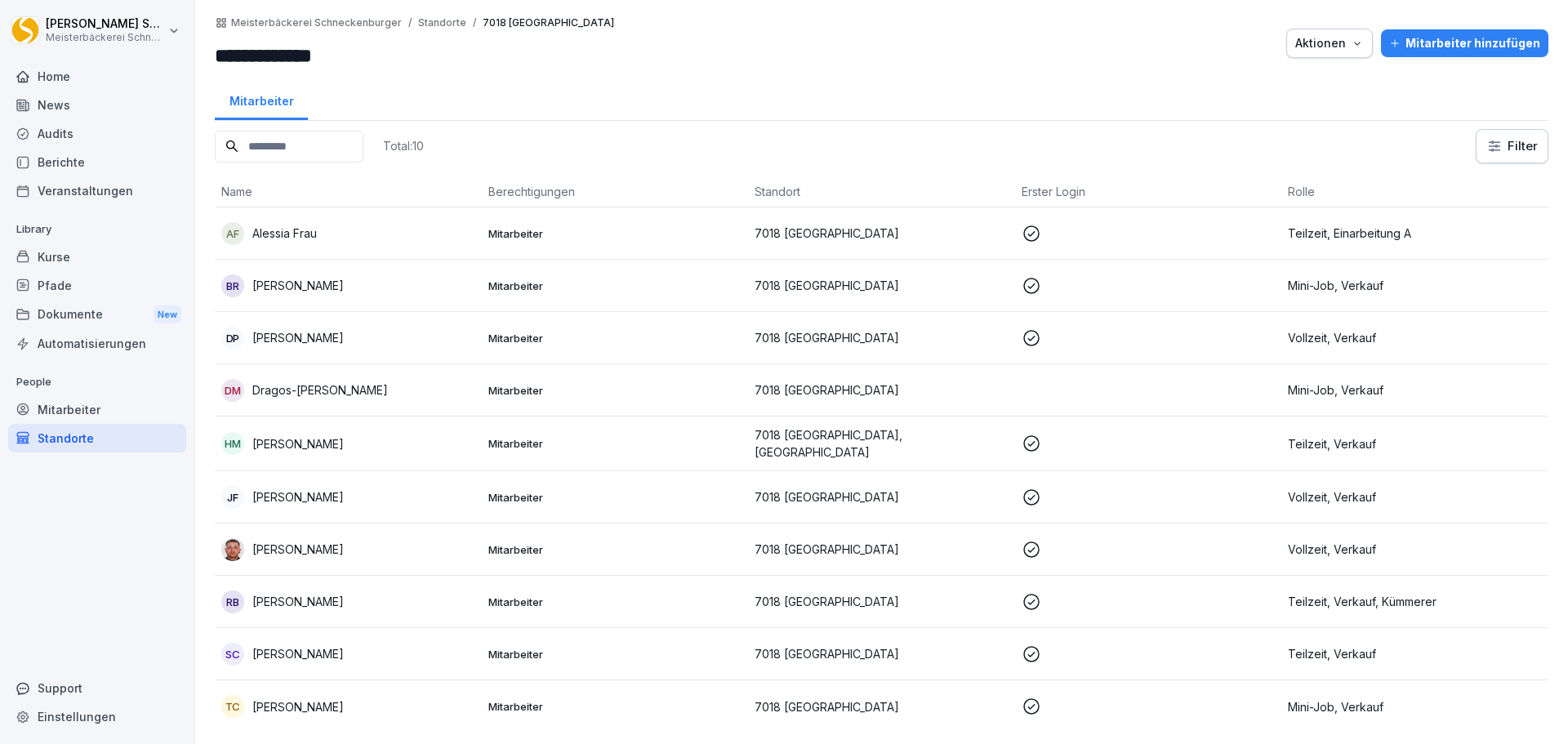
click at [66, 405] on div "Mitarbeiter" at bounding box center [96, 409] width 178 height 29
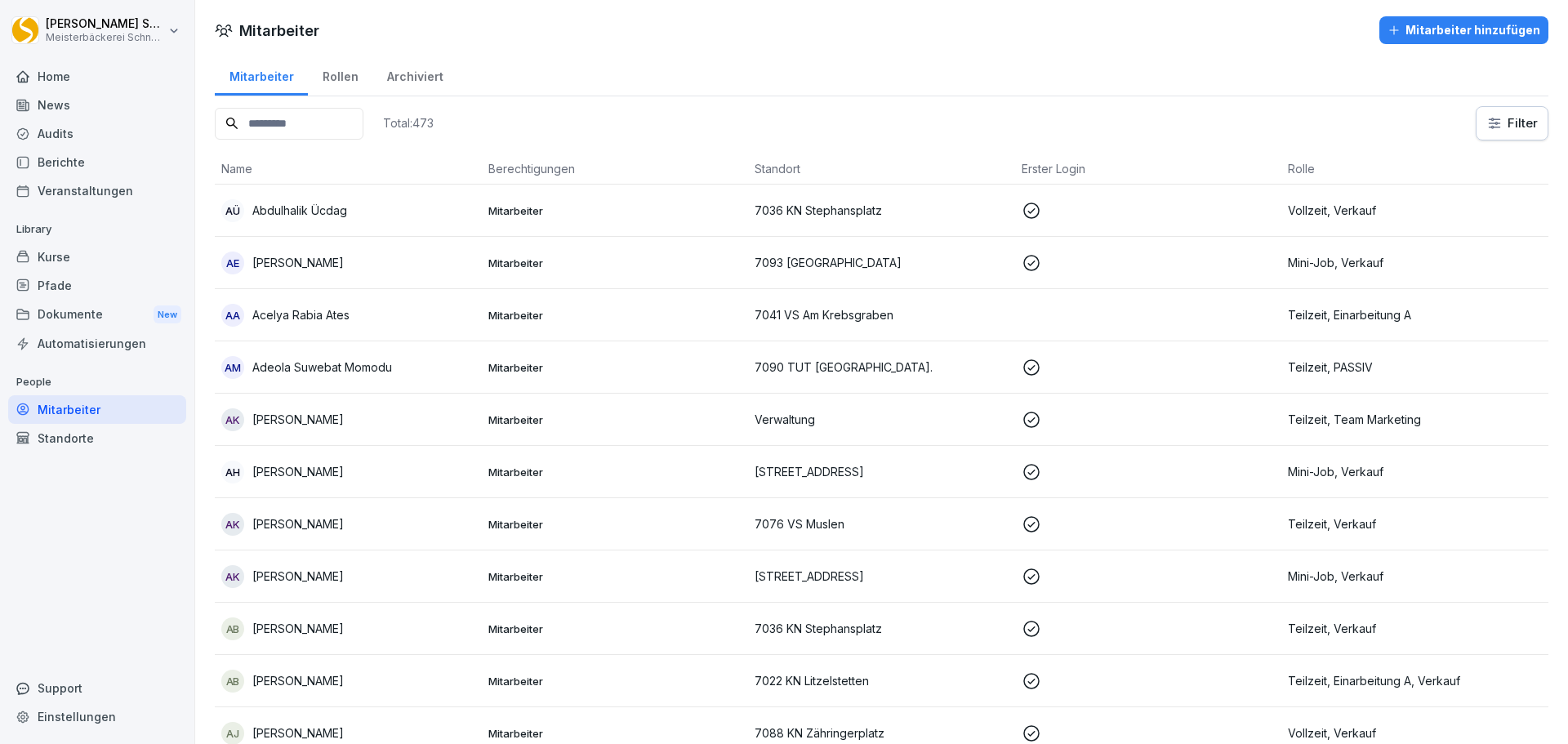
click at [93, 78] on div "Home" at bounding box center [96, 76] width 178 height 29
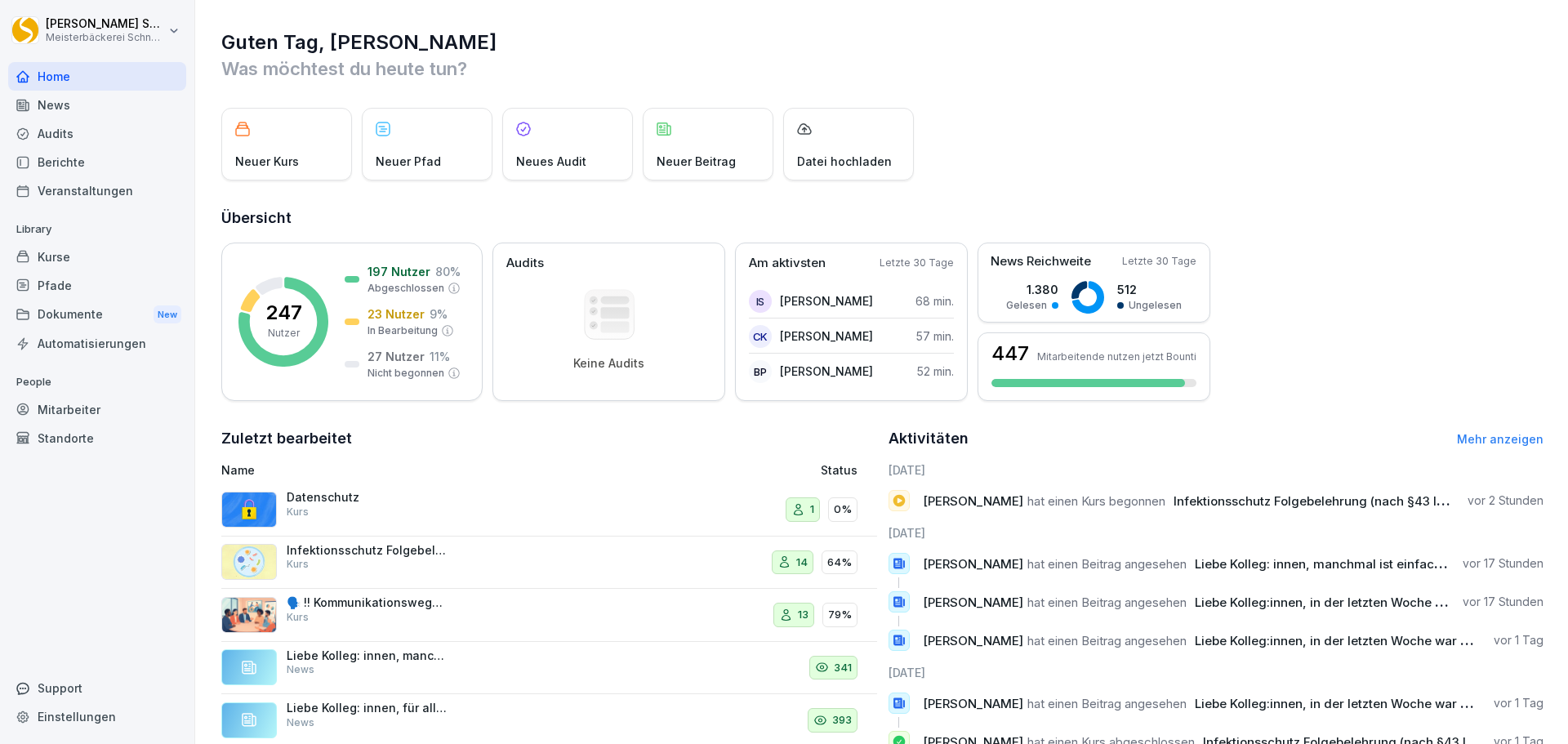
click at [361, 509] on div "Datenschutz Kurs" at bounding box center [368, 504] width 163 height 30
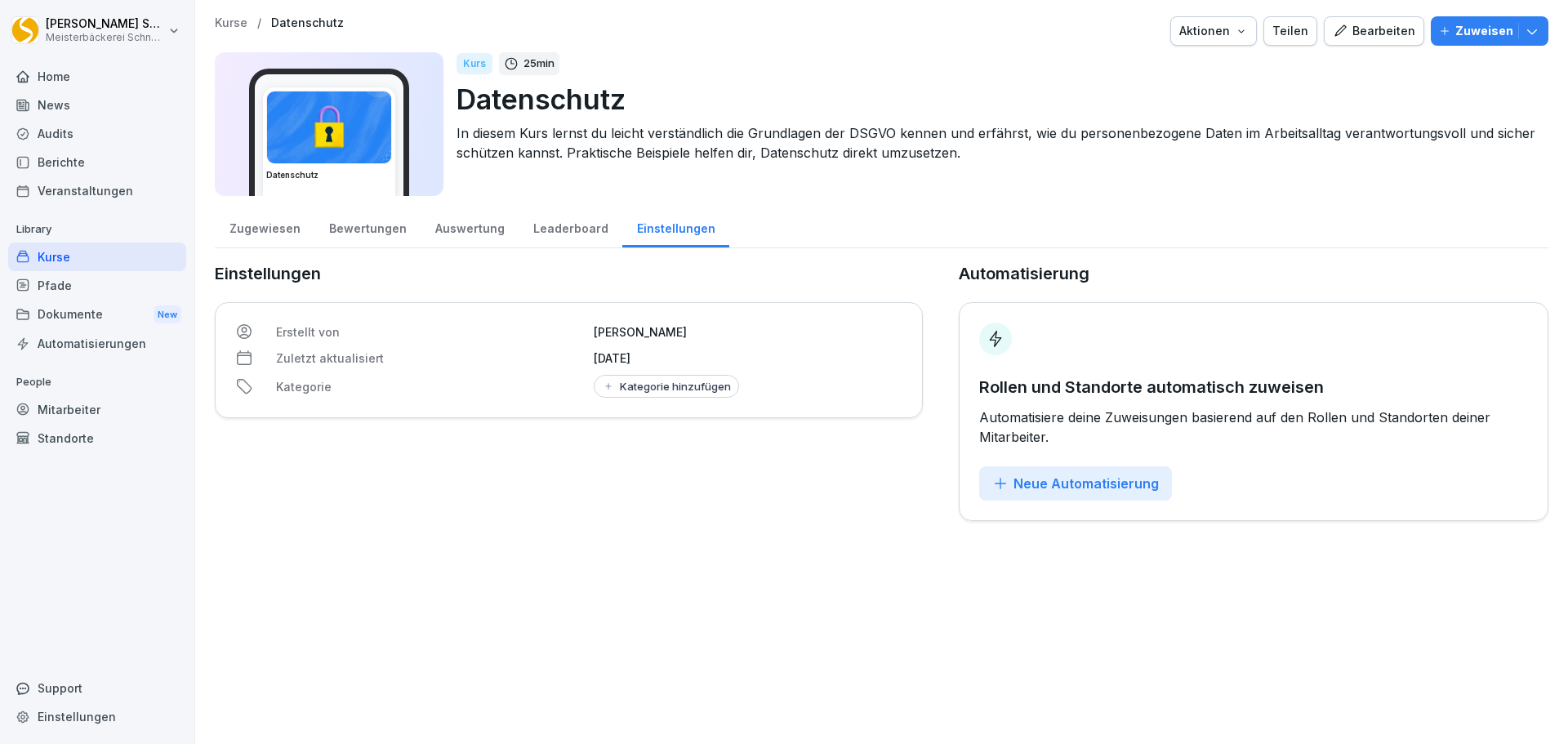
click at [1387, 36] on div "Bearbeiten" at bounding box center [1374, 30] width 82 height 18
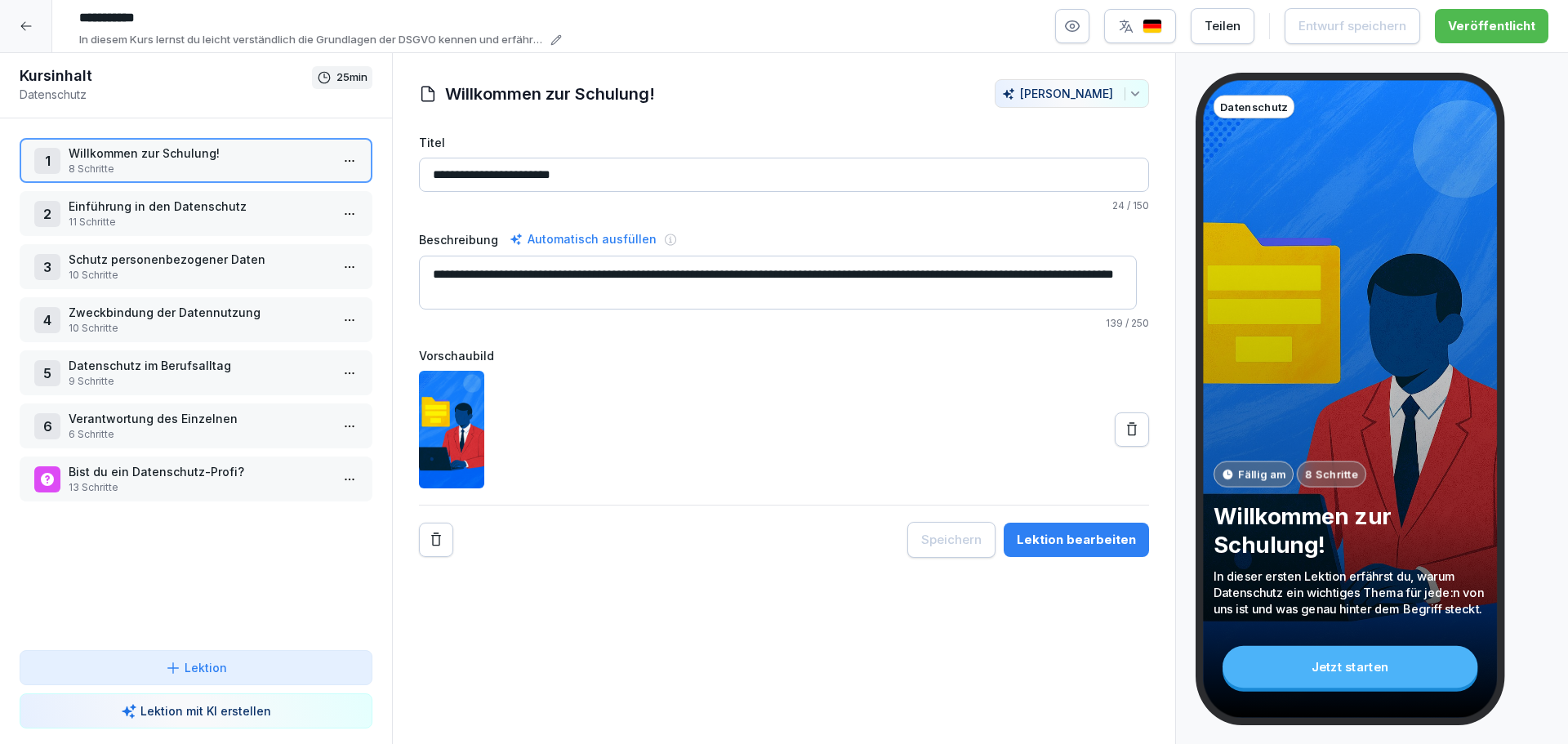
click at [1241, 25] on div "Teilen" at bounding box center [1222, 26] width 36 height 18
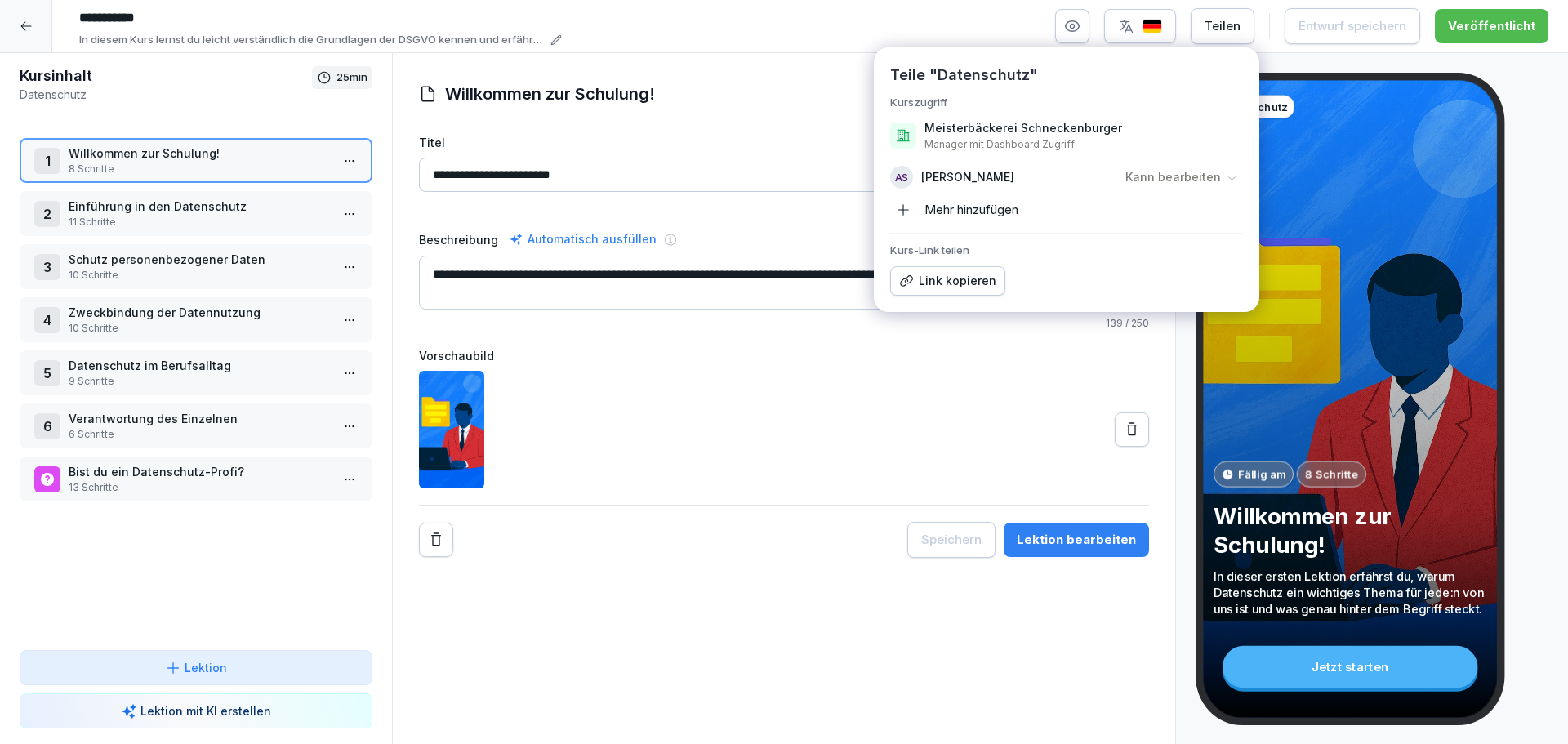
click at [1241, 25] on div "Teilen" at bounding box center [1222, 26] width 36 height 18
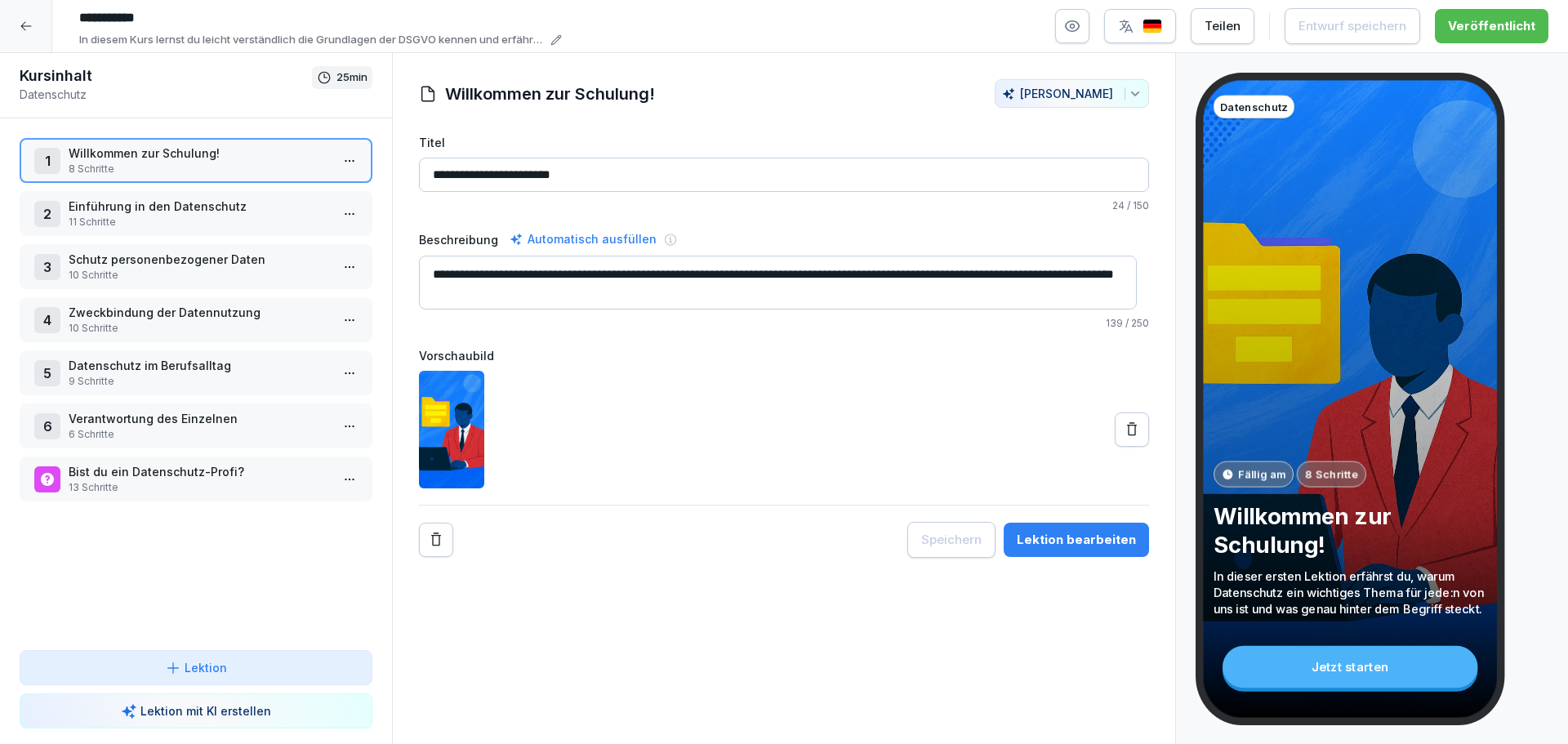
click at [1055, 27] on div "**********" at bounding box center [810, 26] width 1477 height 44
click at [1074, 28] on icon "button" at bounding box center [1072, 26] width 16 height 16
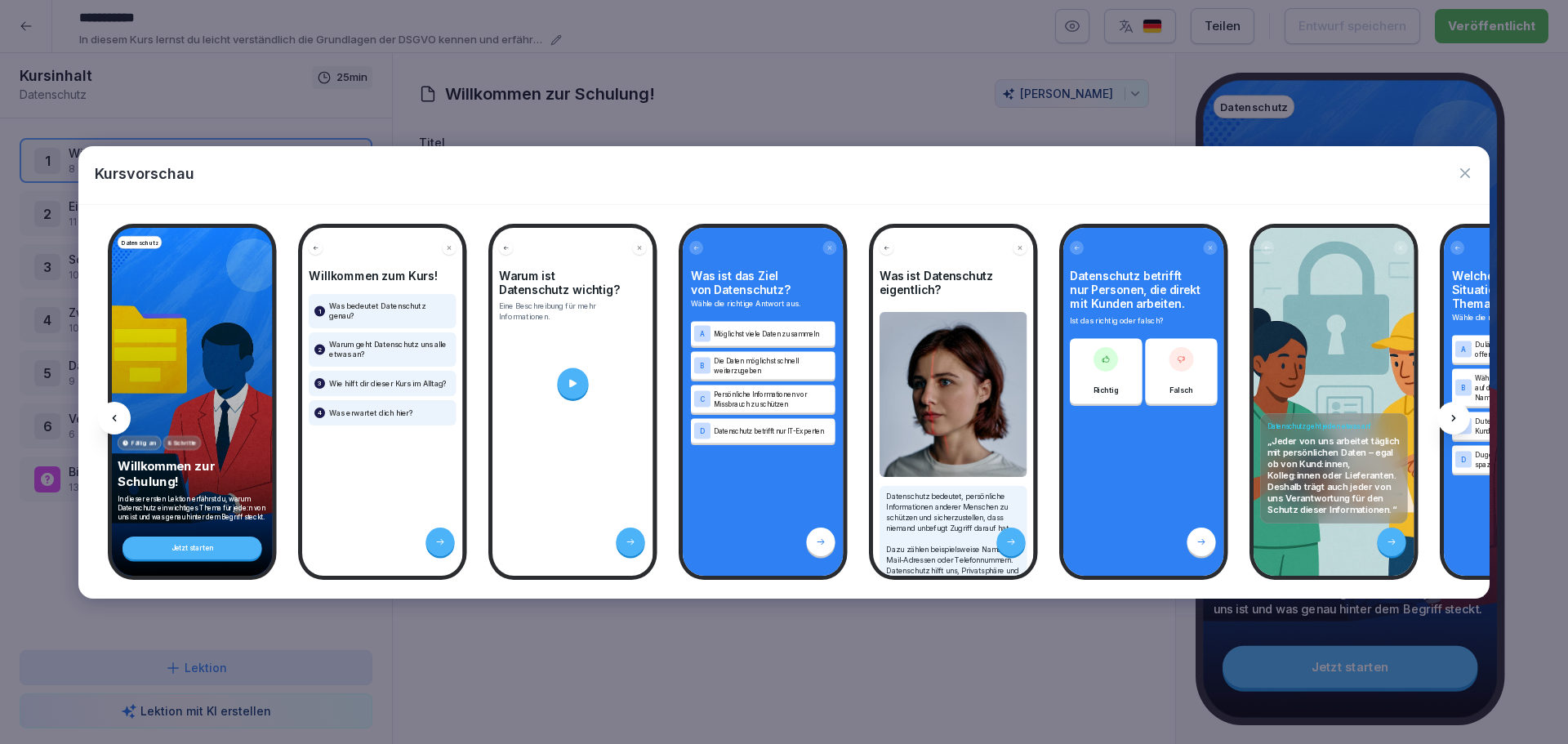
click at [1465, 174] on icon "button" at bounding box center [1465, 173] width 10 height 10
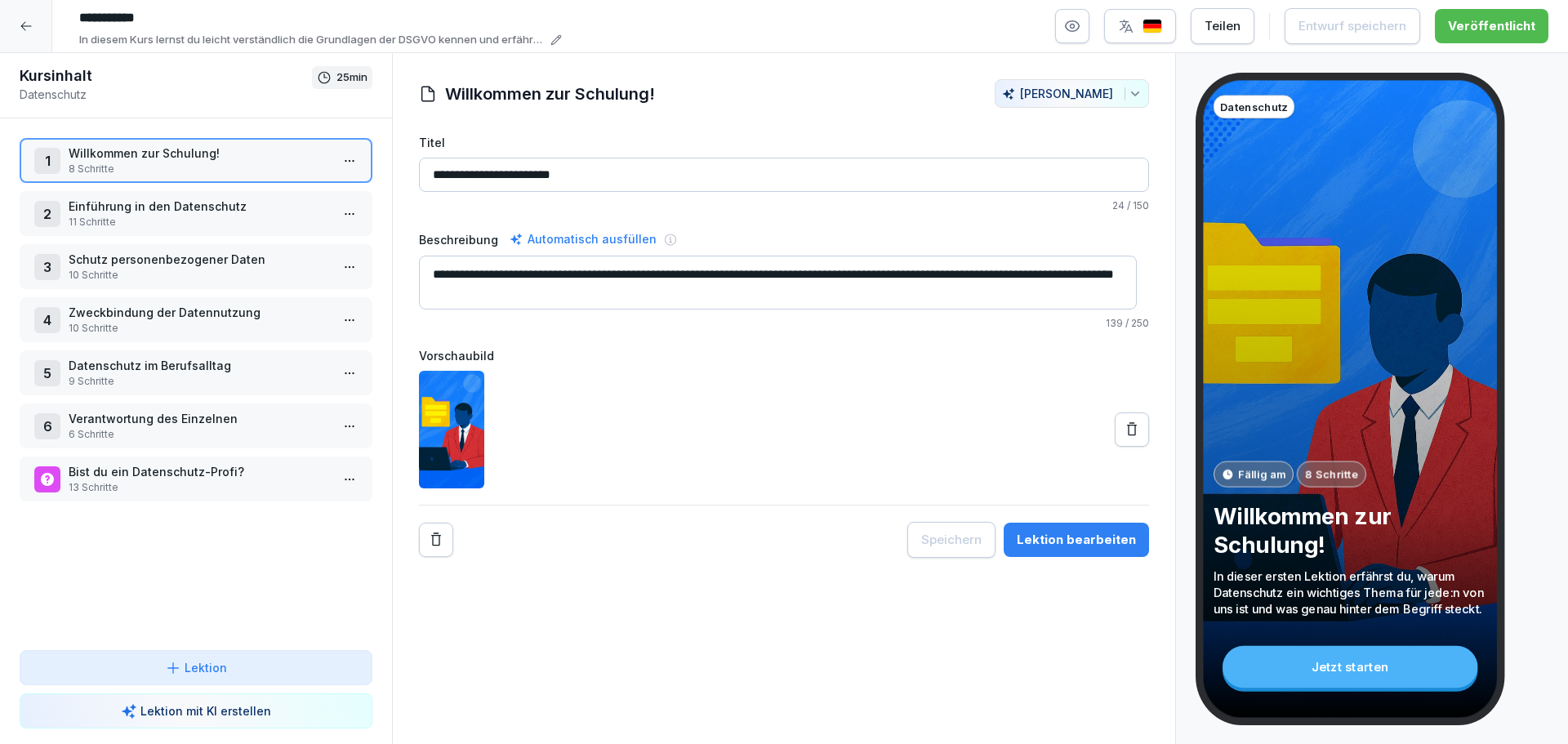
click at [12, 24] on div at bounding box center [26, 26] width 52 height 52
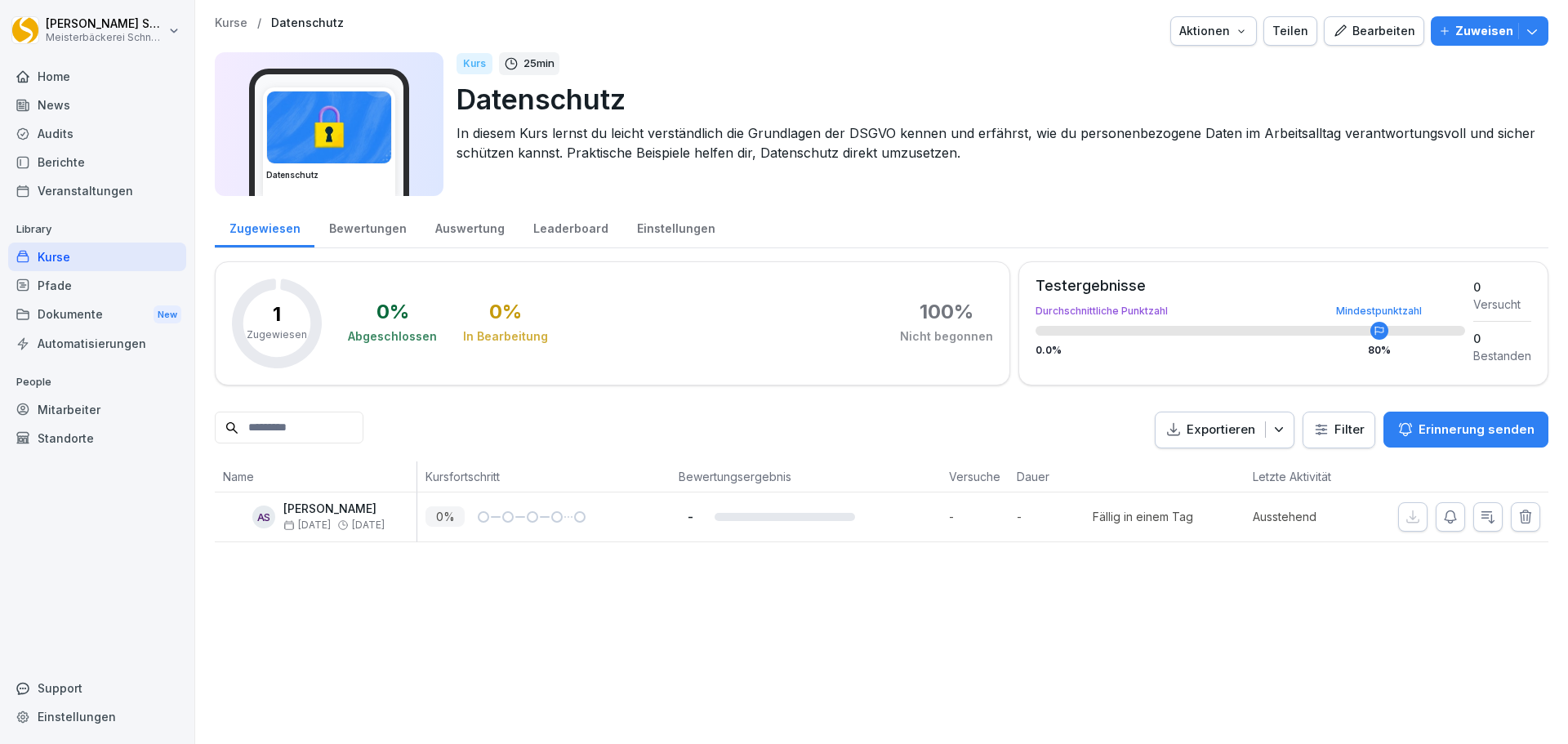
click at [175, 36] on html "Eric Schneckenburger Meisterbäckerei Schneckenburger Home News Audits Berichte …" at bounding box center [784, 372] width 1568 height 744
click at [110, 80] on div "Home" at bounding box center [96, 76] width 178 height 29
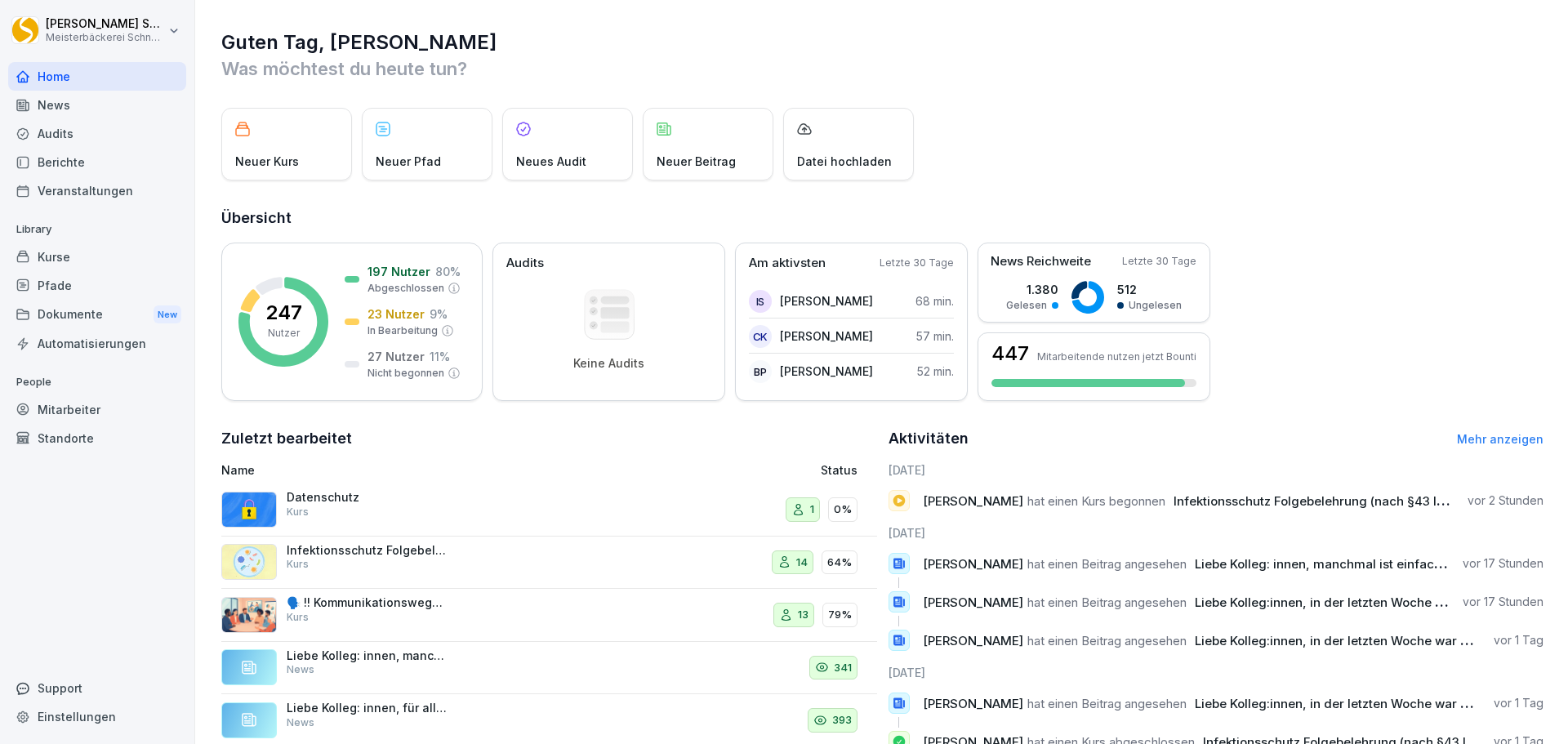
click at [85, 441] on div "Standorte" at bounding box center [96, 438] width 178 height 29
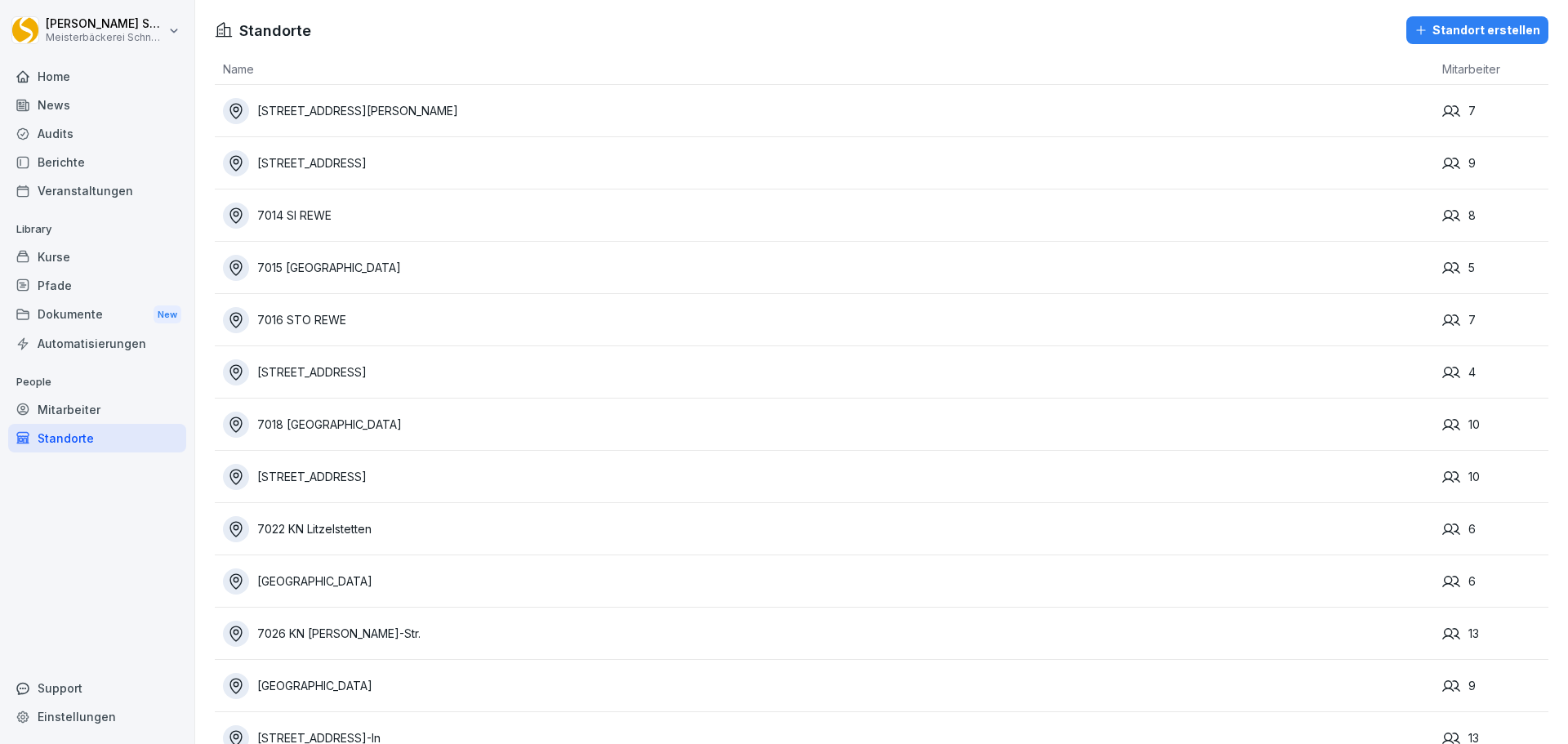
click at [79, 405] on div "Mitarbeiter" at bounding box center [96, 409] width 178 height 29
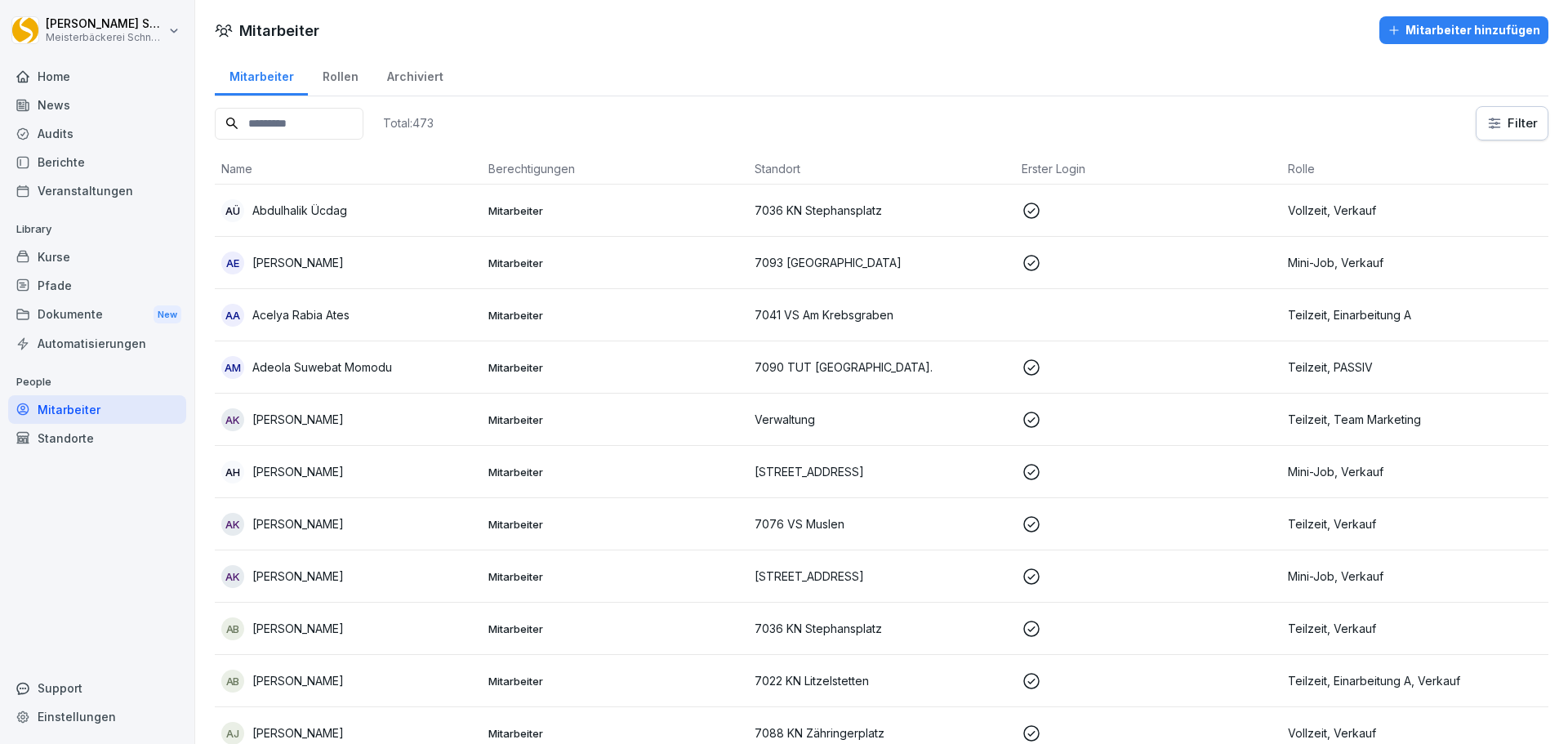
click at [82, 311] on div "Dokumente New" at bounding box center [96, 314] width 178 height 30
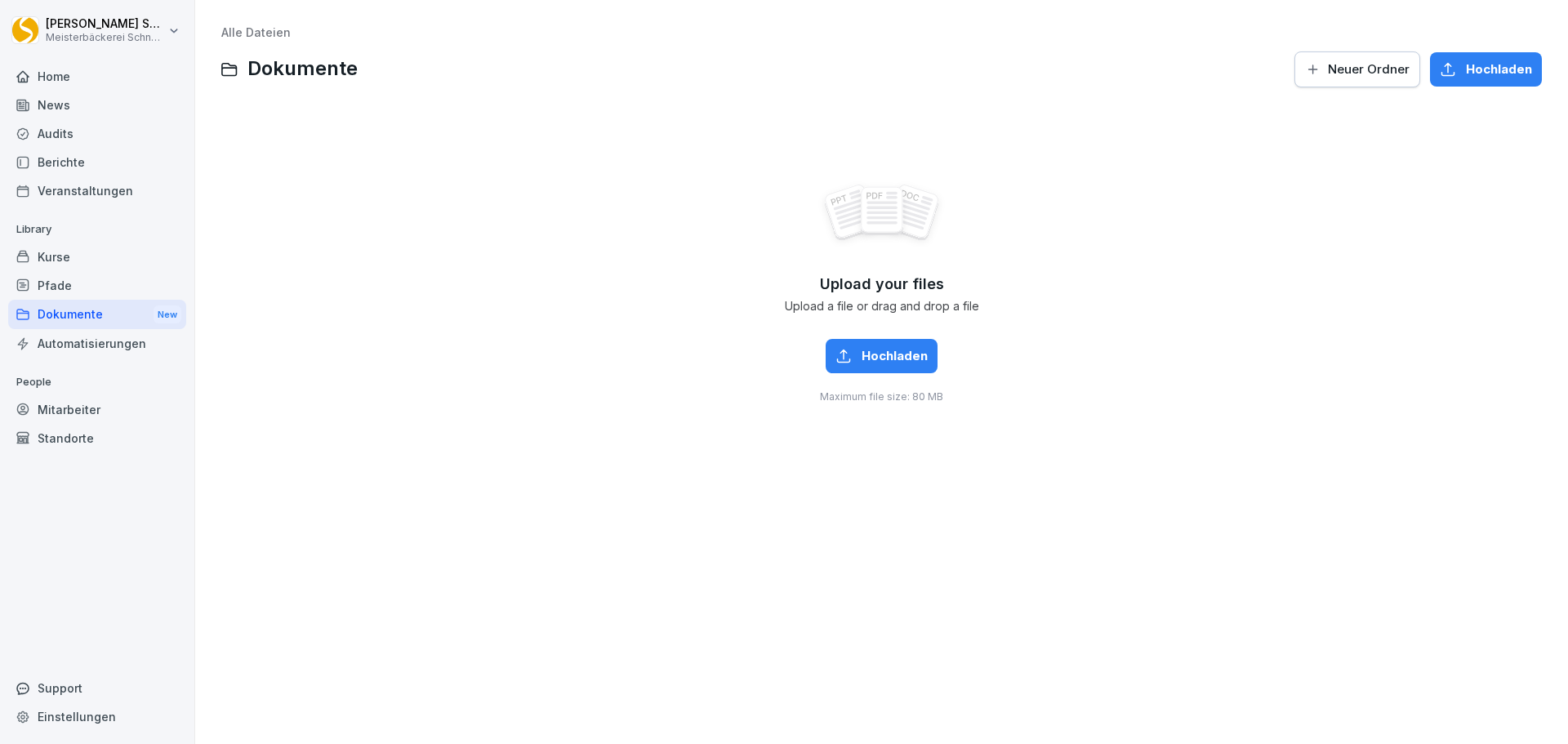
click at [72, 261] on div "Kurse" at bounding box center [96, 256] width 178 height 29
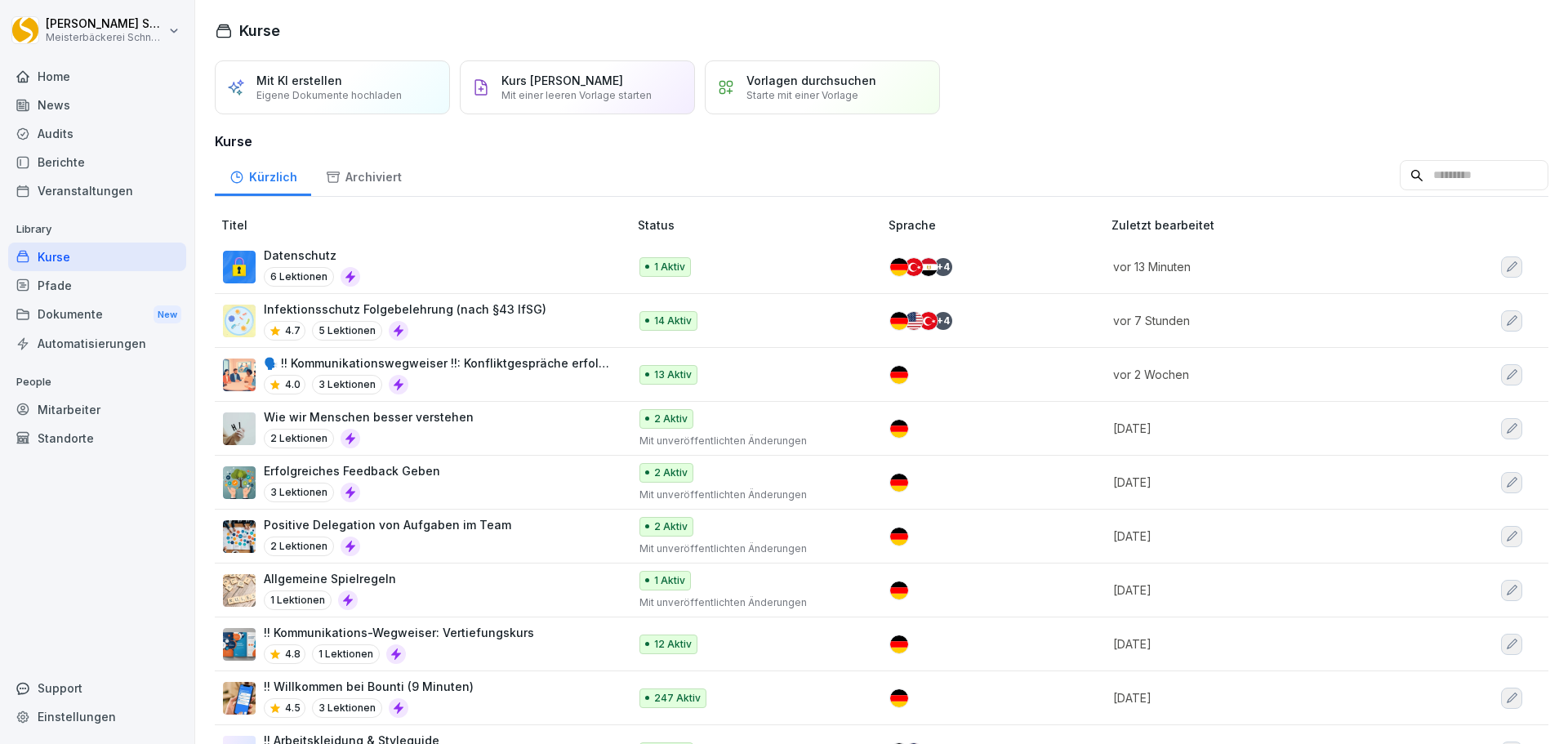
click at [313, 256] on p "Datenschutz" at bounding box center [312, 255] width 96 height 17
